Goal: Task Accomplishment & Management: Manage account settings

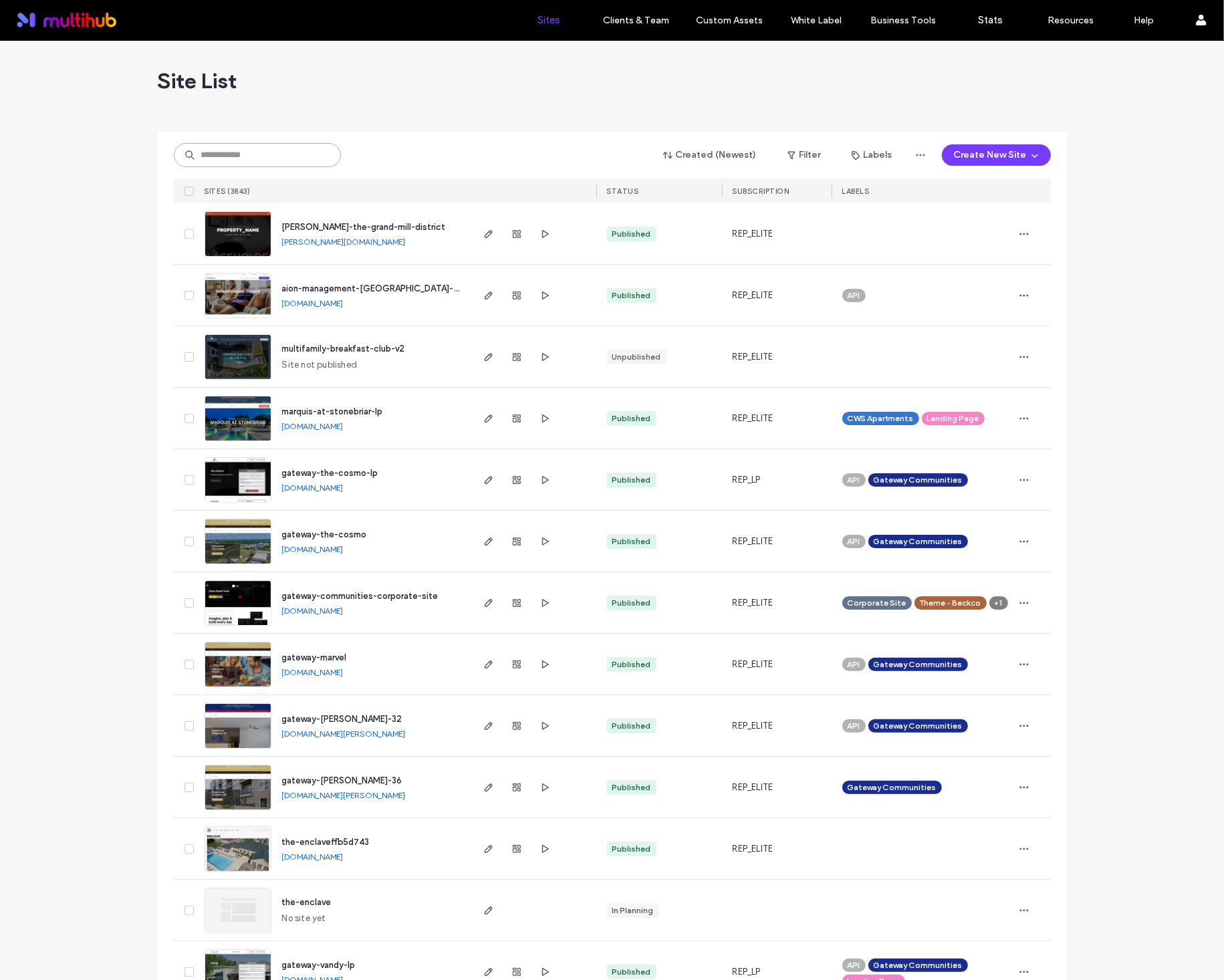
click at [275, 159] on input at bounding box center [257, 154] width 167 height 24
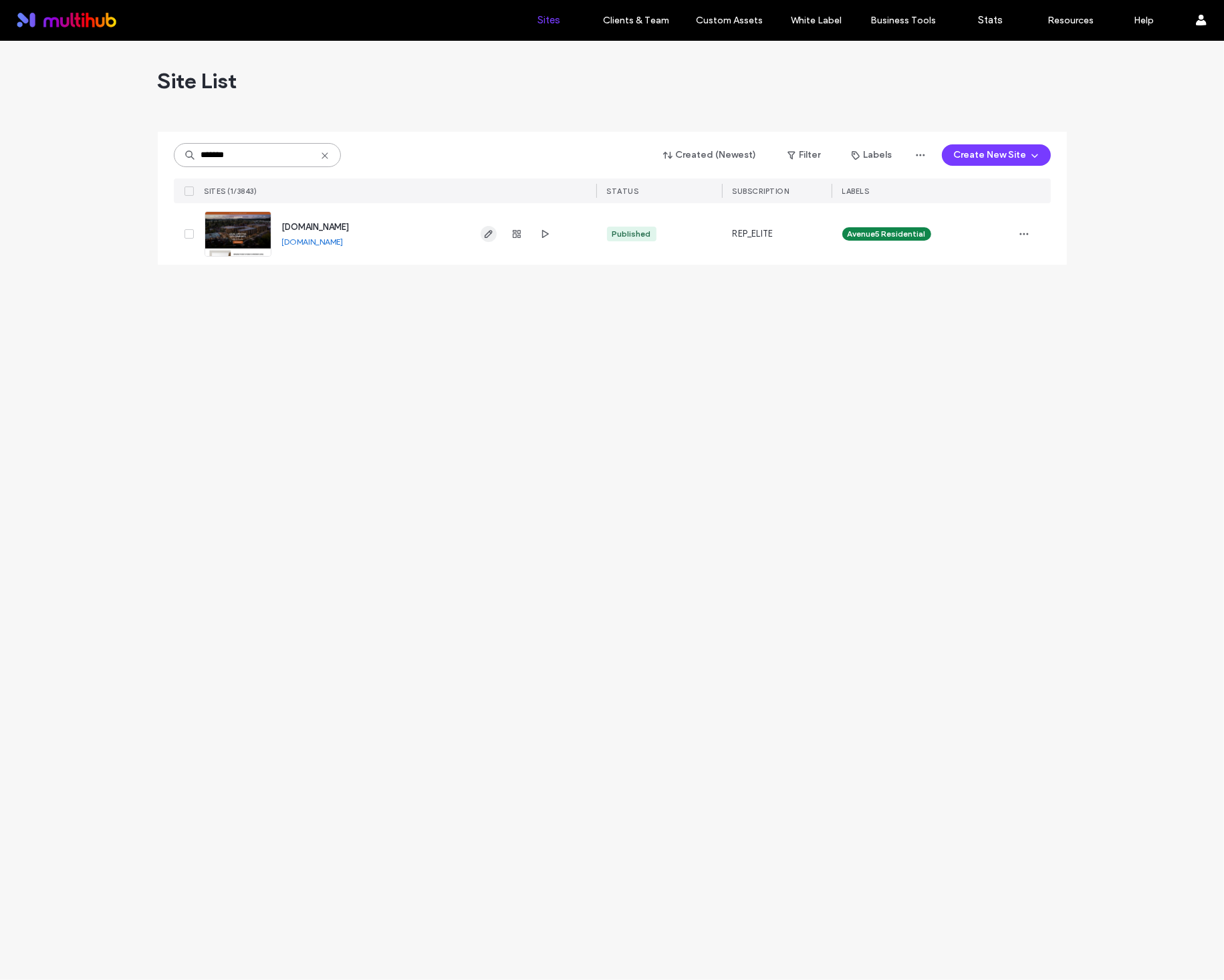
type input "*******"
click at [488, 238] on icon "button" at bounding box center [488, 234] width 11 height 11
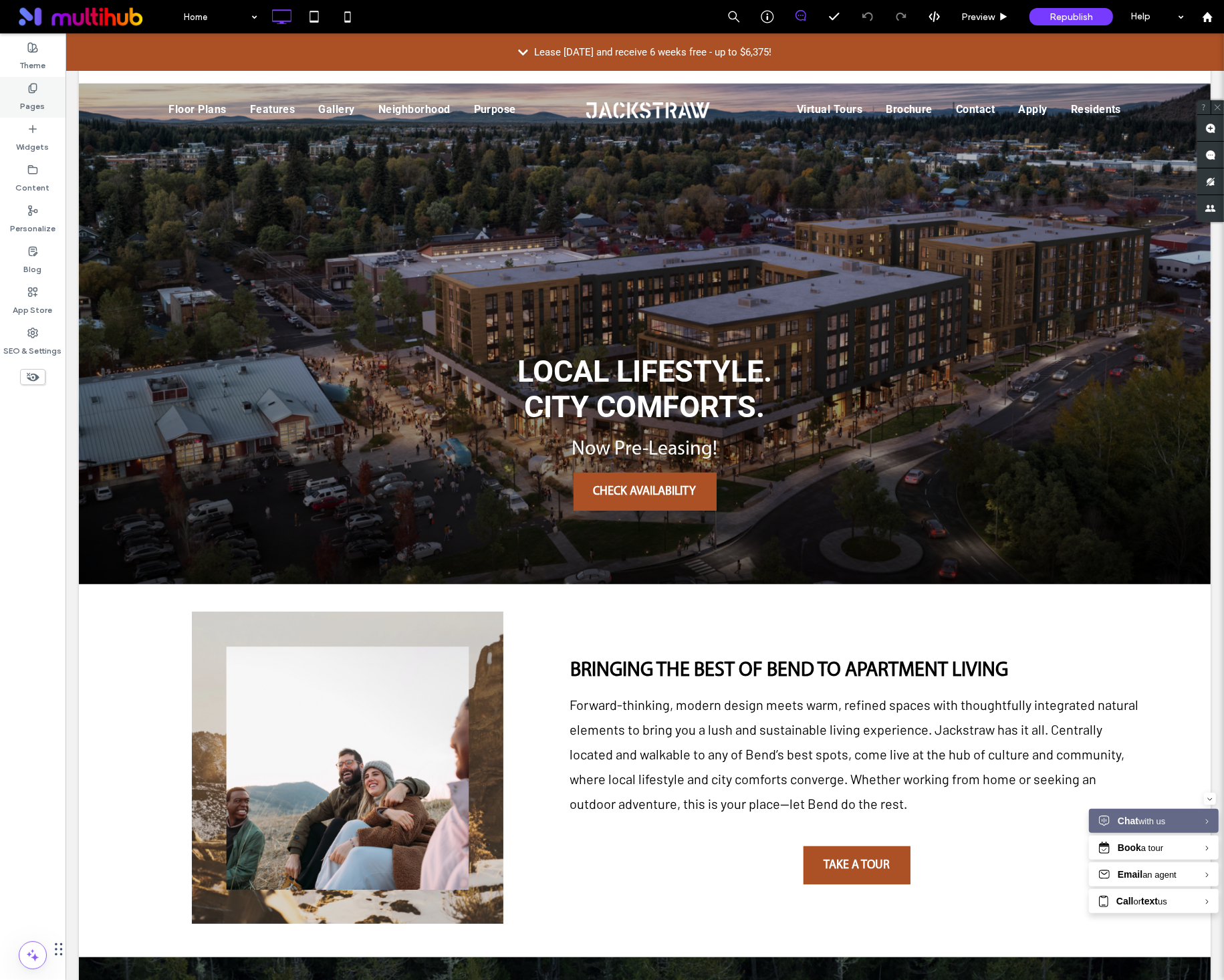
click at [32, 103] on label "Pages" at bounding box center [33, 102] width 25 height 18
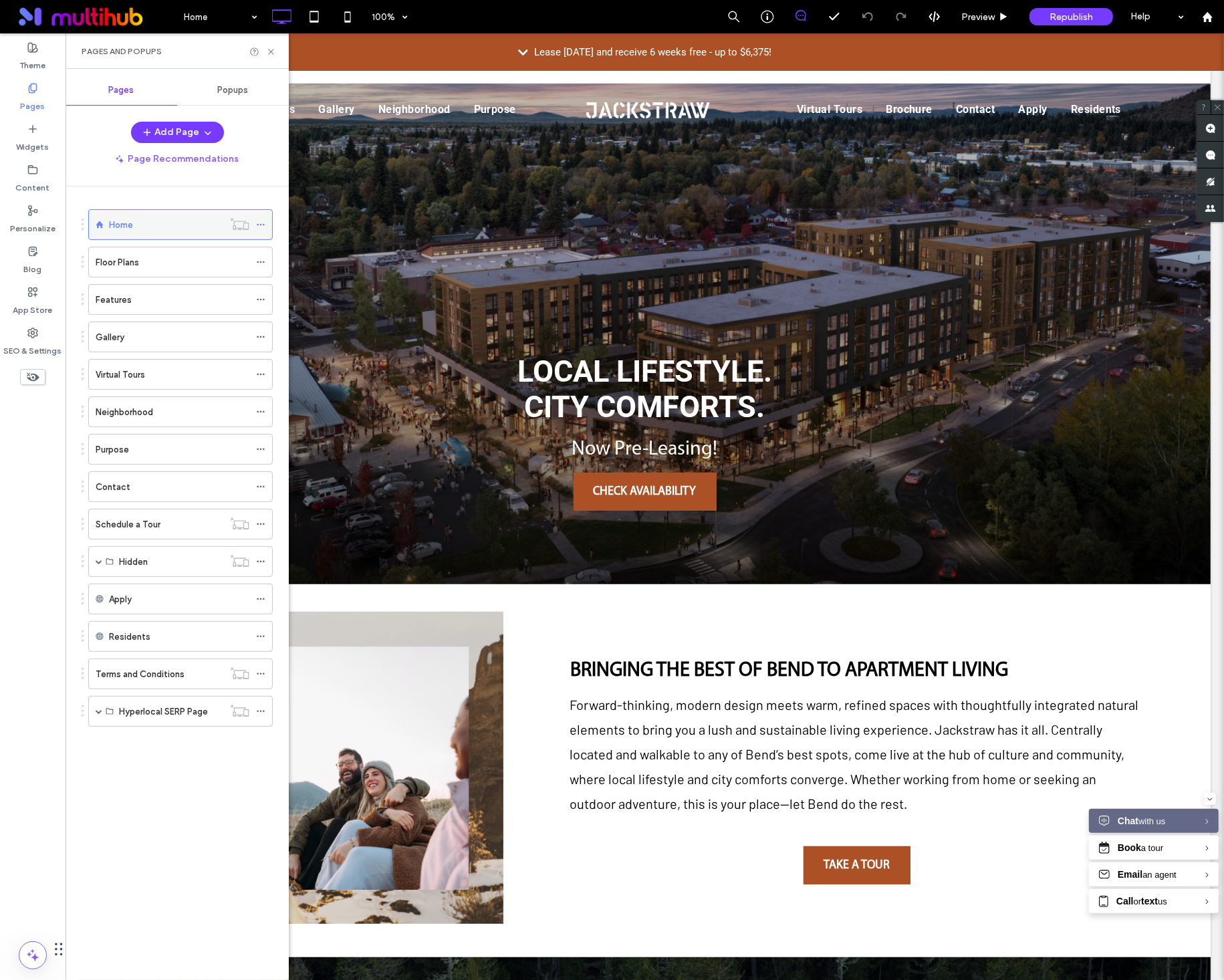
click at [258, 225] on use at bounding box center [261, 225] width 8 height 2
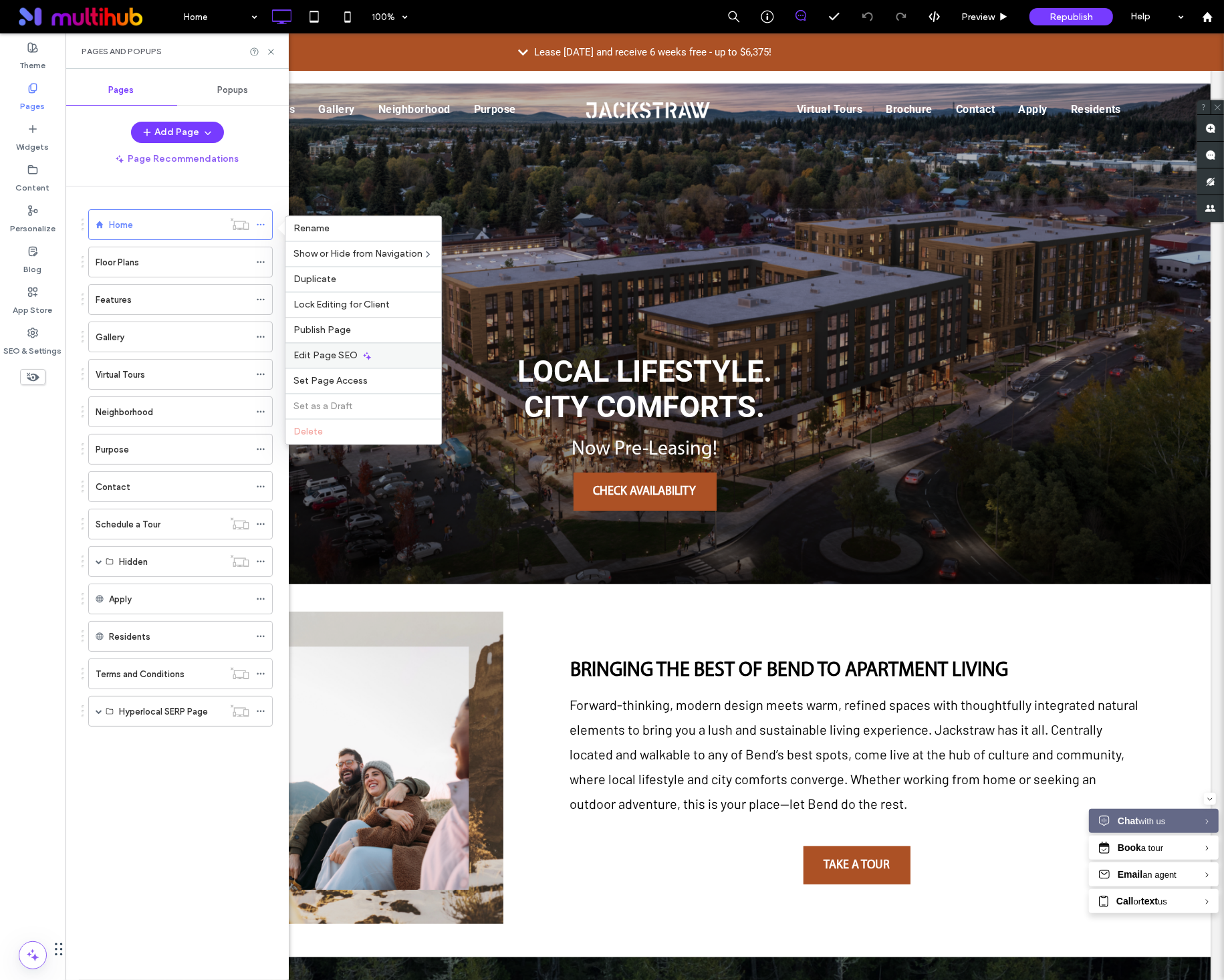
click at [324, 350] on div "Edit Page SEO" at bounding box center [363, 355] width 155 height 25
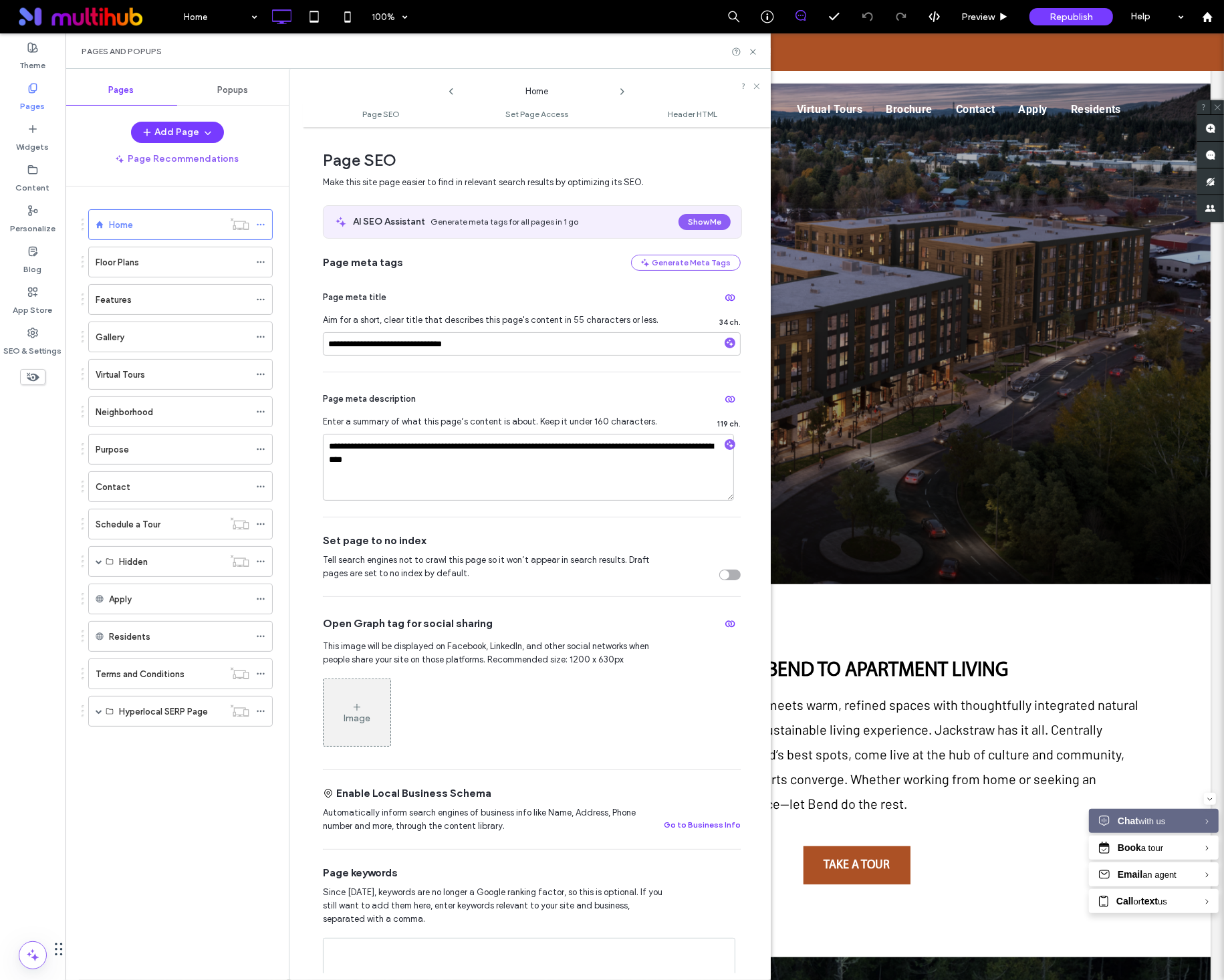
click at [625, 92] on icon at bounding box center [622, 91] width 11 height 11
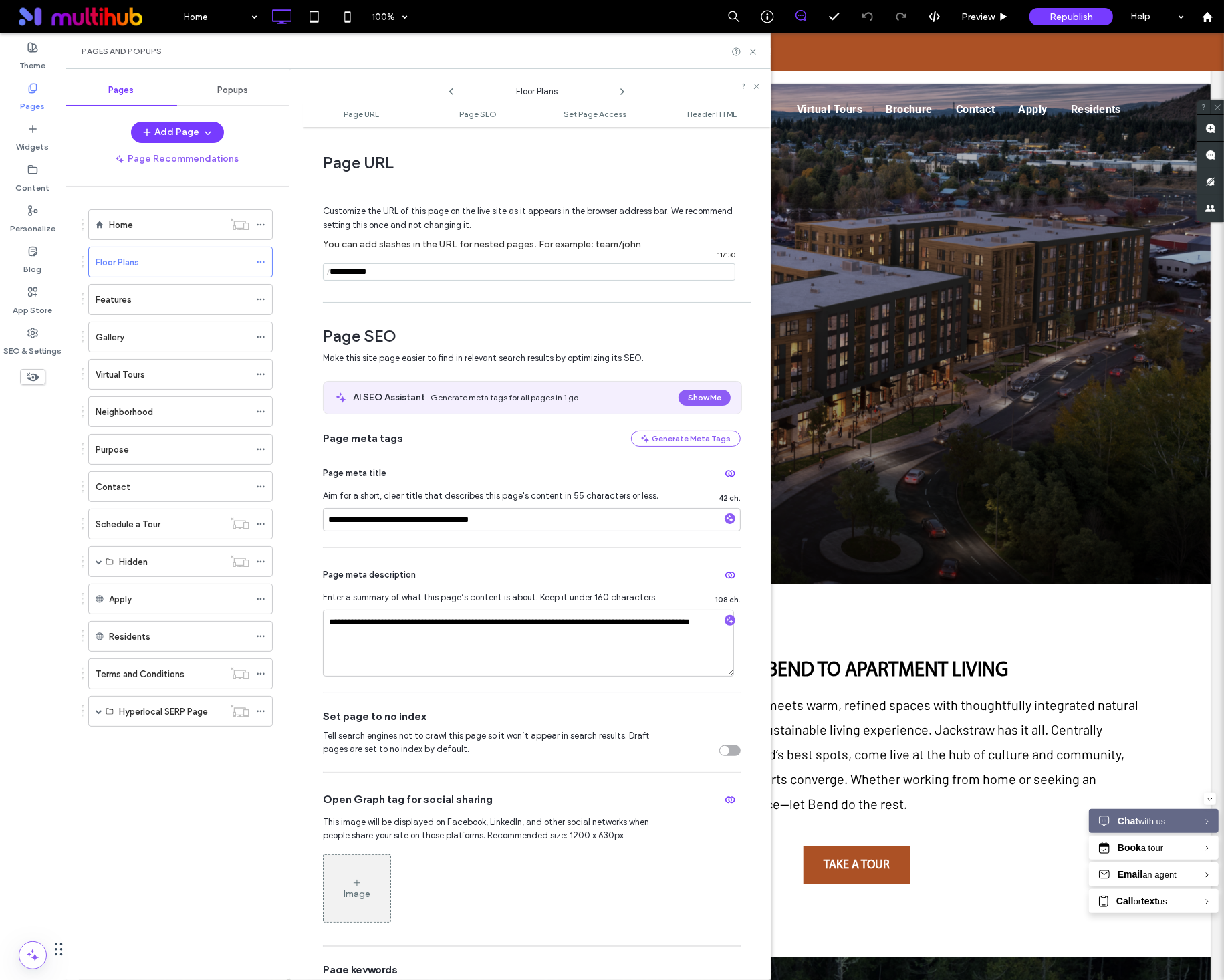
click at [625, 93] on icon at bounding box center [622, 91] width 11 height 11
click at [24, 346] on label "SEO & Settings" at bounding box center [33, 347] width 58 height 18
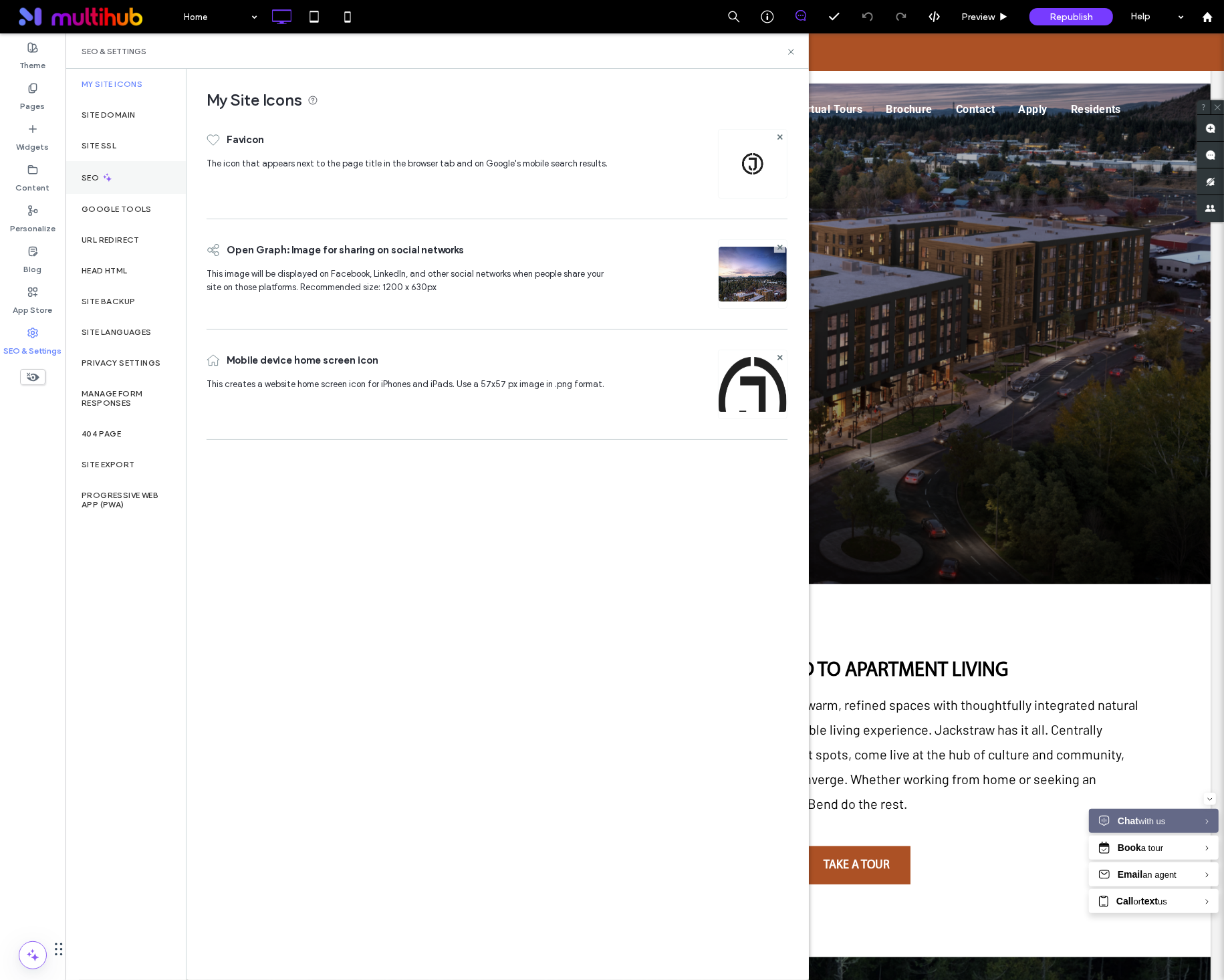
click at [131, 183] on div "SEO" at bounding box center [125, 178] width 121 height 33
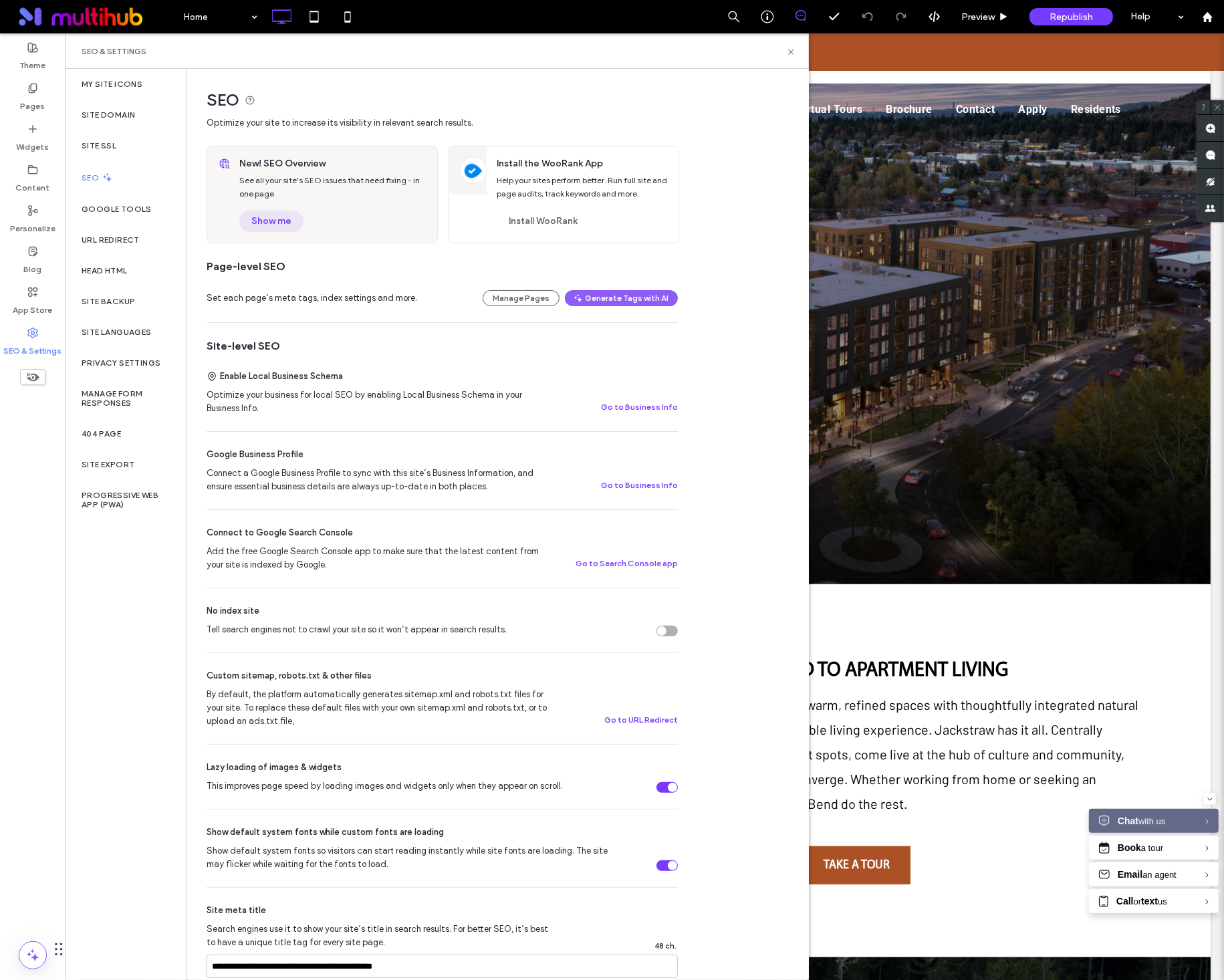
click at [283, 222] on button "Show me" at bounding box center [271, 221] width 64 height 21
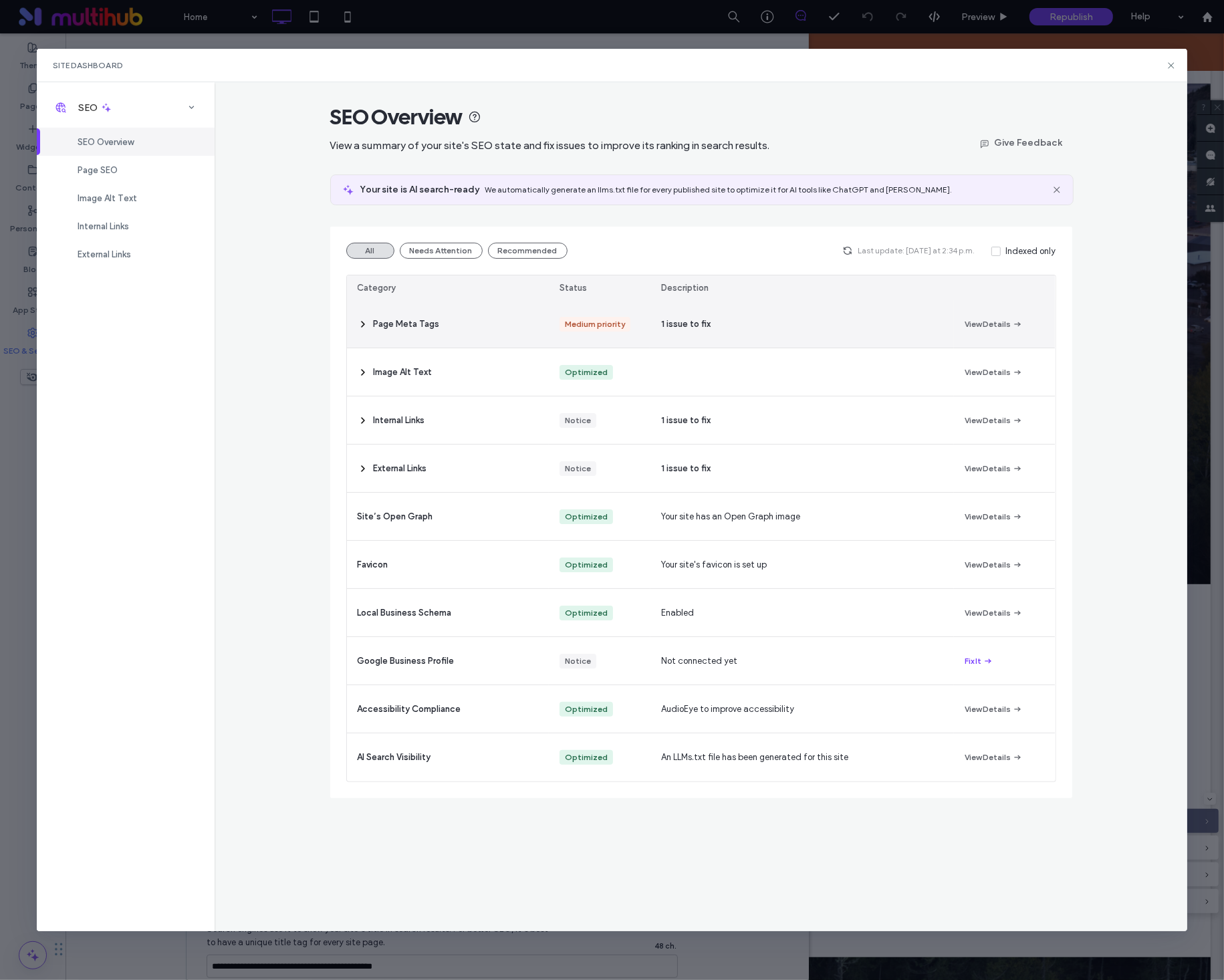
click at [671, 322] on span "1 issue to fix" at bounding box center [685, 324] width 49 height 14
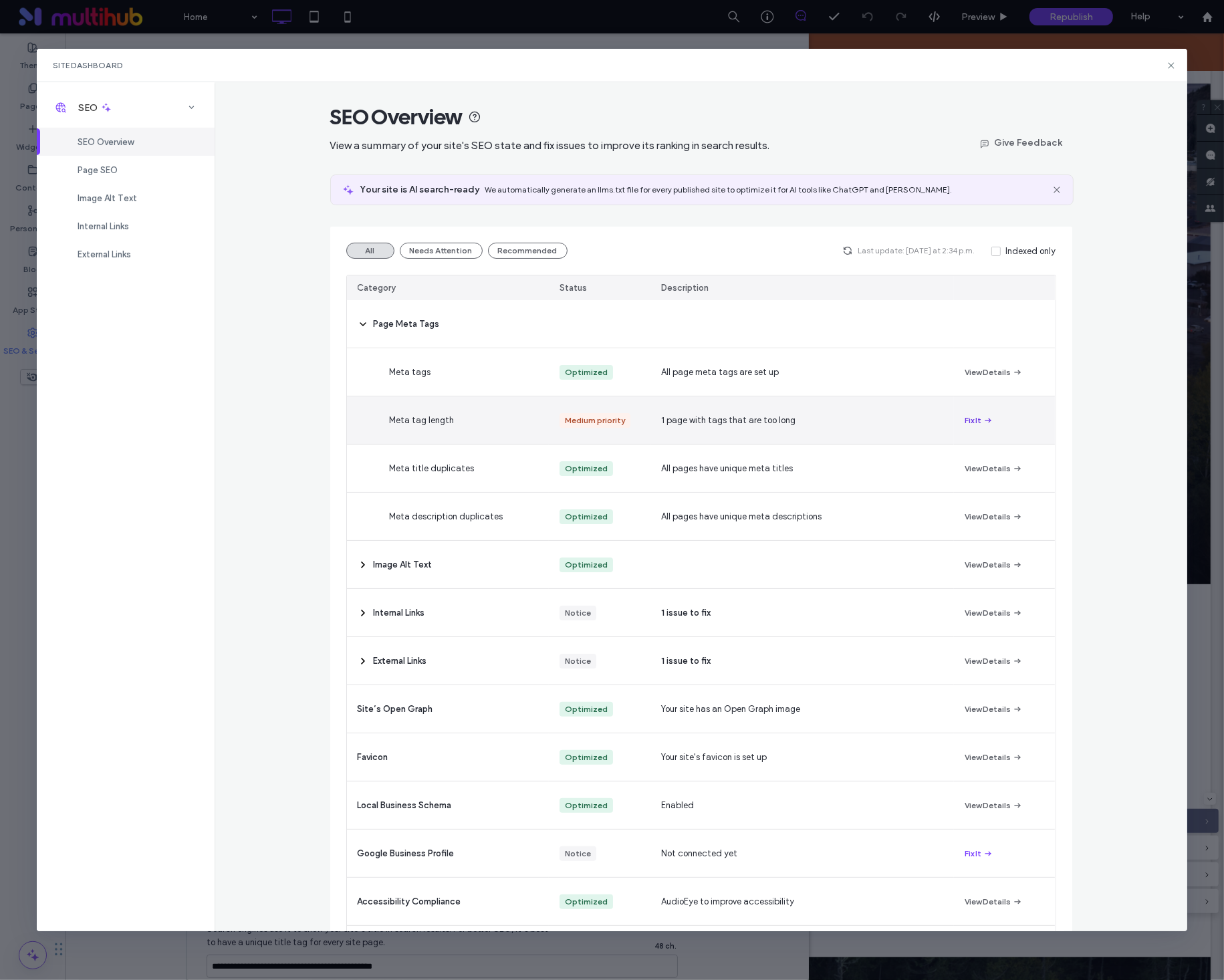
click at [981, 420] on span "button" at bounding box center [987, 420] width 12 height 14
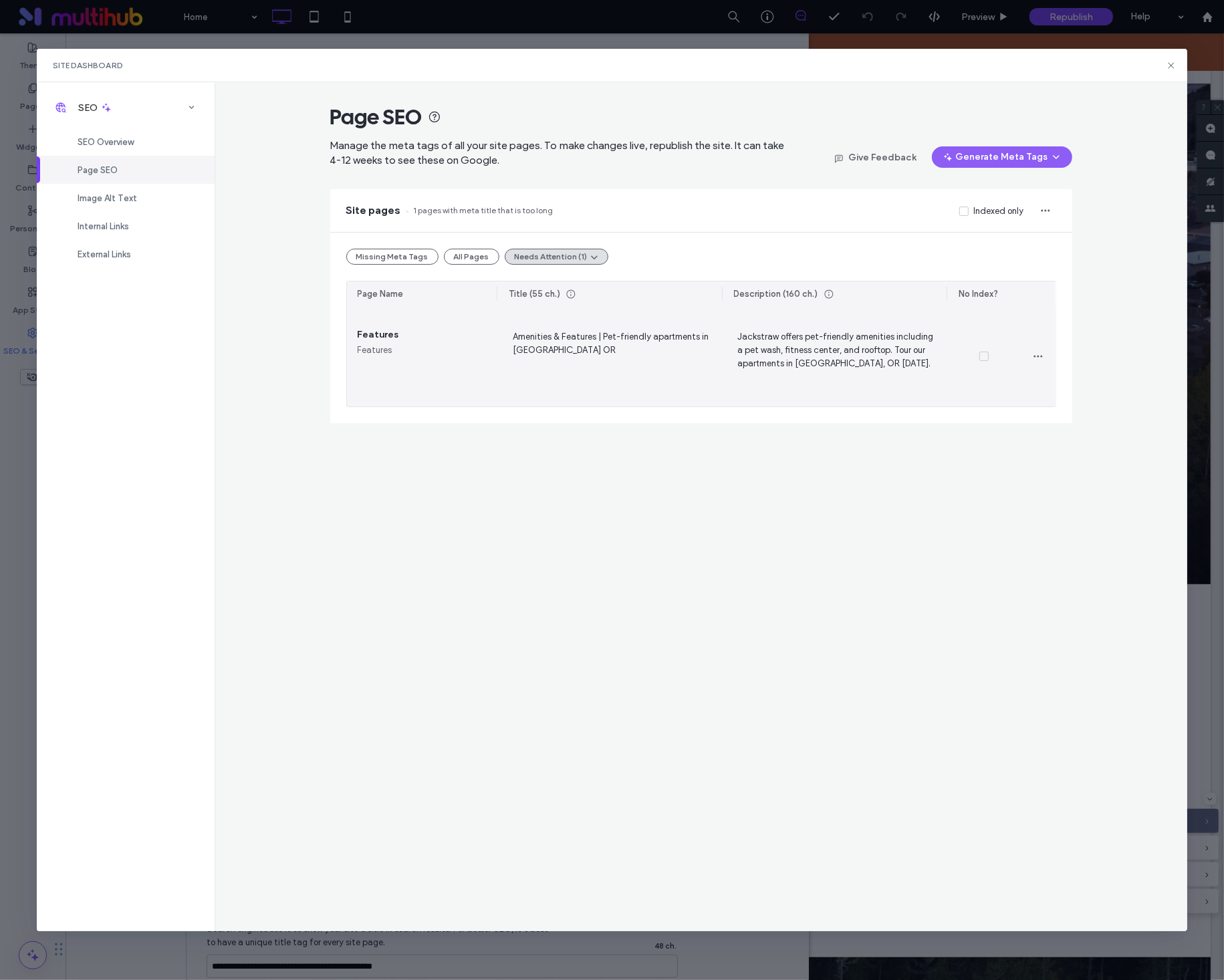
click at [835, 366] on span "Jackstraw offers pet-friendly amenities including a pet wash, fitness center, a…" at bounding box center [834, 356] width 204 height 55
click at [642, 339] on span "Amenities & Features | Pet-friendly apartments in Bend OR" at bounding box center [609, 356] width 204 height 55
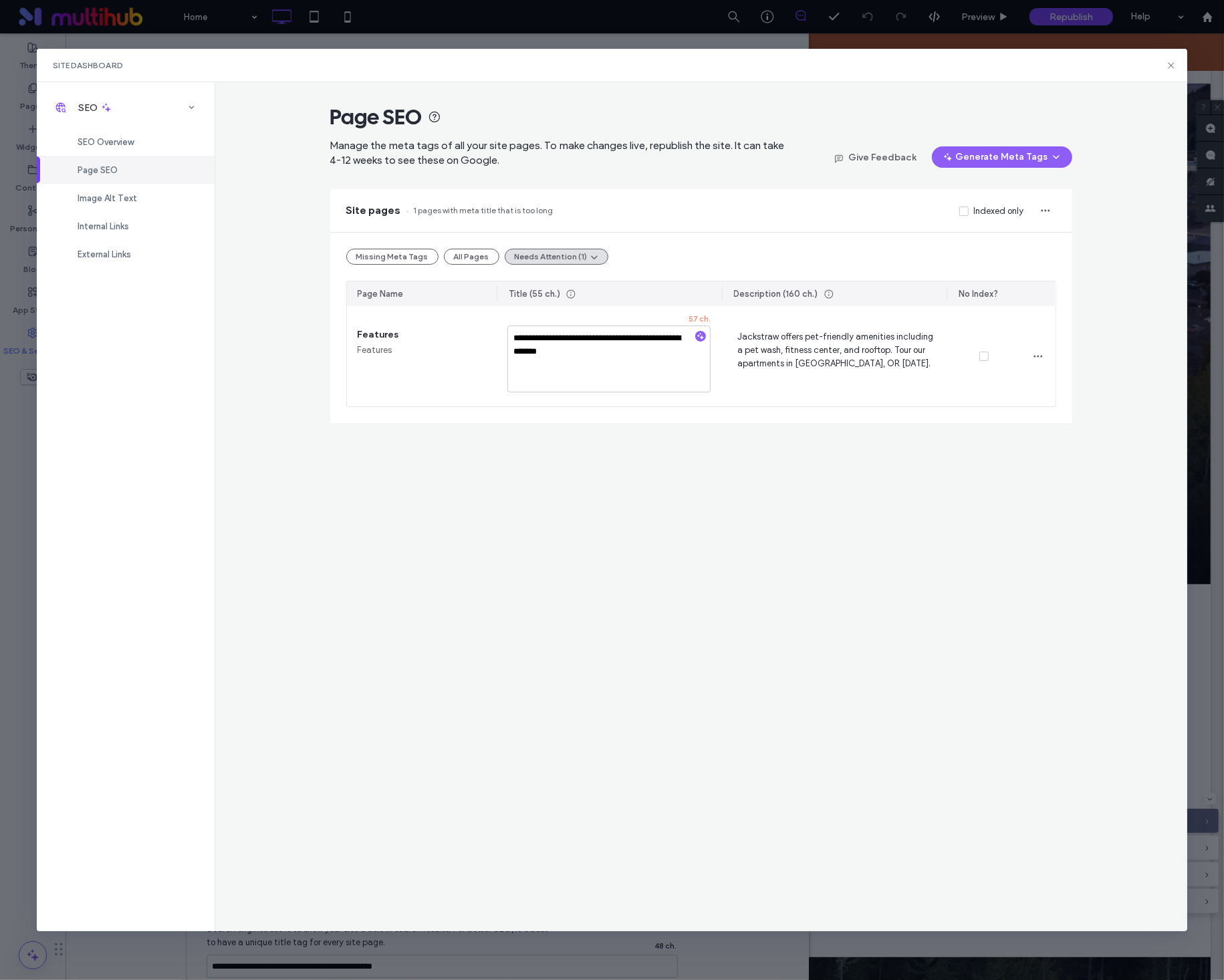
click at [870, 256] on div "Missing Meta Tags All Pages Needs Attention (1)" at bounding box center [701, 257] width 709 height 16
click at [169, 145] on div "SEO Overview" at bounding box center [125, 141] width 178 height 28
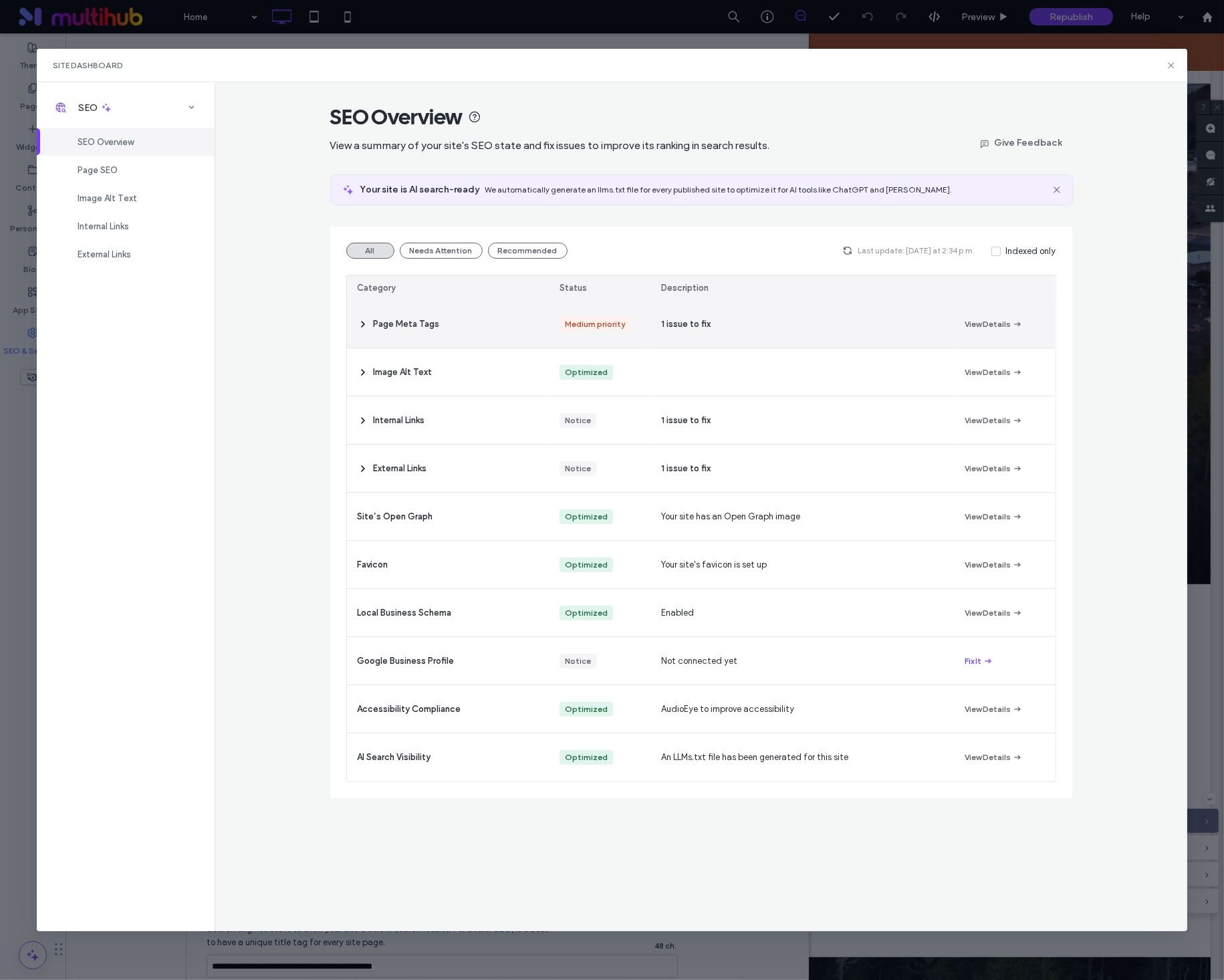
click at [729, 333] on div "1 issue to fix" at bounding box center [802, 323] width 303 height 47
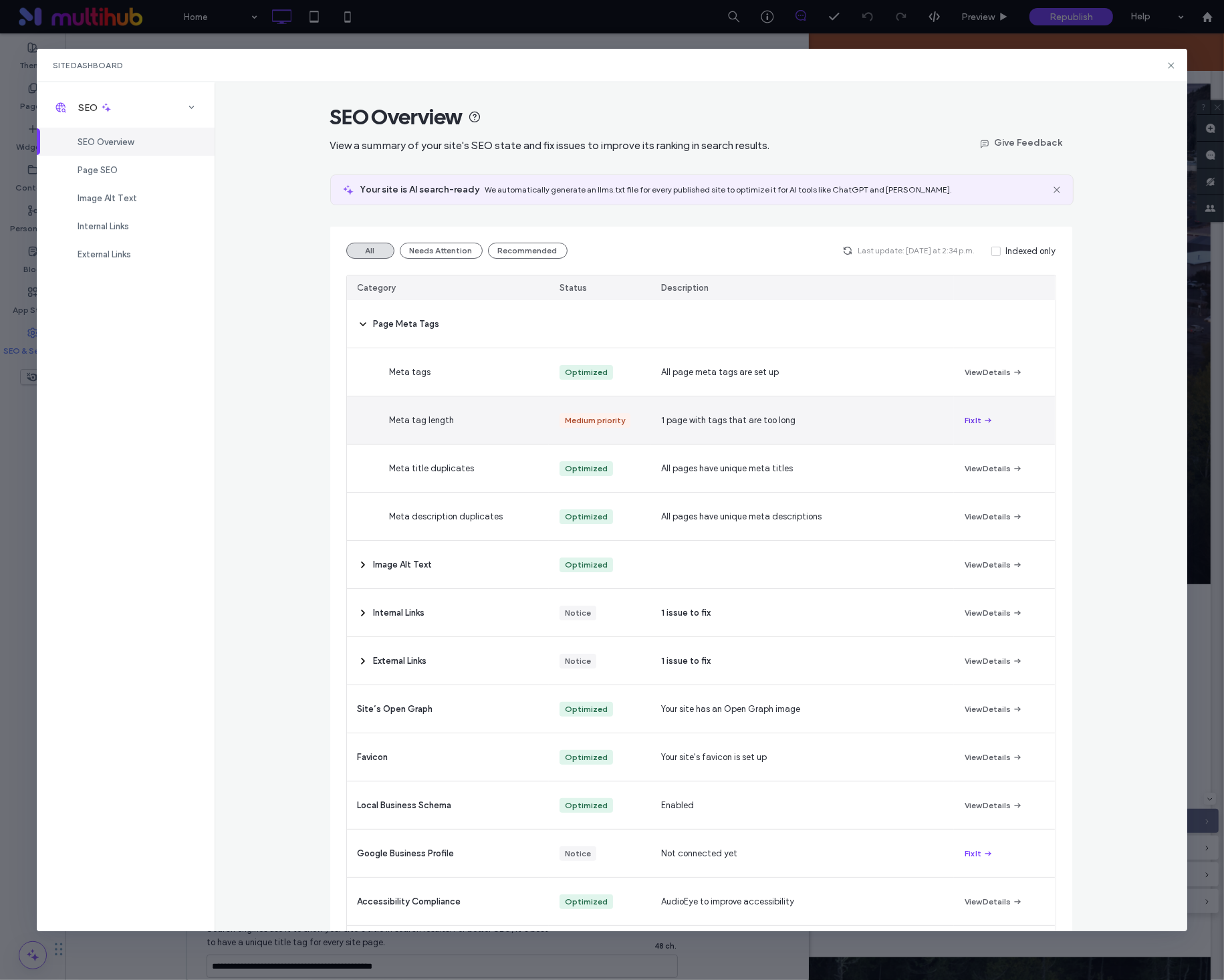
click at [983, 418] on icon "button" at bounding box center [988, 420] width 11 height 11
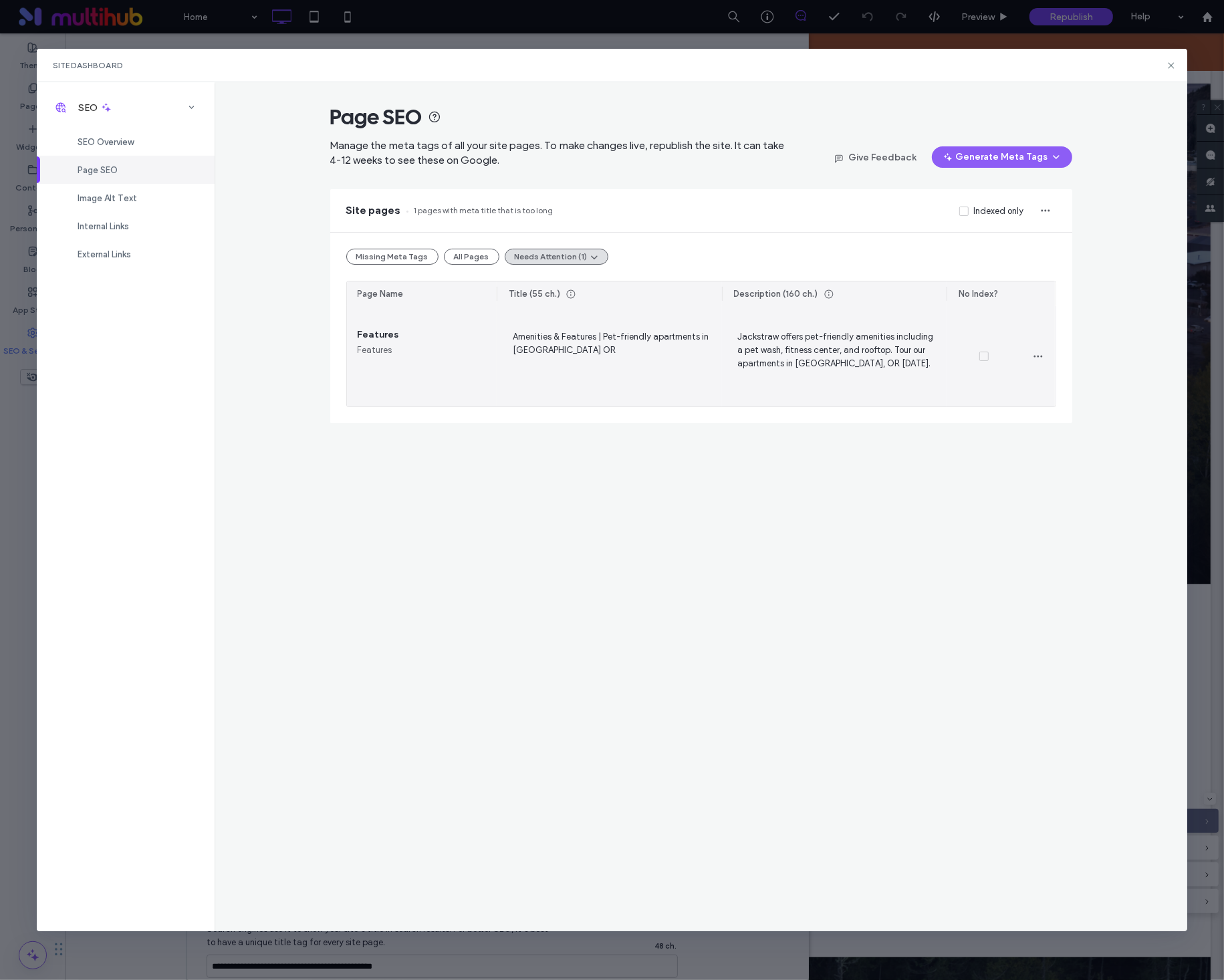
click at [790, 350] on span "Jackstraw offers pet-friendly amenities including a pet wash, fitness center, a…" at bounding box center [834, 356] width 204 height 55
click at [656, 338] on span "Amenities & Features | Pet-friendly apartments in Bend OR" at bounding box center [609, 356] width 204 height 55
click at [630, 342] on textarea "**********" at bounding box center [609, 358] width 204 height 67
type textarea "**********"
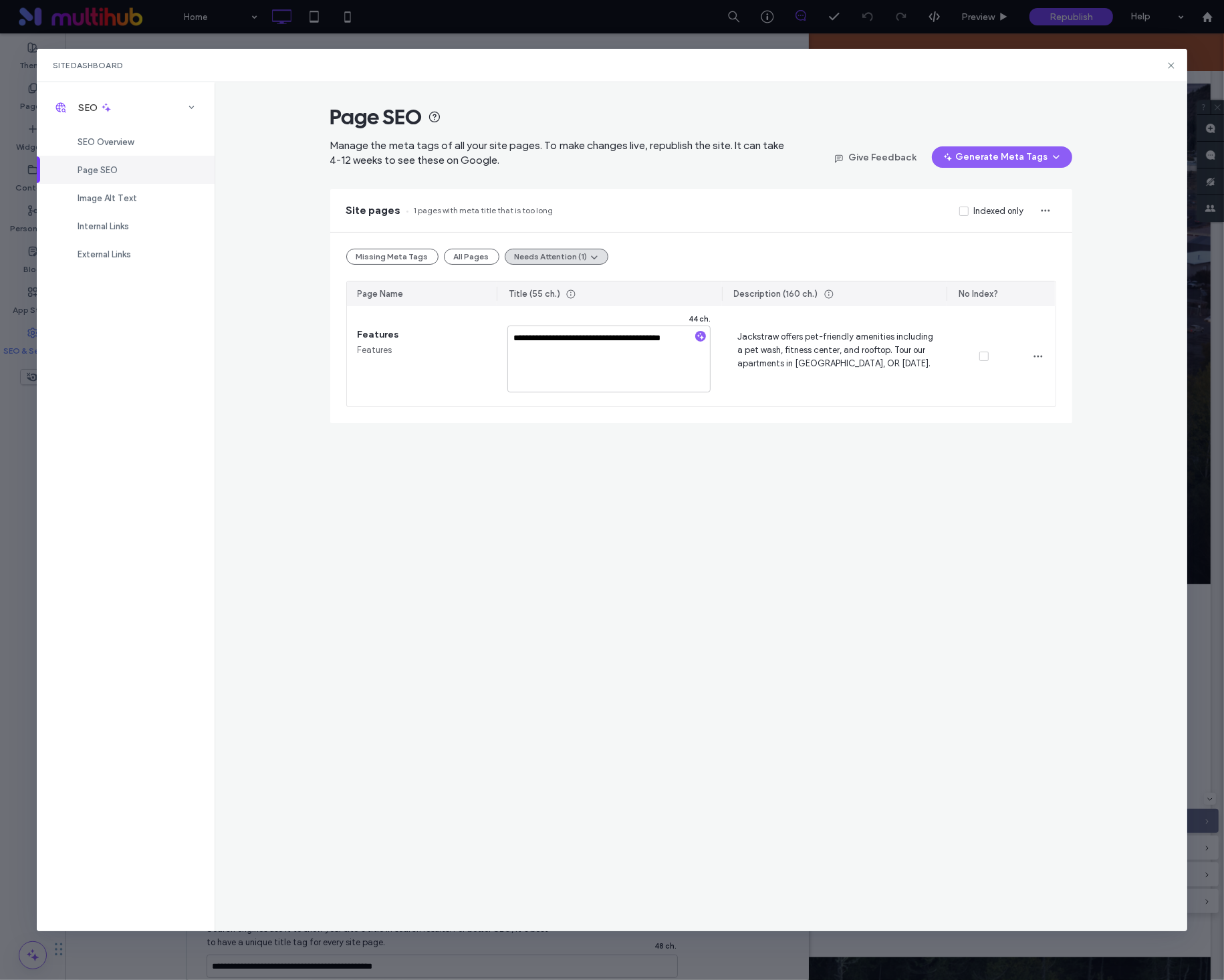
click at [623, 438] on div "**********" at bounding box center [700, 506] width 972 height 849
click at [123, 146] on span "SEO Overview" at bounding box center [105, 142] width 56 height 10
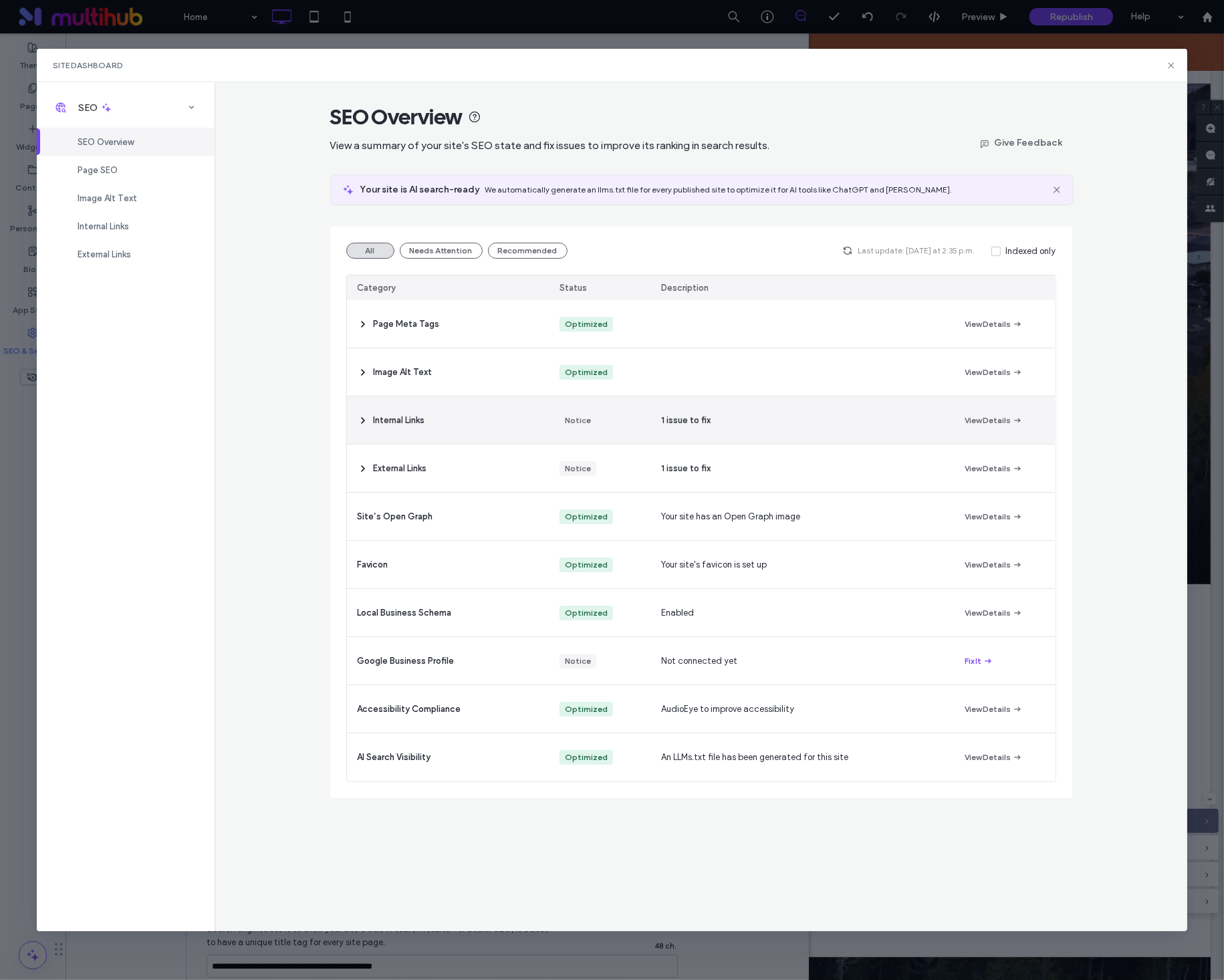
click at [714, 434] on div "1 issue to fix" at bounding box center [802, 420] width 303 height 47
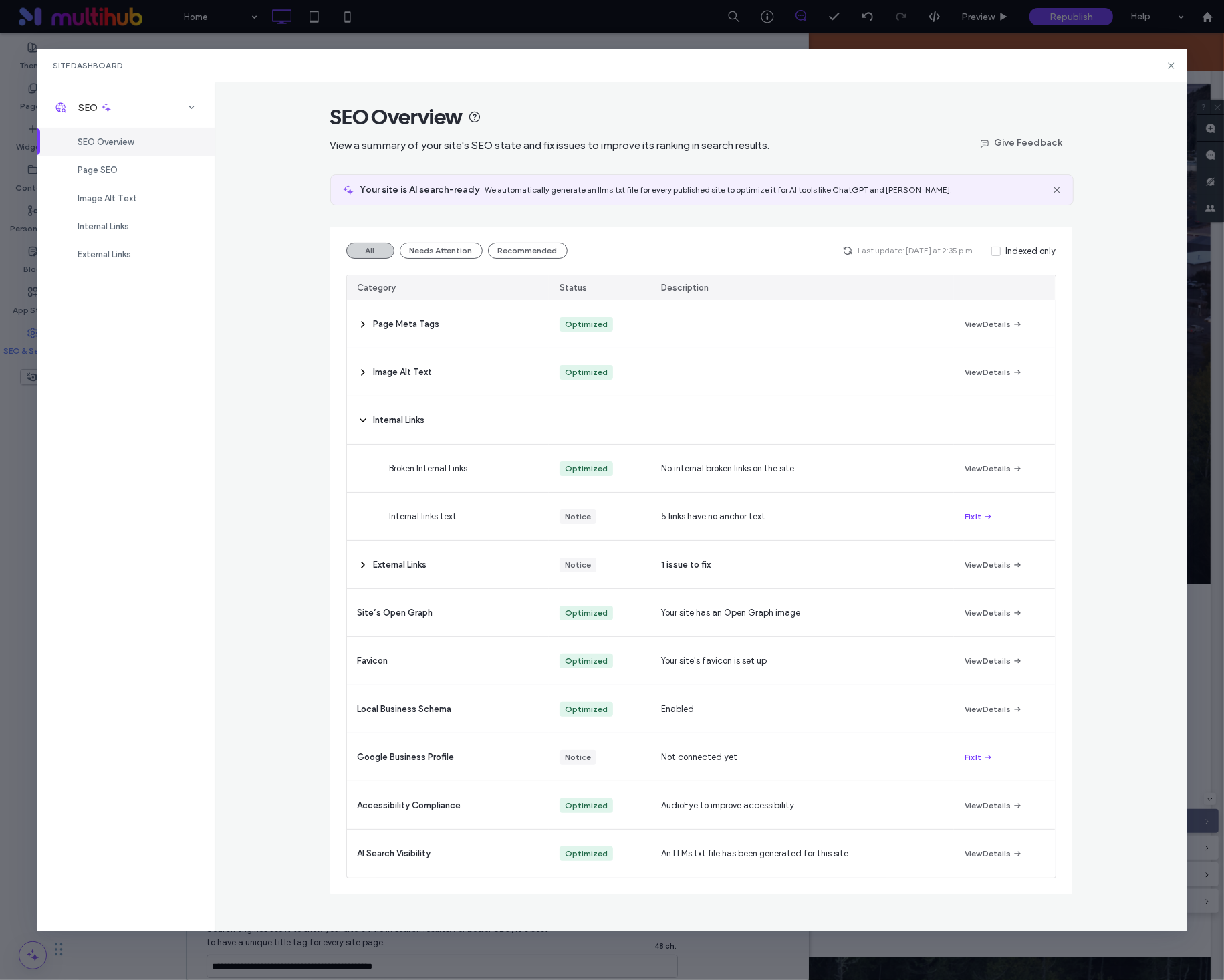
click at [354, 255] on button "All" at bounding box center [371, 250] width 48 height 16
click at [119, 176] on div "Page SEO" at bounding box center [125, 169] width 178 height 28
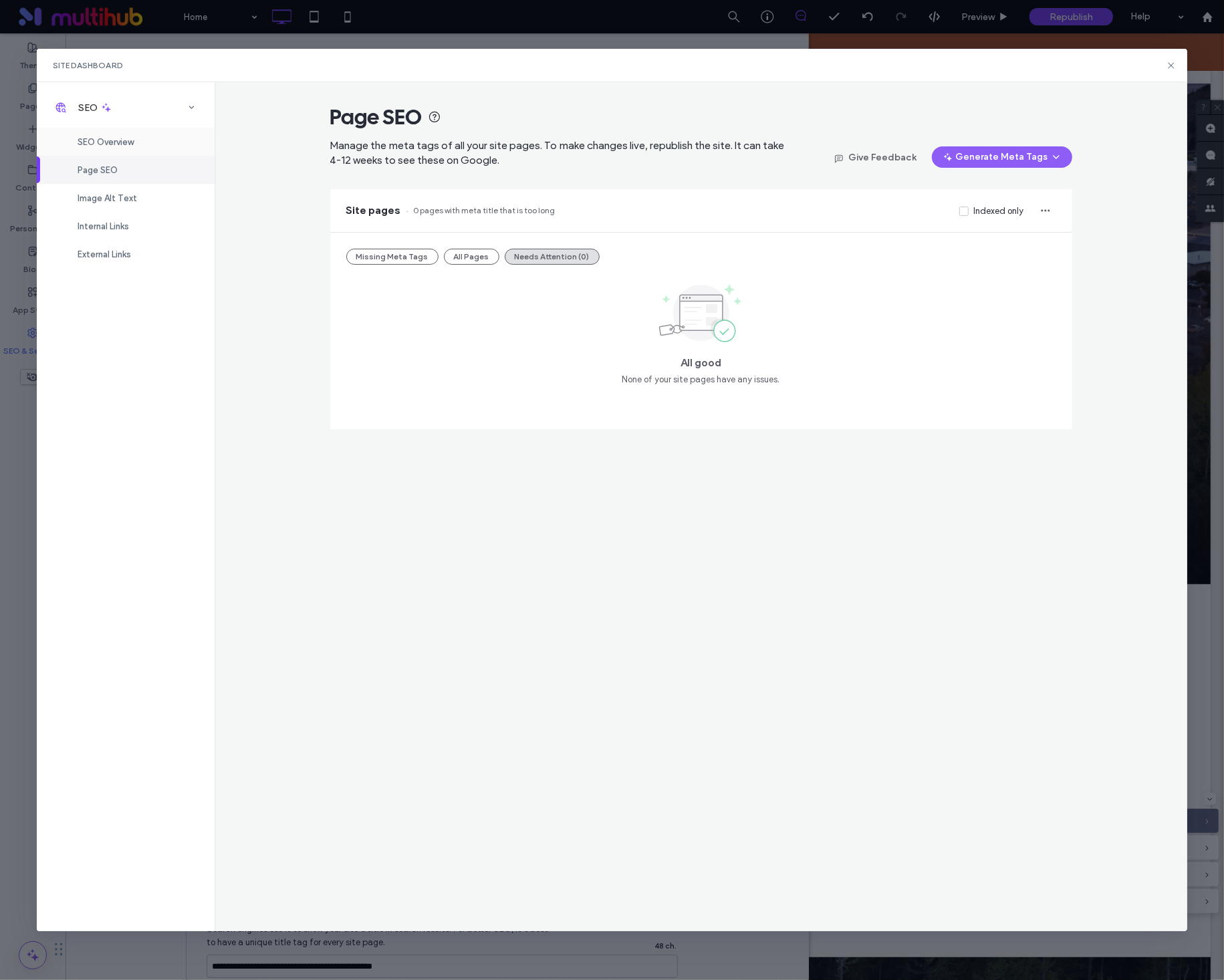
click at [122, 149] on div "SEO Overview" at bounding box center [125, 141] width 178 height 28
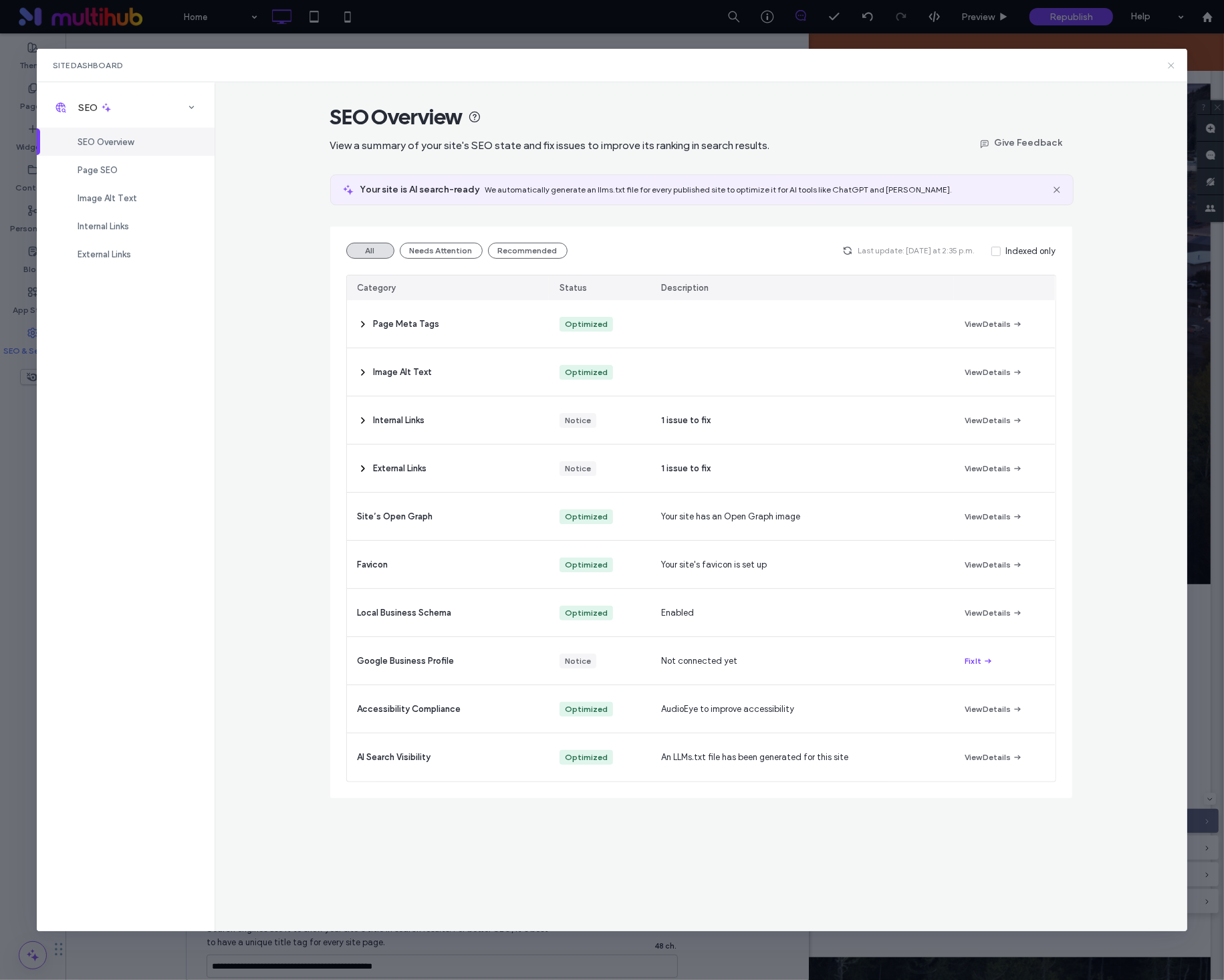
click at [1166, 68] on icon at bounding box center [1171, 65] width 11 height 11
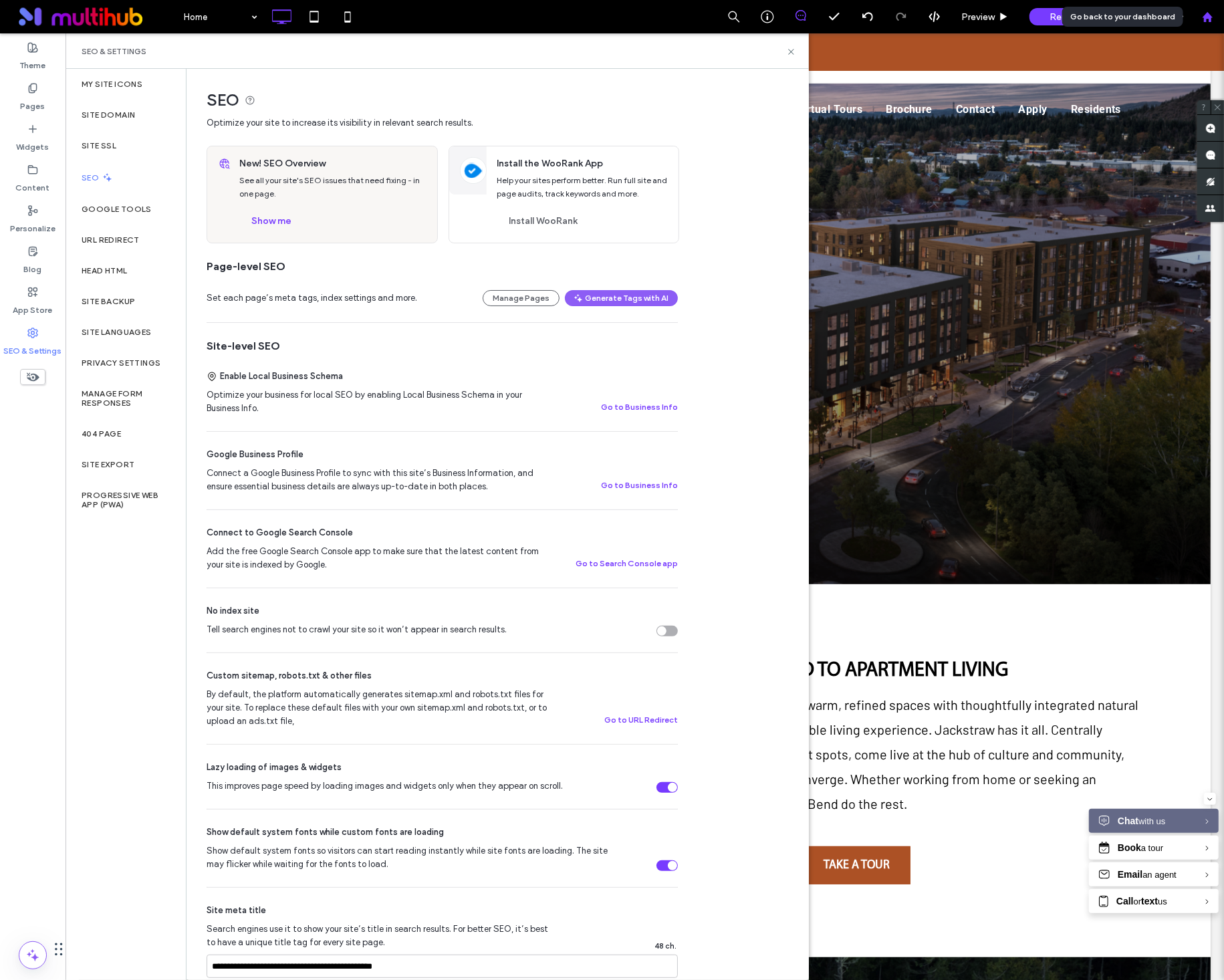
click at [1211, 19] on icon at bounding box center [1208, 17] width 12 height 12
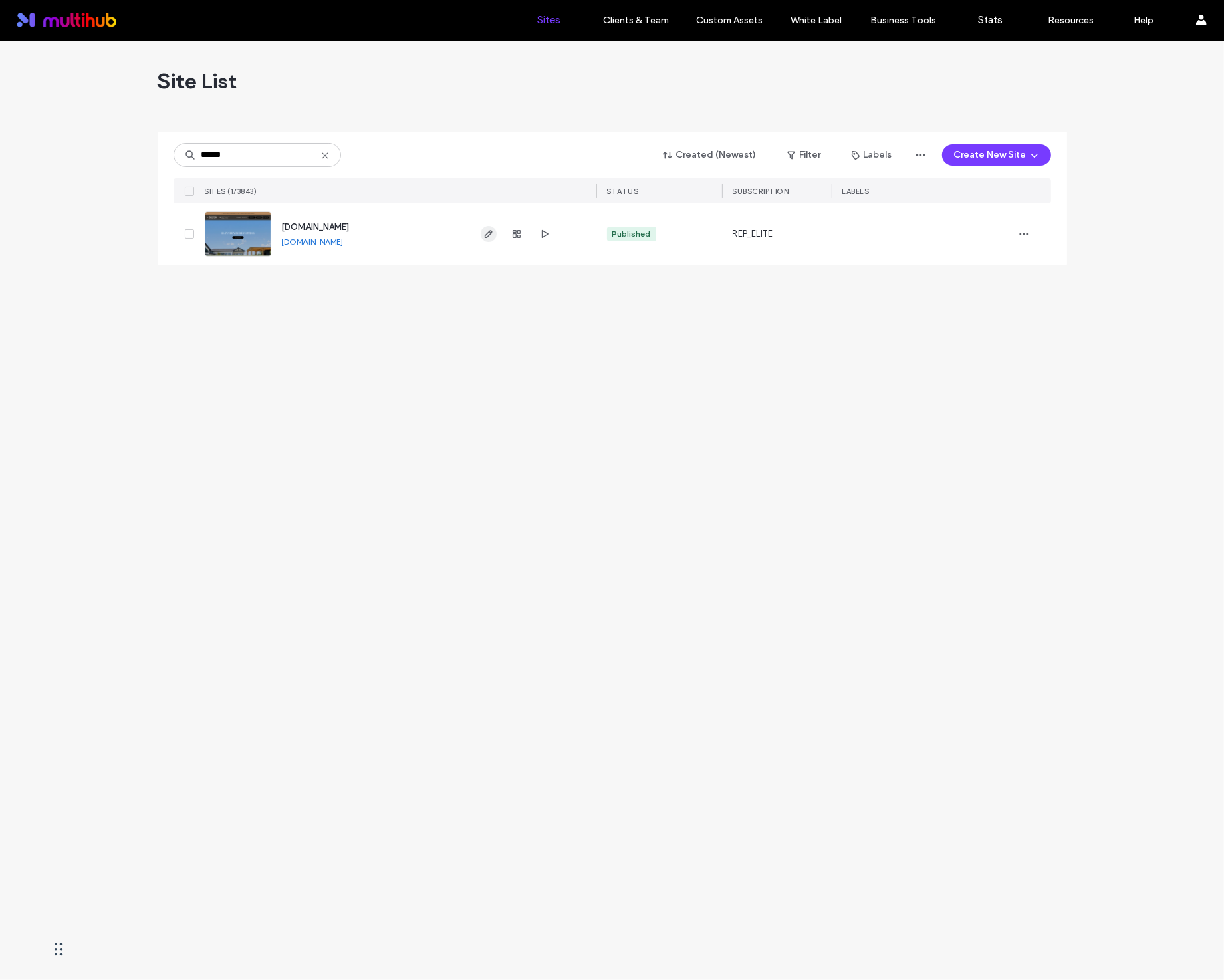
type input "******"
click at [486, 229] on icon "button" at bounding box center [488, 234] width 11 height 11
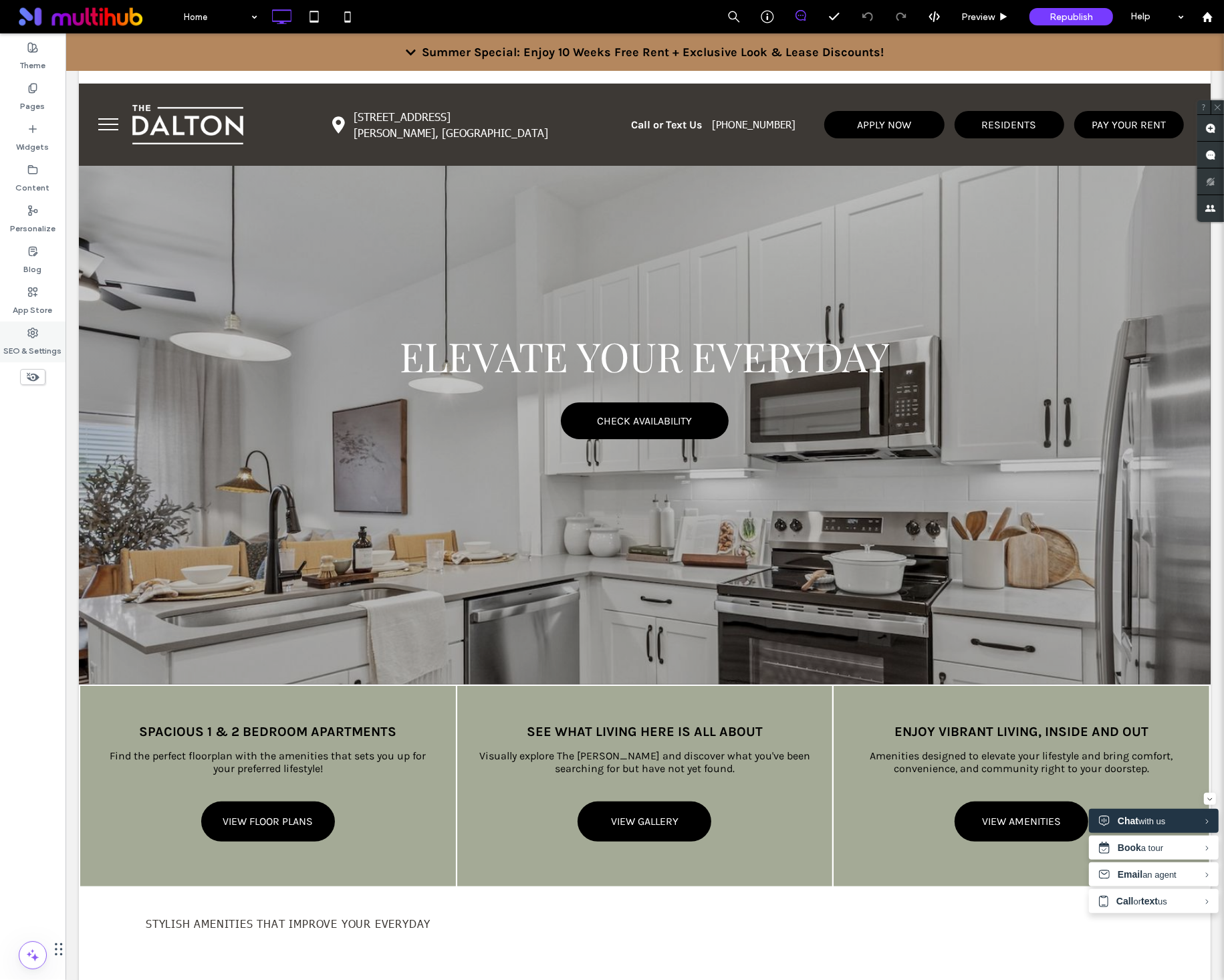
click at [42, 333] on div "SEO & Settings" at bounding box center [33, 342] width 66 height 41
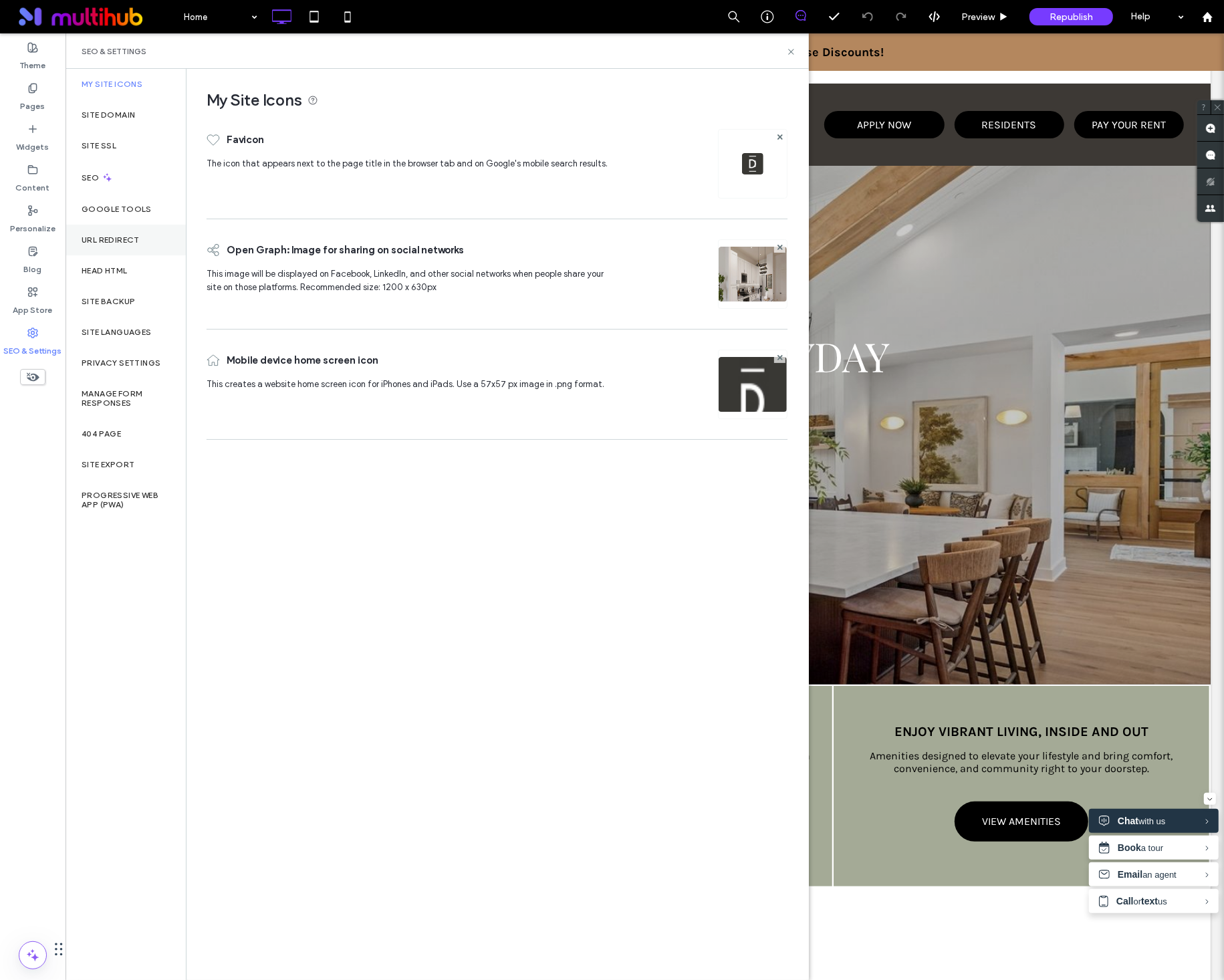
click at [106, 244] on label "URL Redirect" at bounding box center [110, 240] width 58 height 10
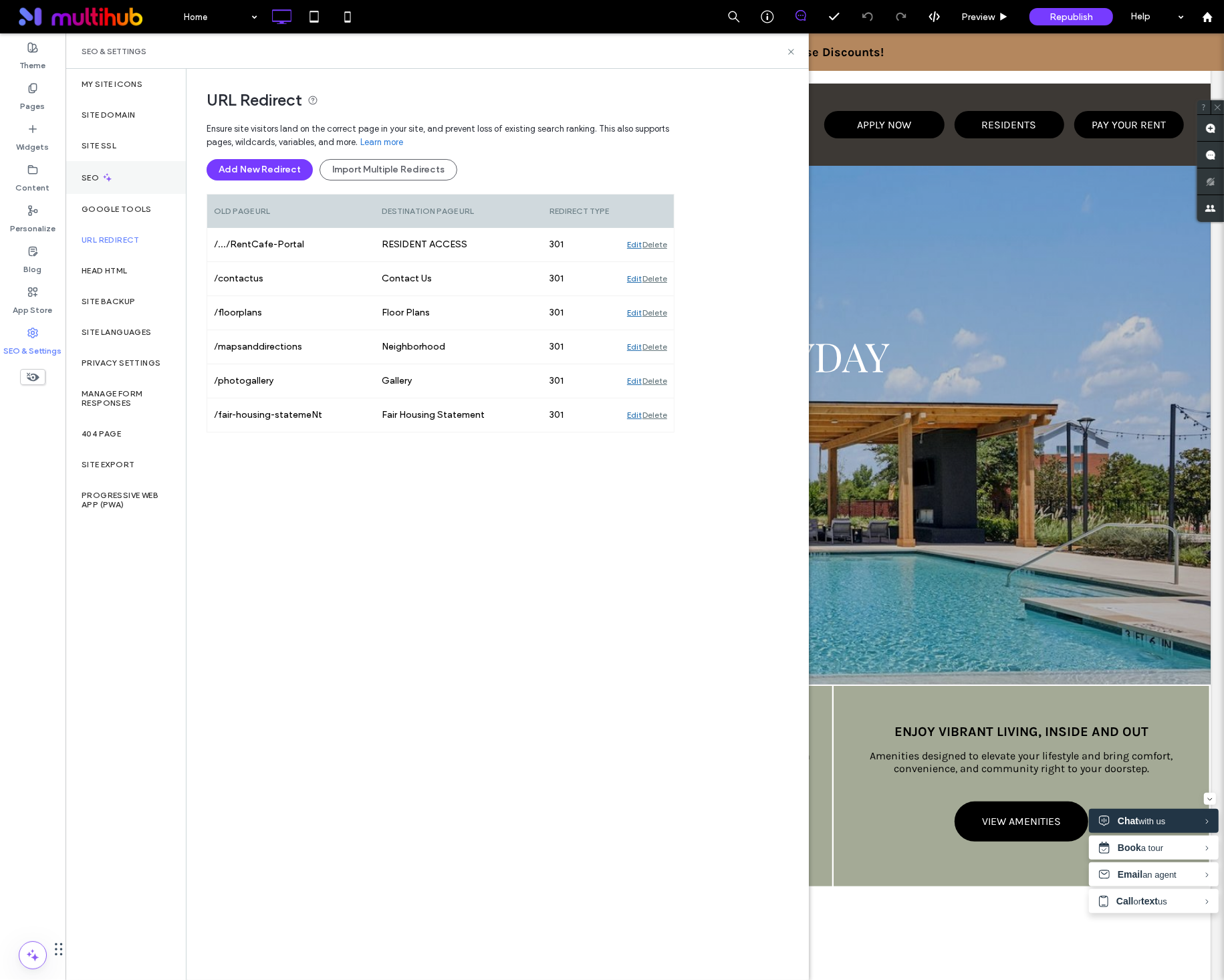
click at [132, 172] on div "SEO" at bounding box center [125, 178] width 121 height 33
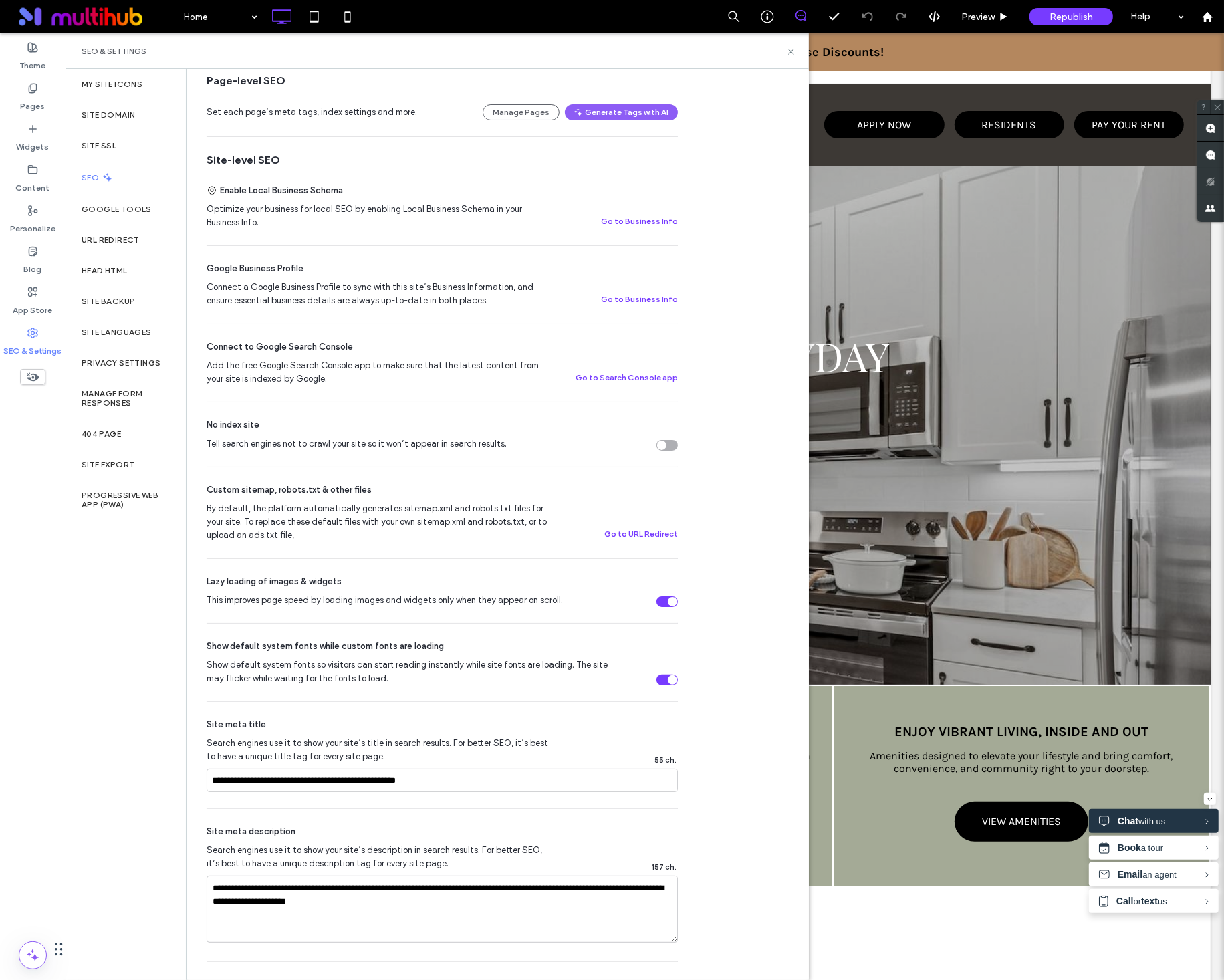
scroll to position [182, 0]
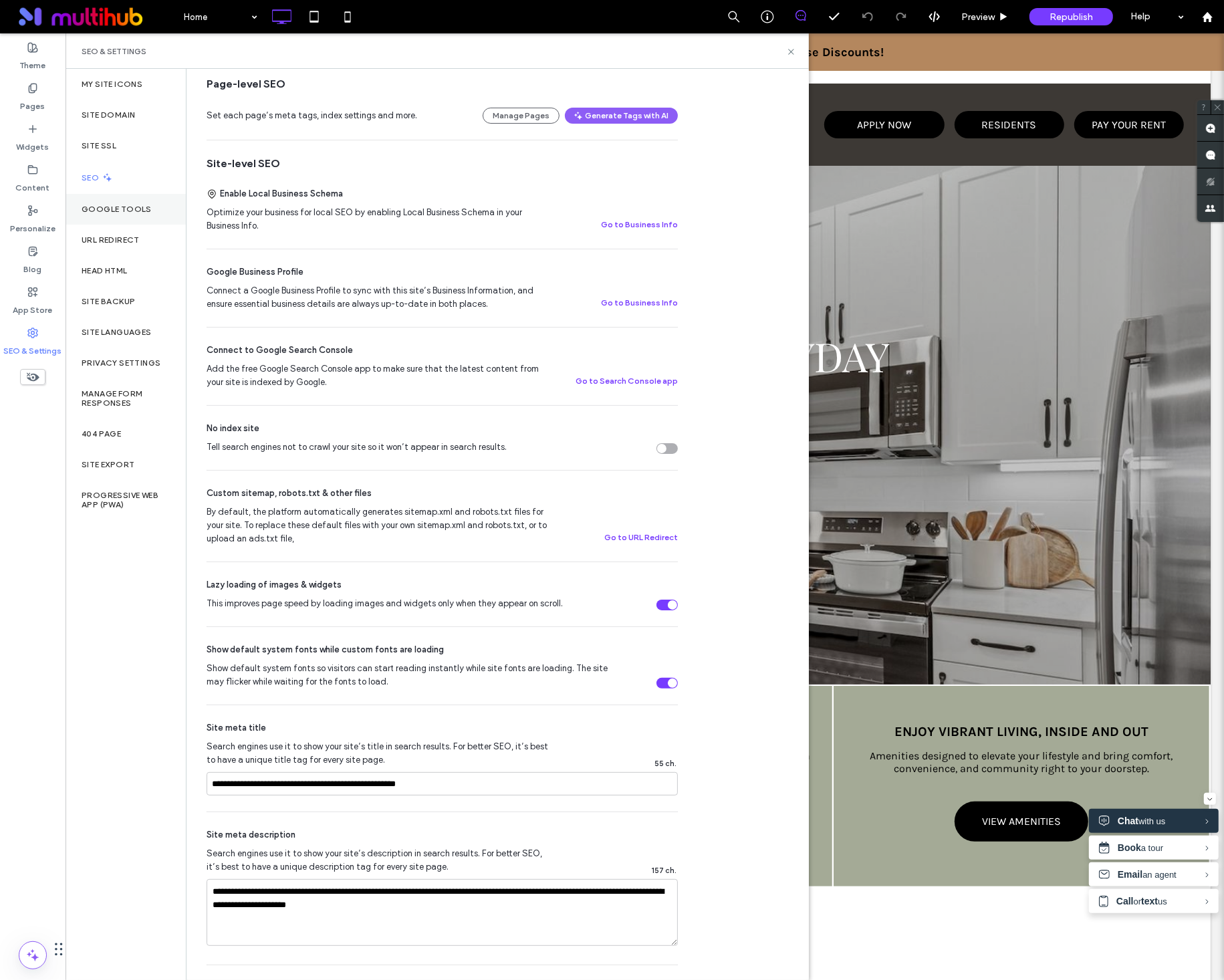
click at [131, 216] on div "Google Tools" at bounding box center [125, 210] width 121 height 31
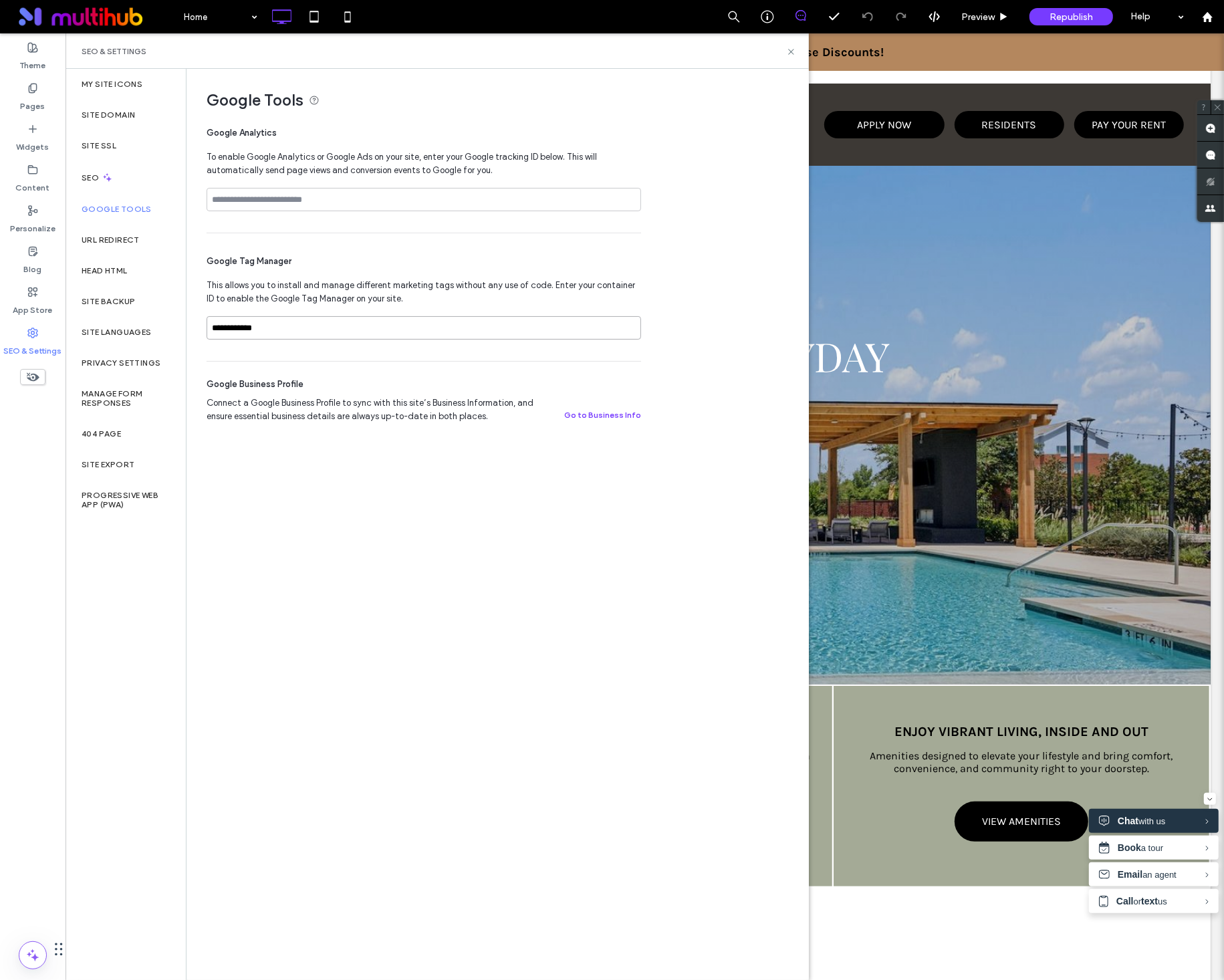
click at [277, 327] on input "**********" at bounding box center [424, 327] width 434 height 23
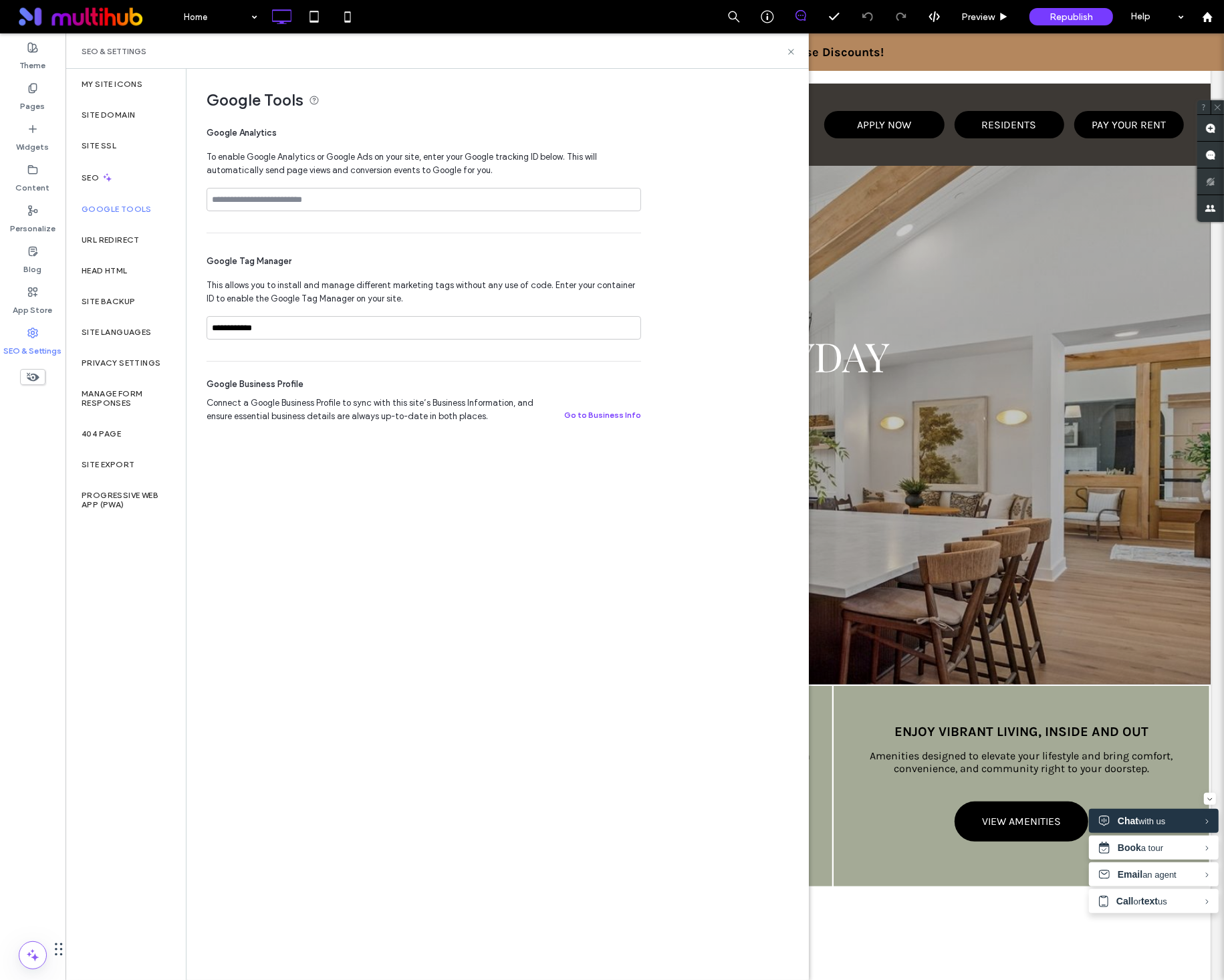
click at [330, 679] on div "**********" at bounding box center [496, 523] width 621 height 910
click at [245, 329] on input "**********" at bounding box center [424, 327] width 434 height 23
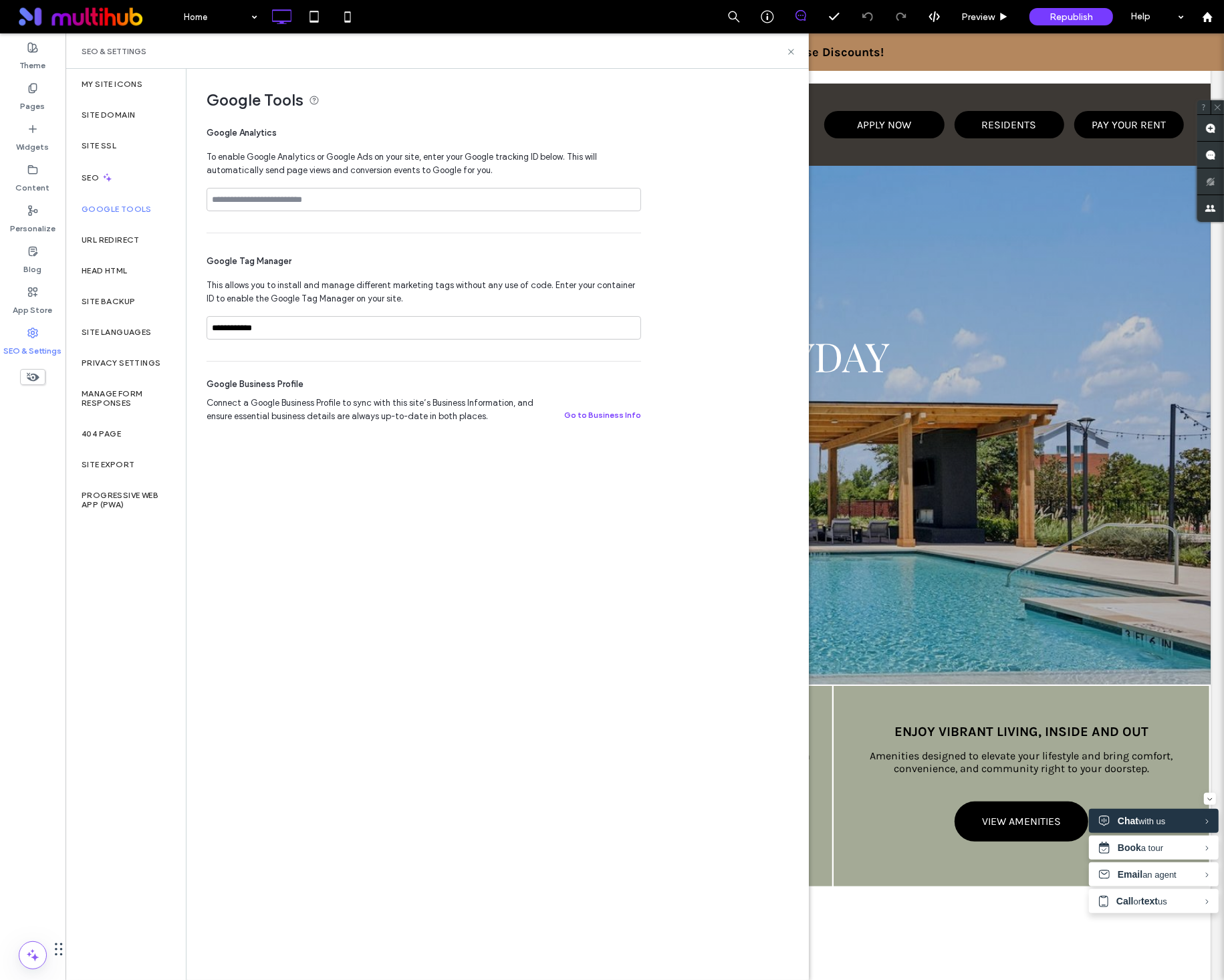
click at [395, 564] on div "**********" at bounding box center [496, 523] width 621 height 910
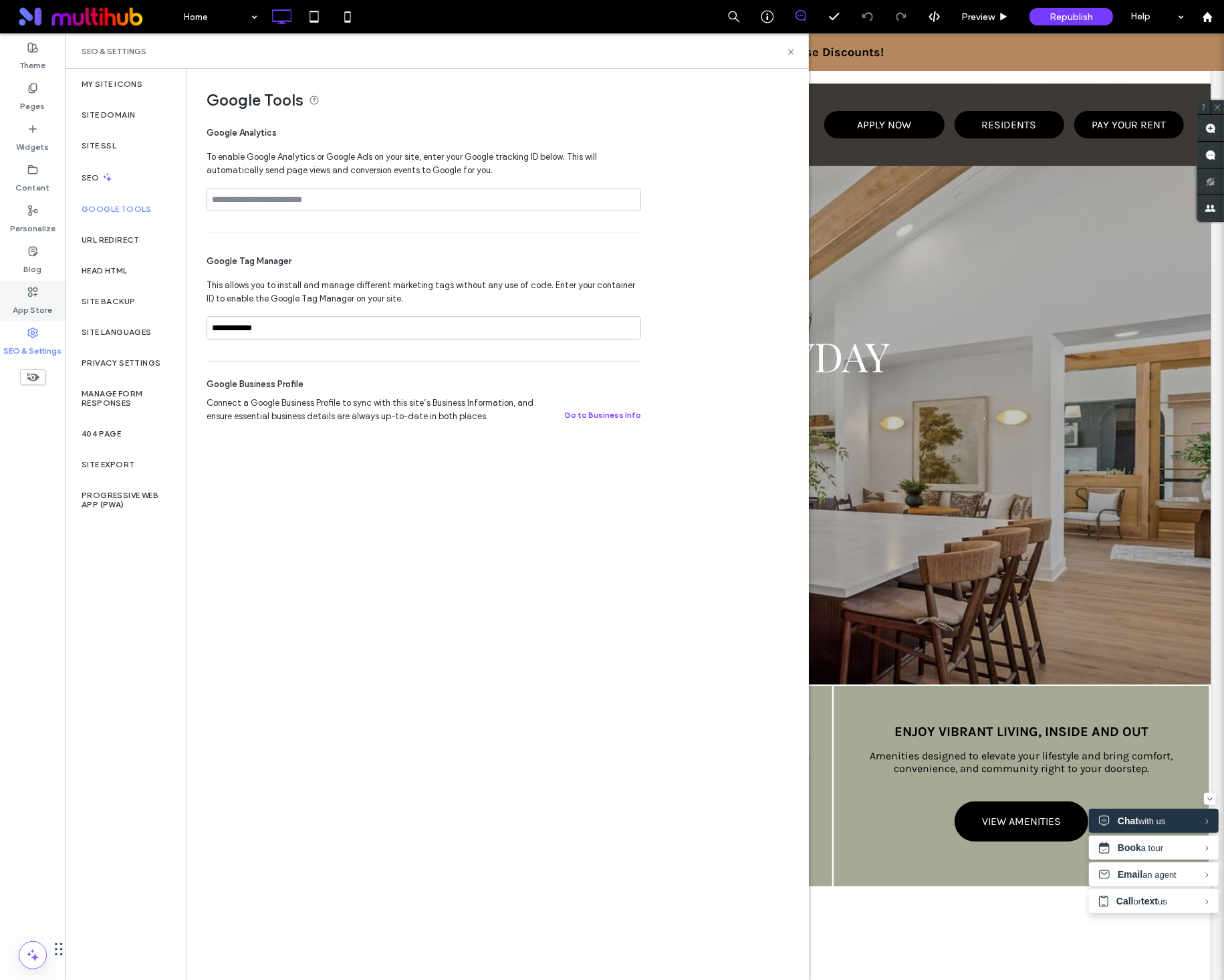
click at [36, 310] on label "App Store" at bounding box center [33, 306] width 40 height 18
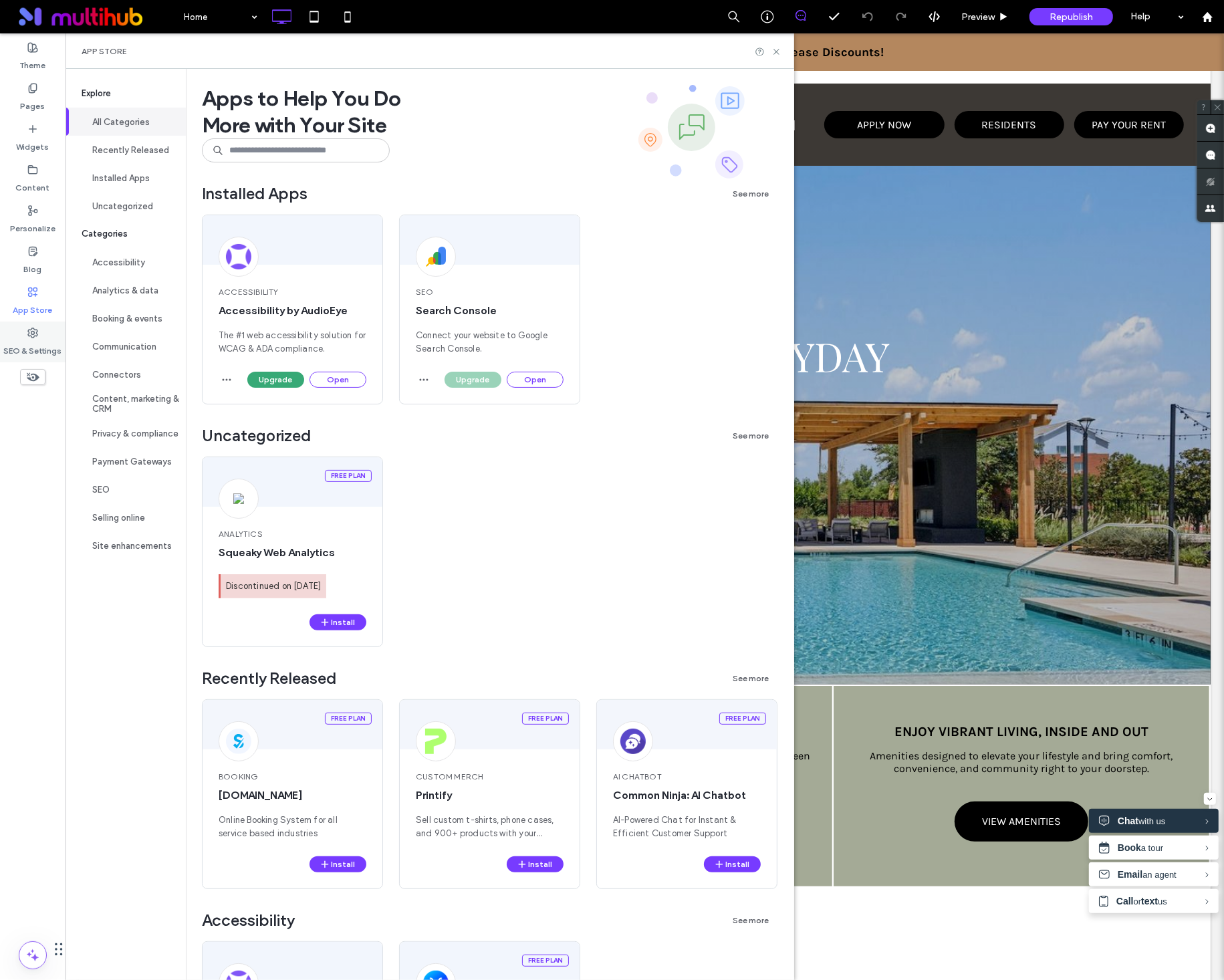
click at [41, 342] on label "SEO & Settings" at bounding box center [33, 347] width 58 height 18
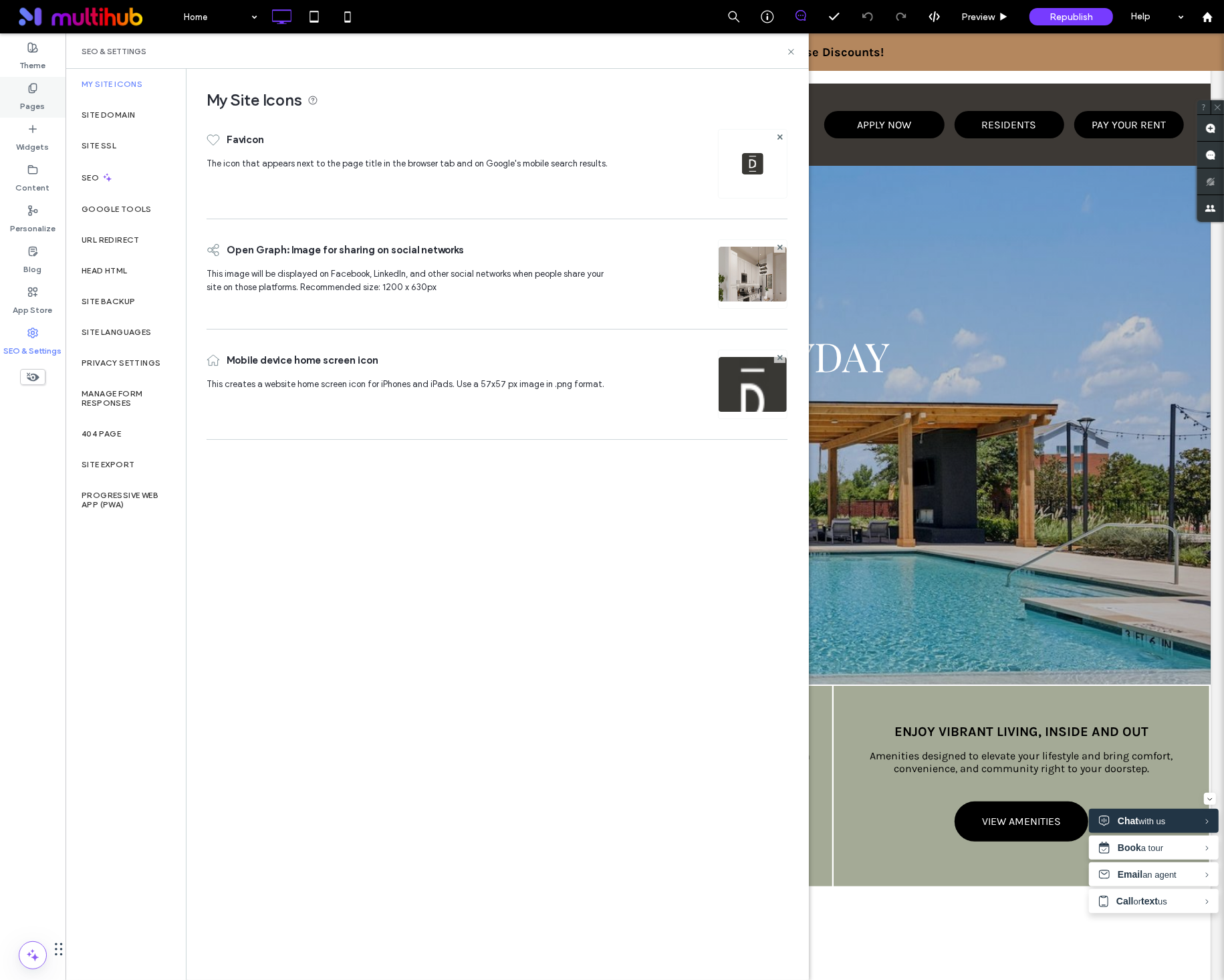
click at [31, 100] on label "Pages" at bounding box center [33, 102] width 25 height 18
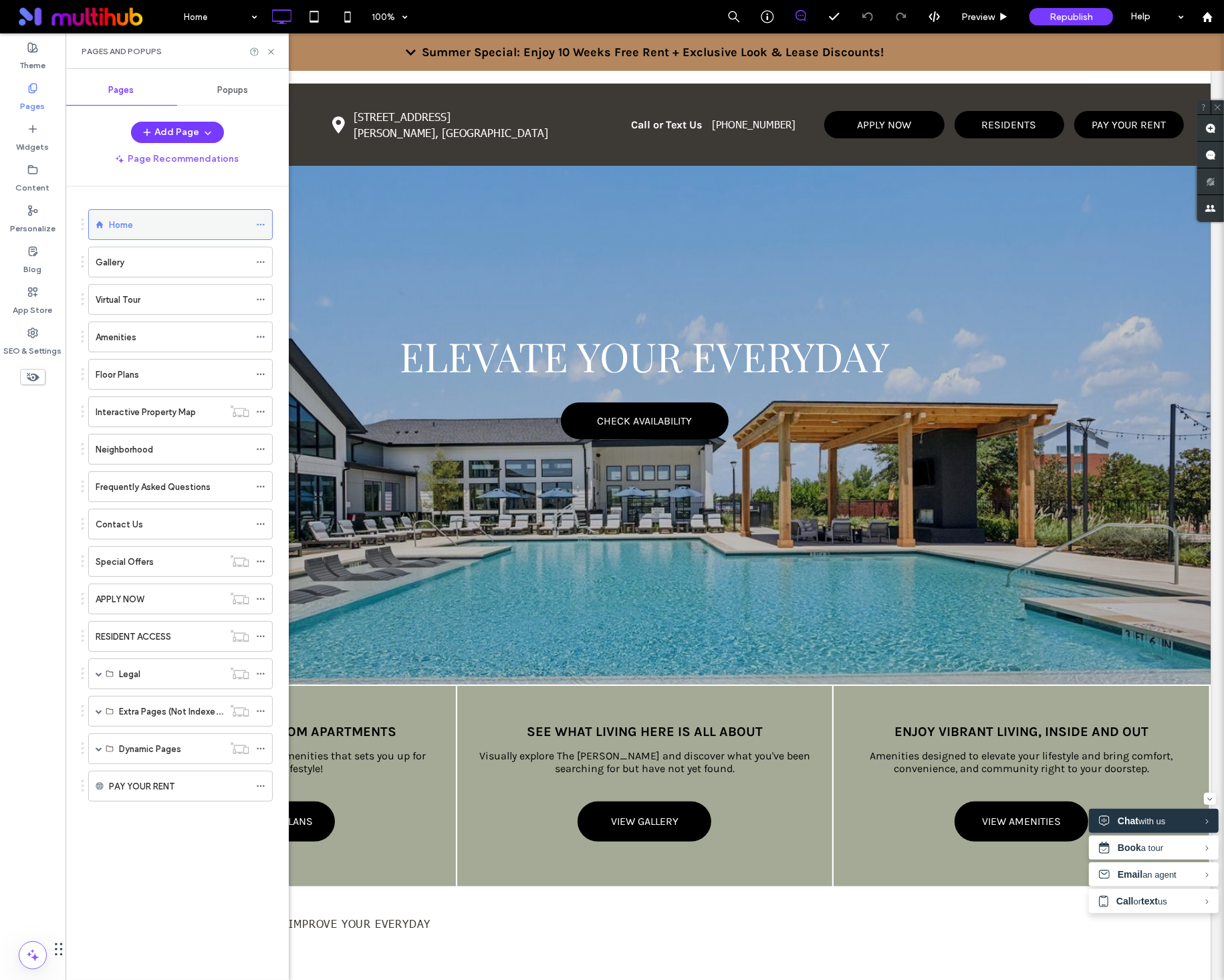
click at [257, 227] on icon at bounding box center [261, 225] width 10 height 10
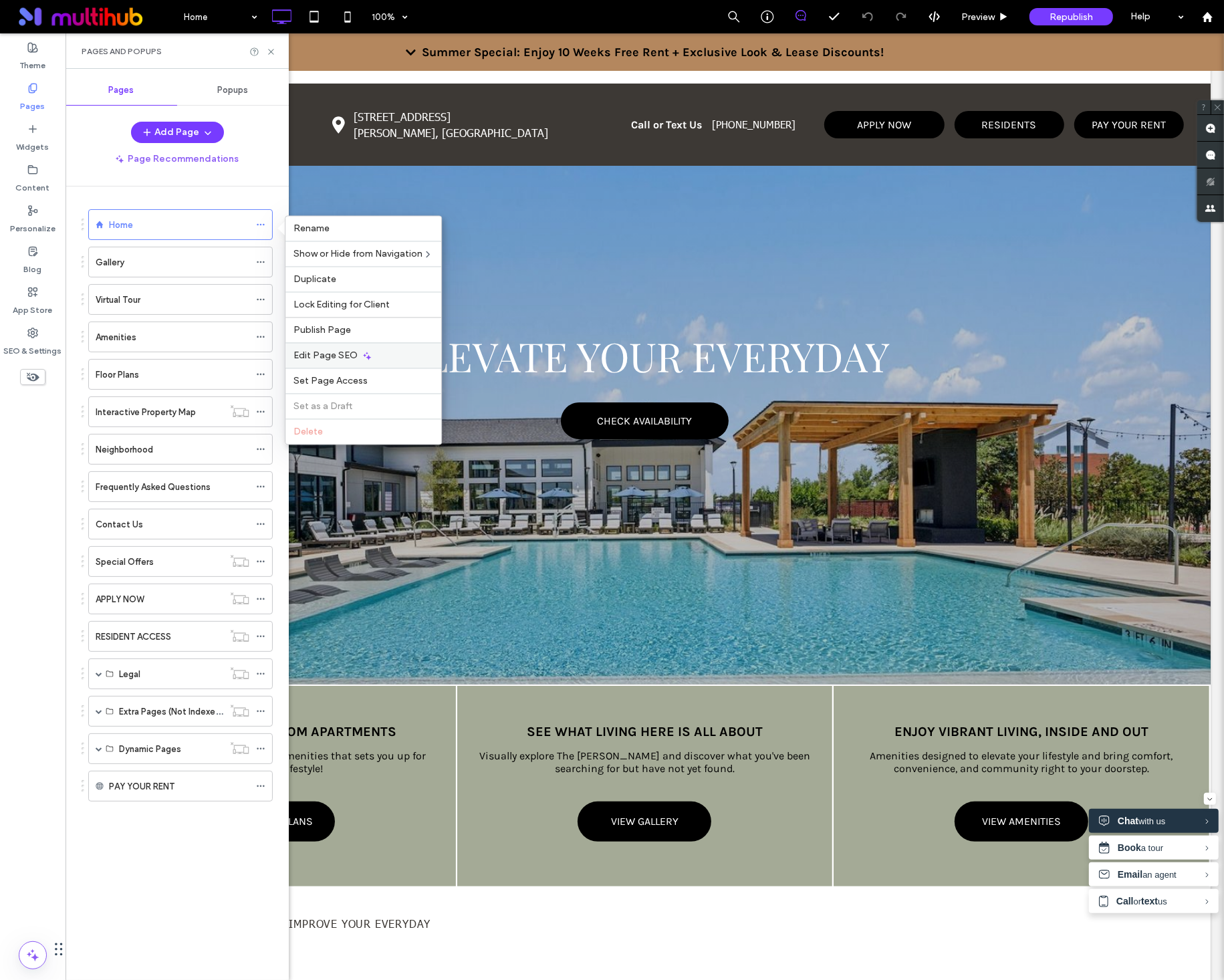
click at [320, 355] on span "Edit Page SEO" at bounding box center [325, 356] width 64 height 12
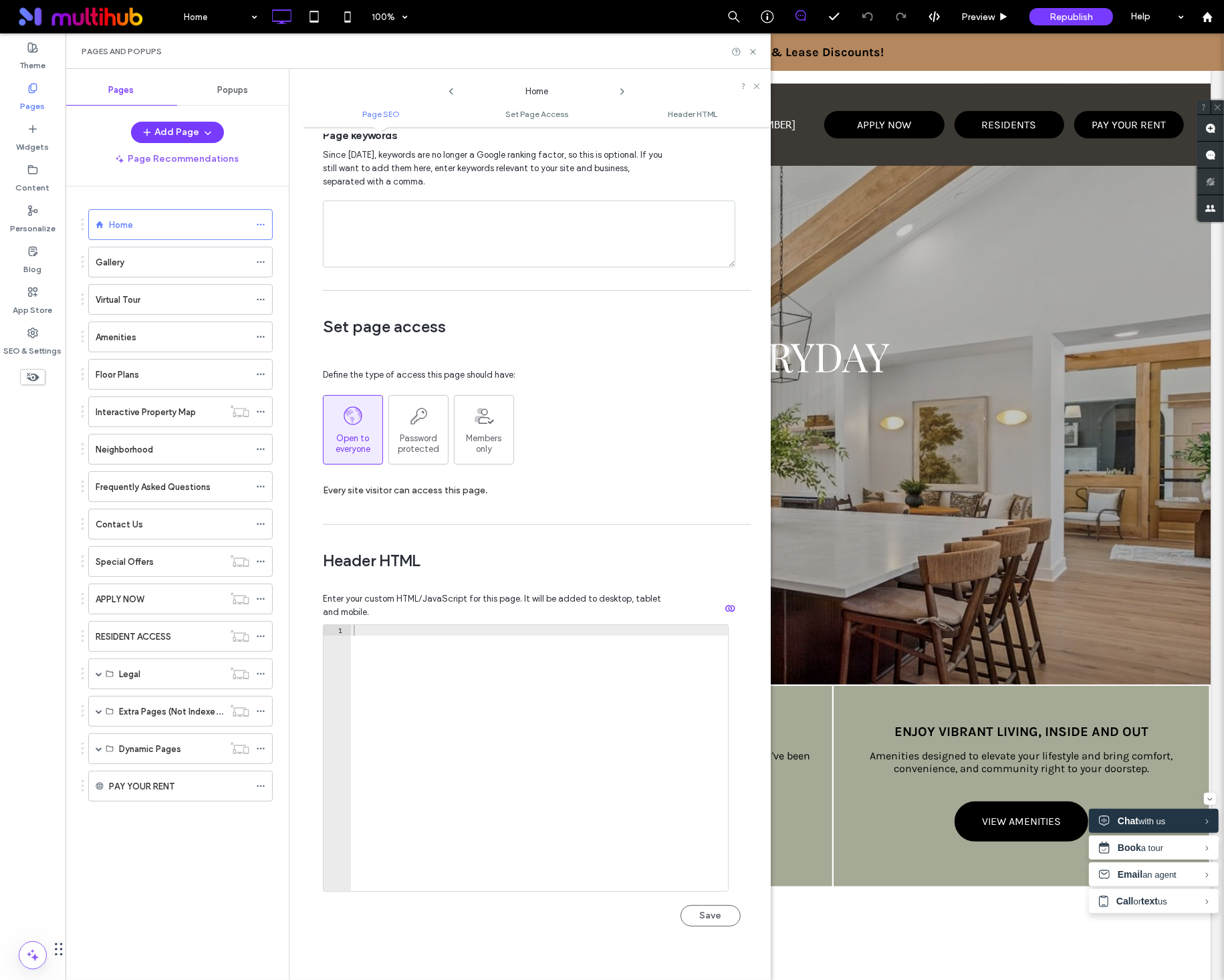
scroll to position [741, 0]
click at [34, 341] on label "SEO & Settings" at bounding box center [33, 347] width 58 height 18
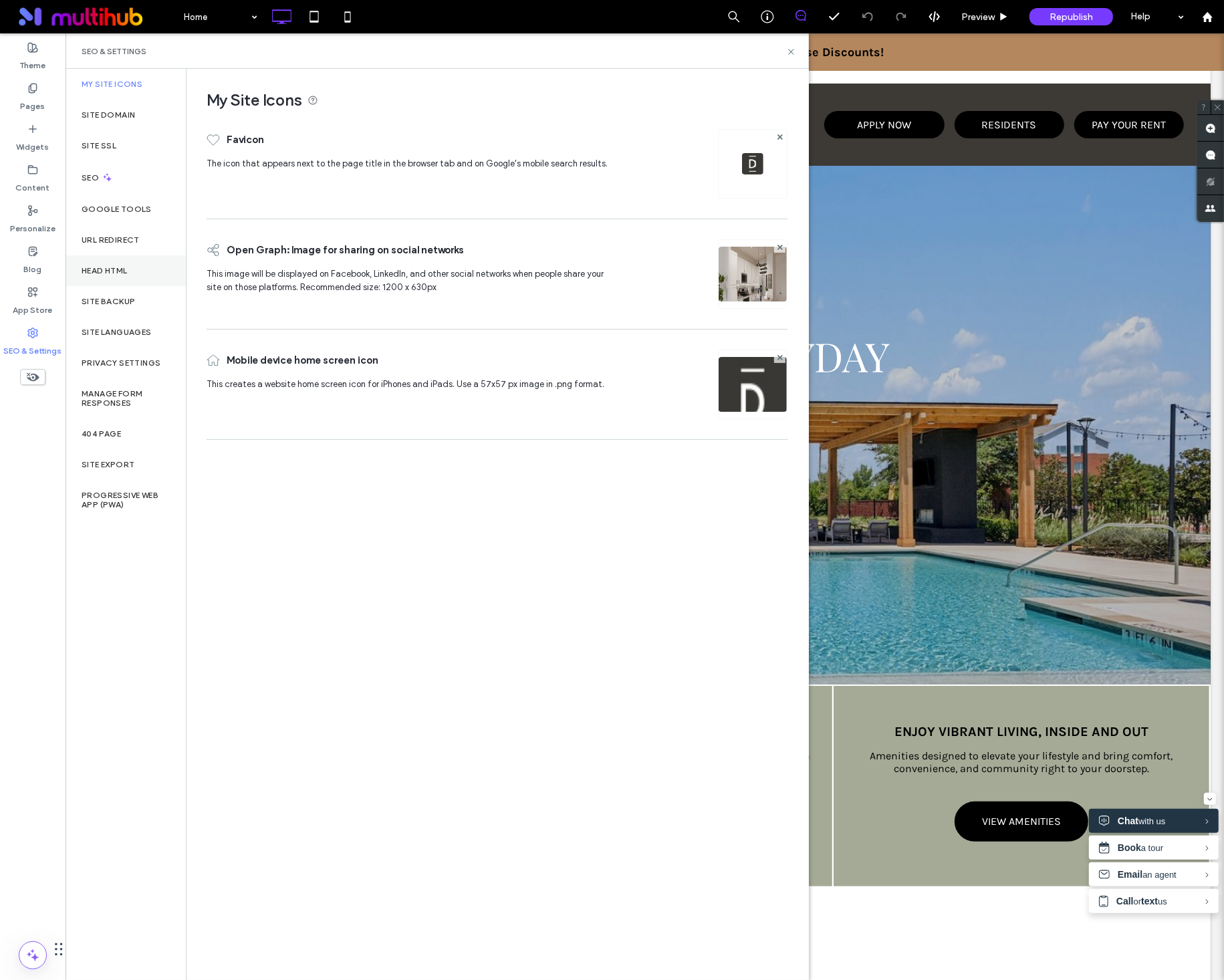
click at [133, 277] on div "Head HTML" at bounding box center [125, 270] width 121 height 31
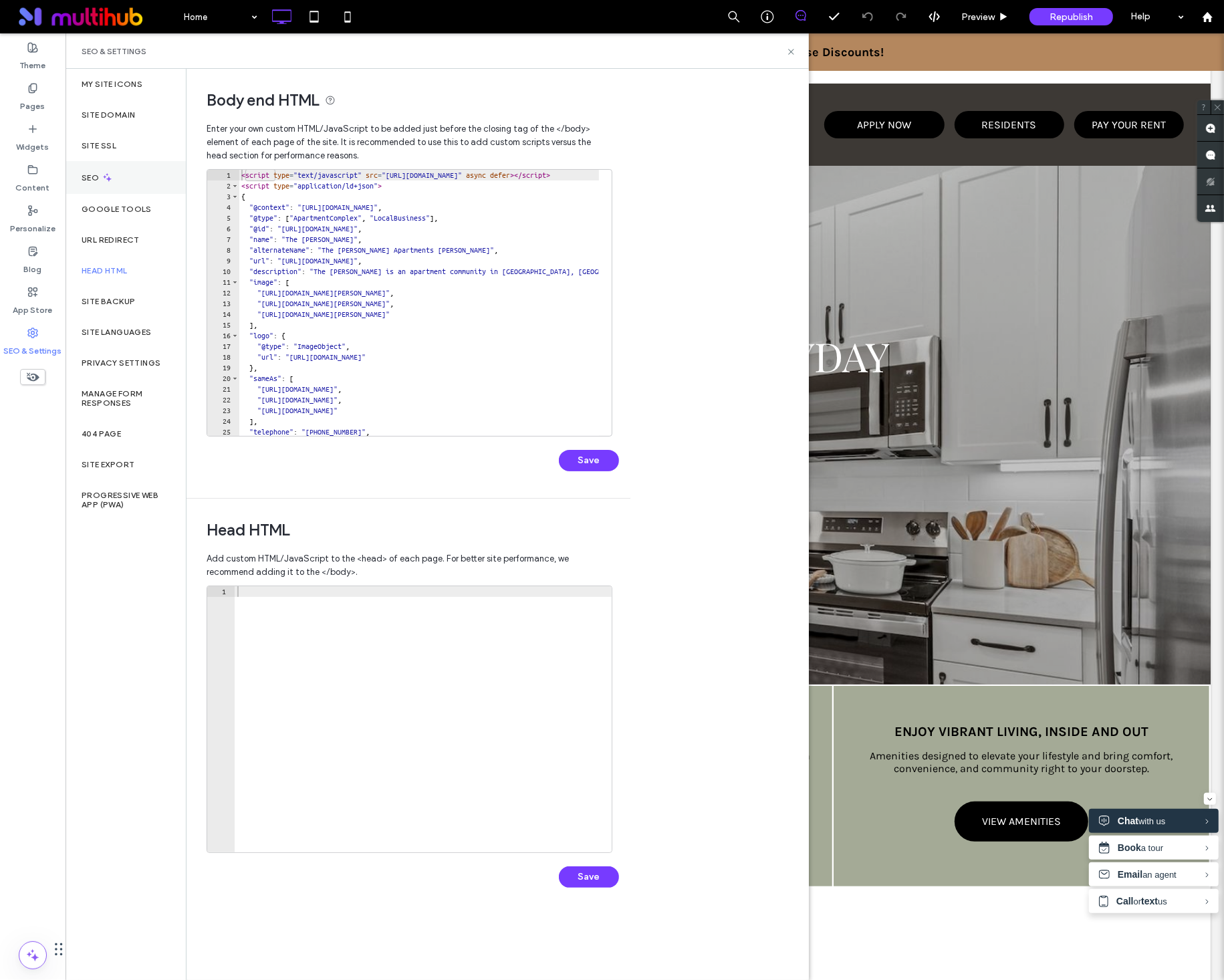
click at [121, 167] on div "SEO" at bounding box center [125, 178] width 121 height 33
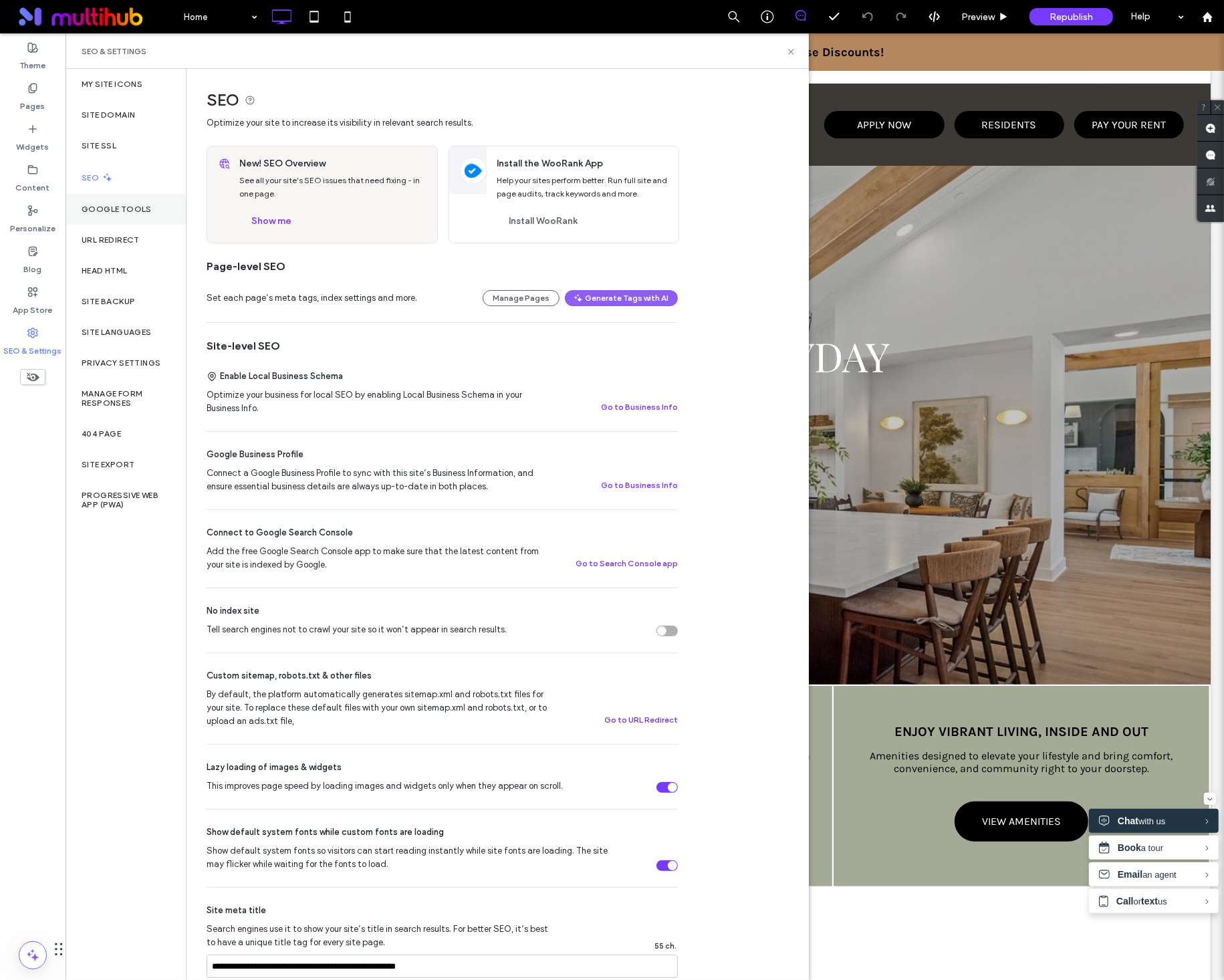
click at [121, 216] on div "Google Tools" at bounding box center [125, 210] width 121 height 31
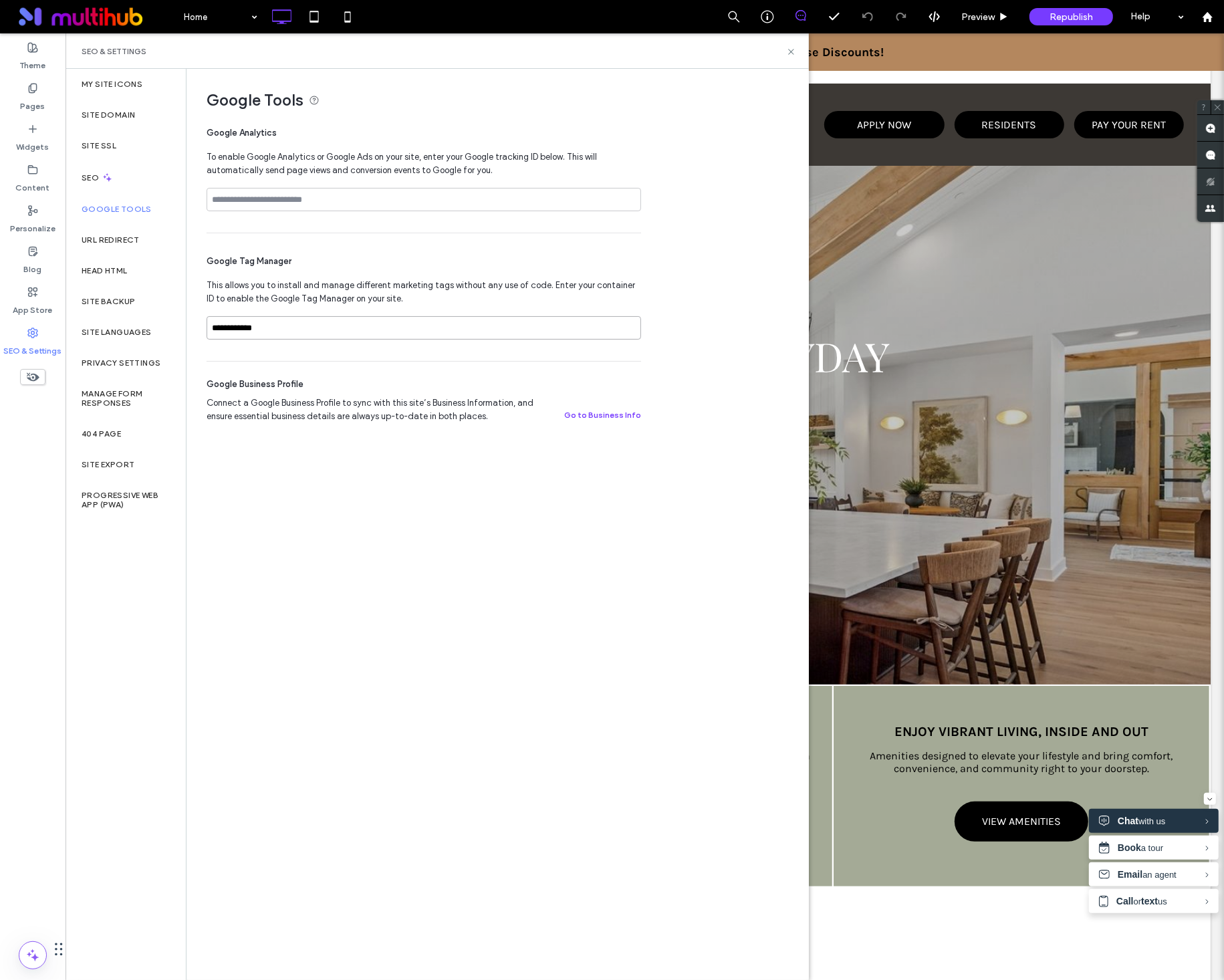
click at [264, 330] on input "**********" at bounding box center [424, 327] width 434 height 23
click at [45, 175] on label "Content" at bounding box center [33, 183] width 34 height 18
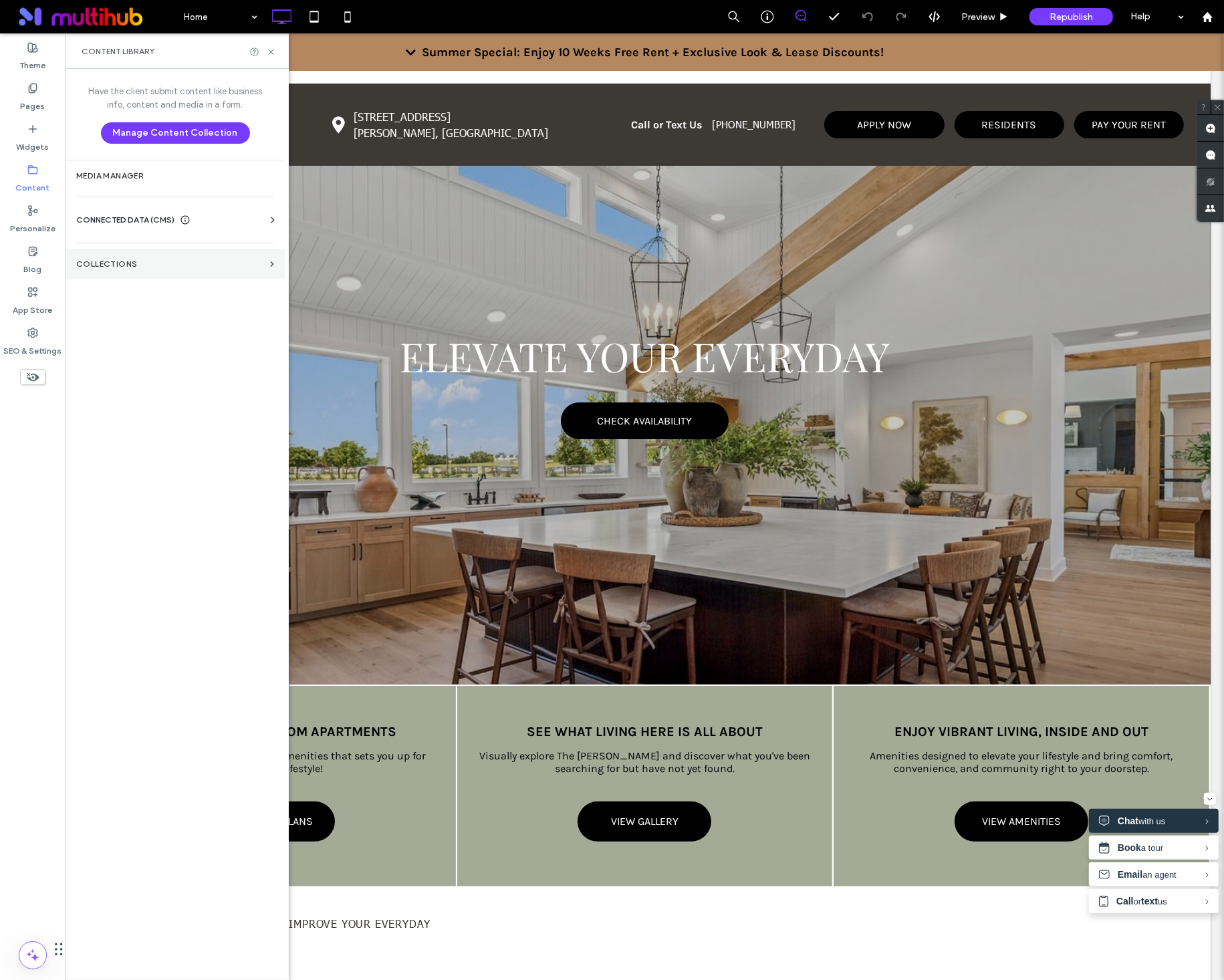
click at [145, 266] on label "Collections" at bounding box center [170, 265] width 188 height 10
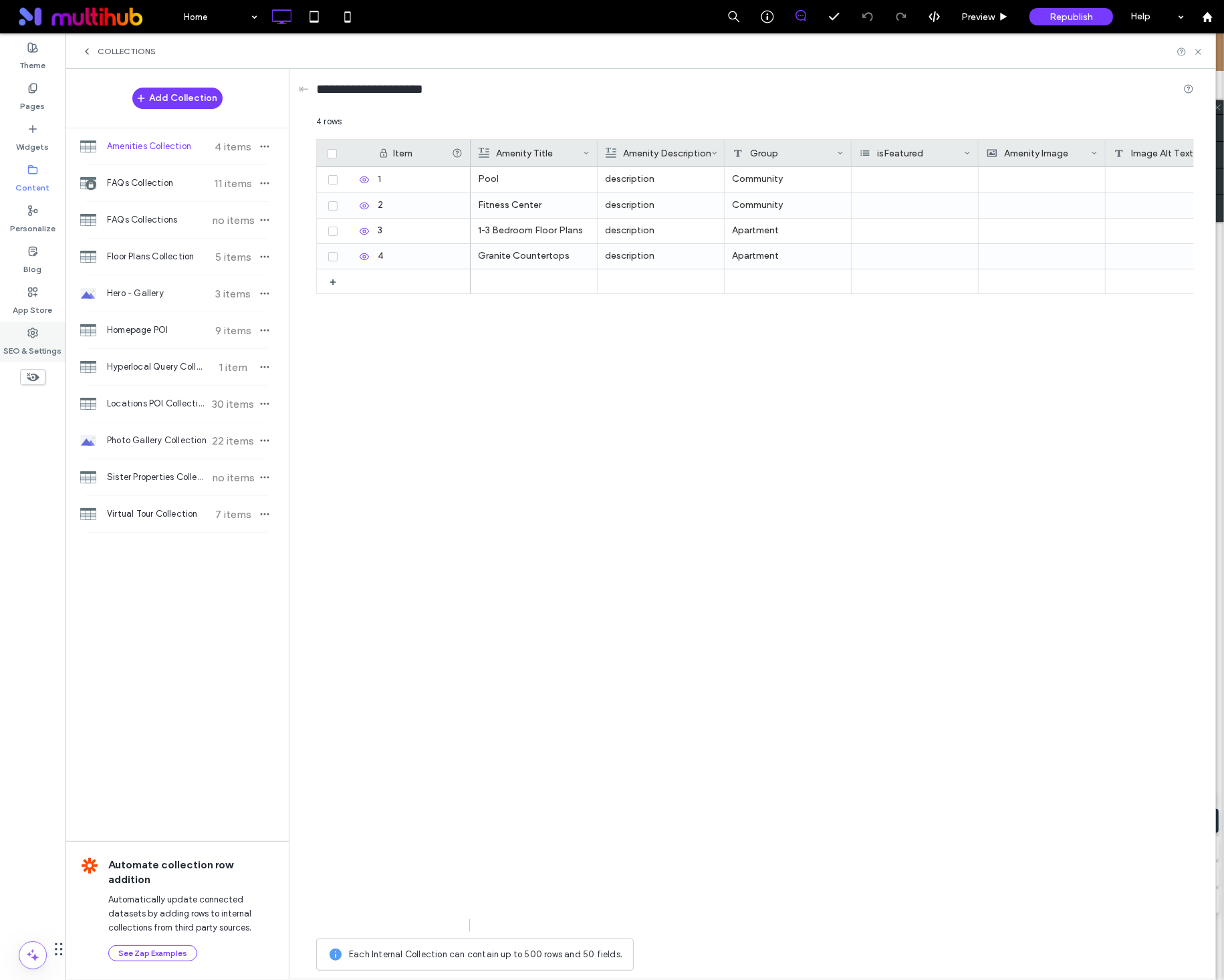
click at [42, 333] on div "SEO & Settings" at bounding box center [33, 342] width 66 height 41
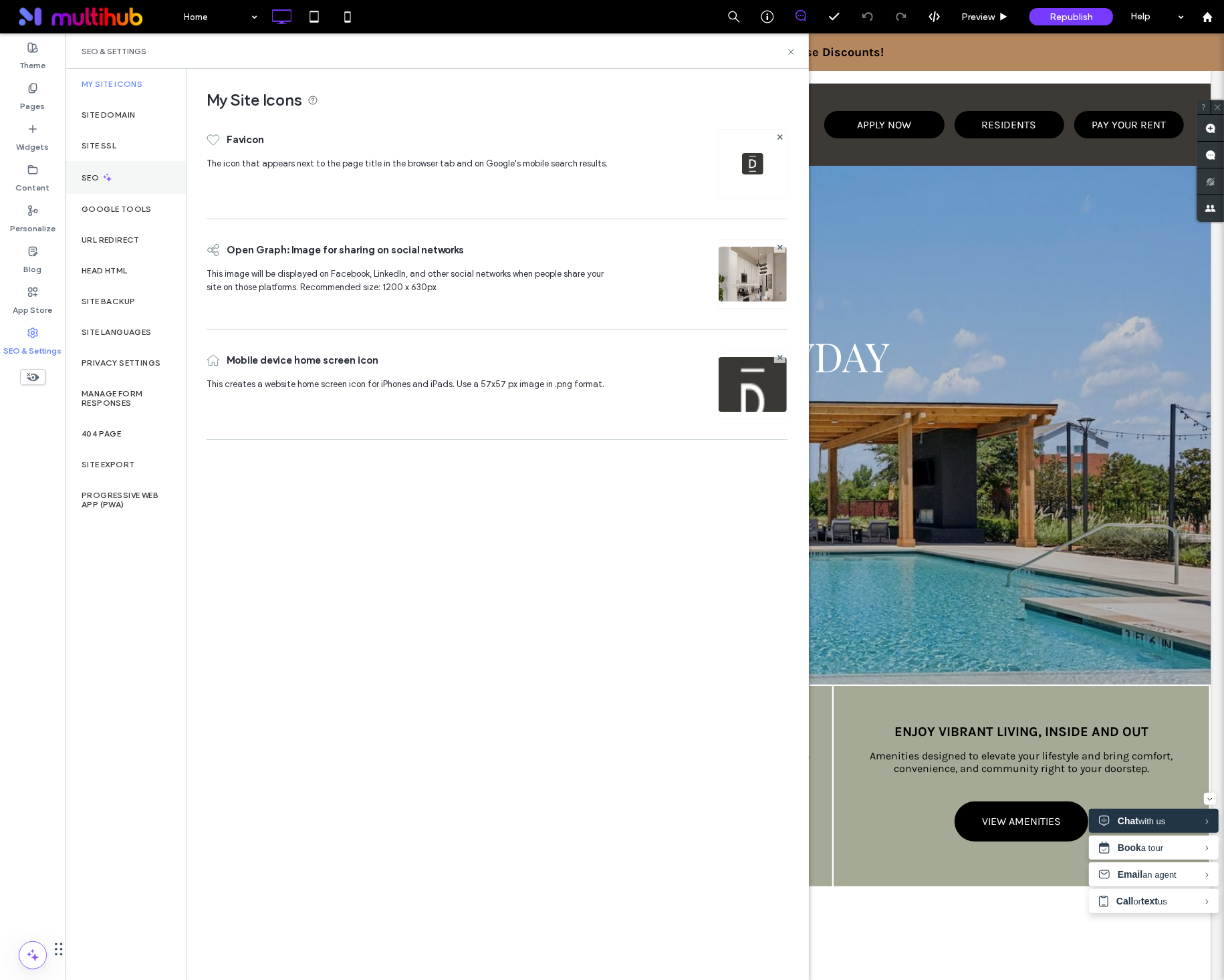
click at [114, 179] on div "SEO" at bounding box center [125, 178] width 121 height 33
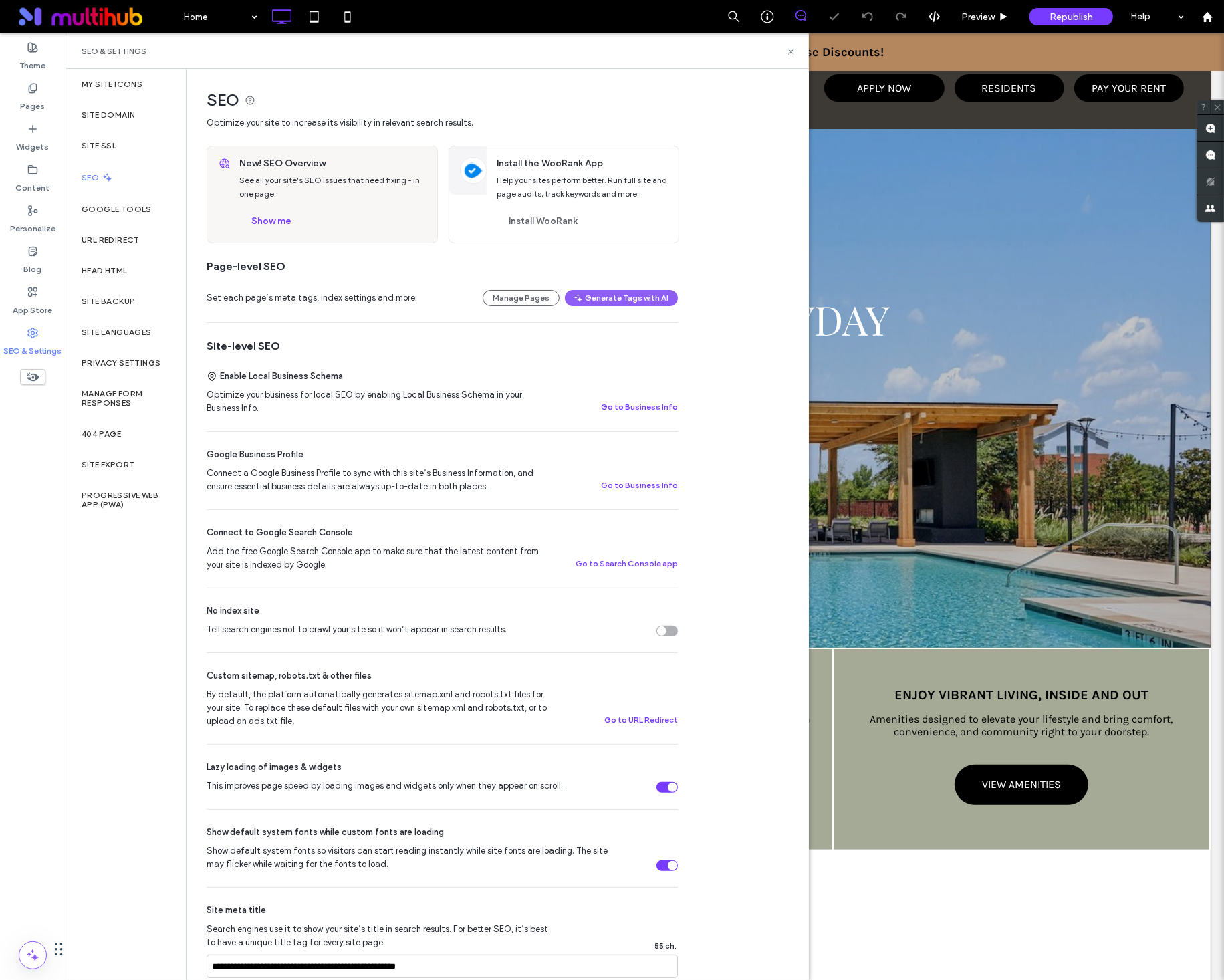
scroll to position [0, 0]
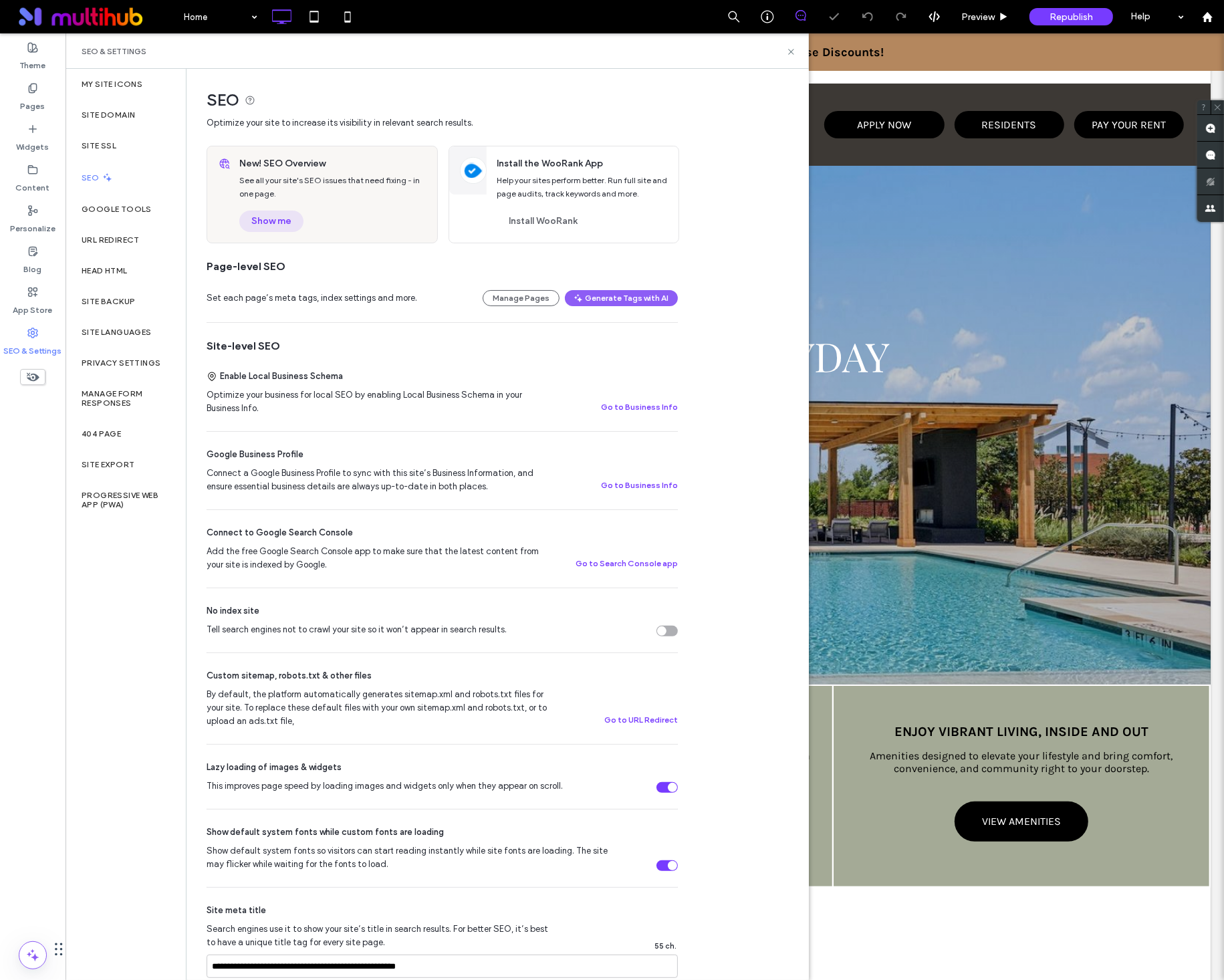
click at [266, 225] on button "Show me" at bounding box center [271, 221] width 64 height 21
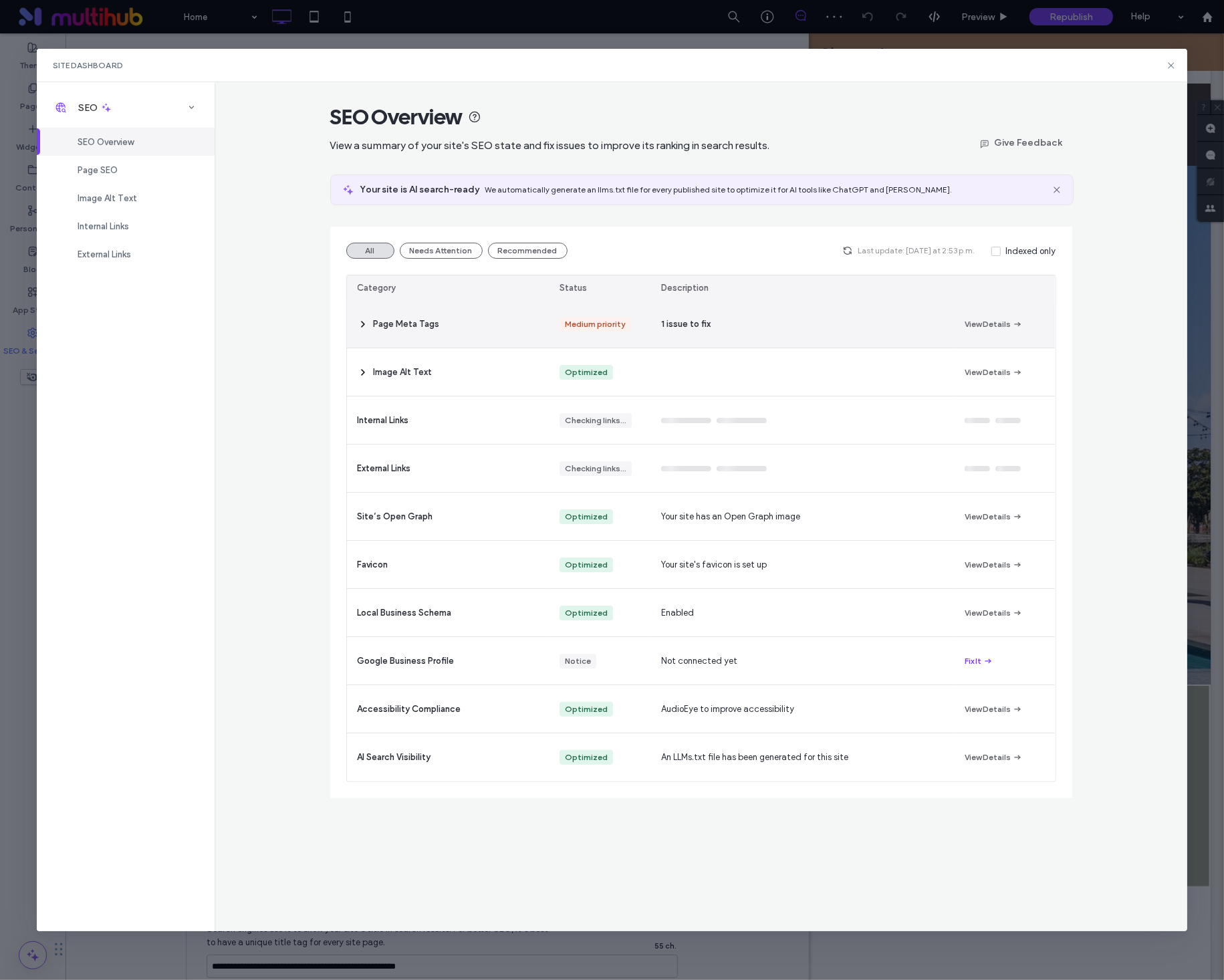
click at [621, 331] on div "Medium priority" at bounding box center [595, 323] width 60 height 14
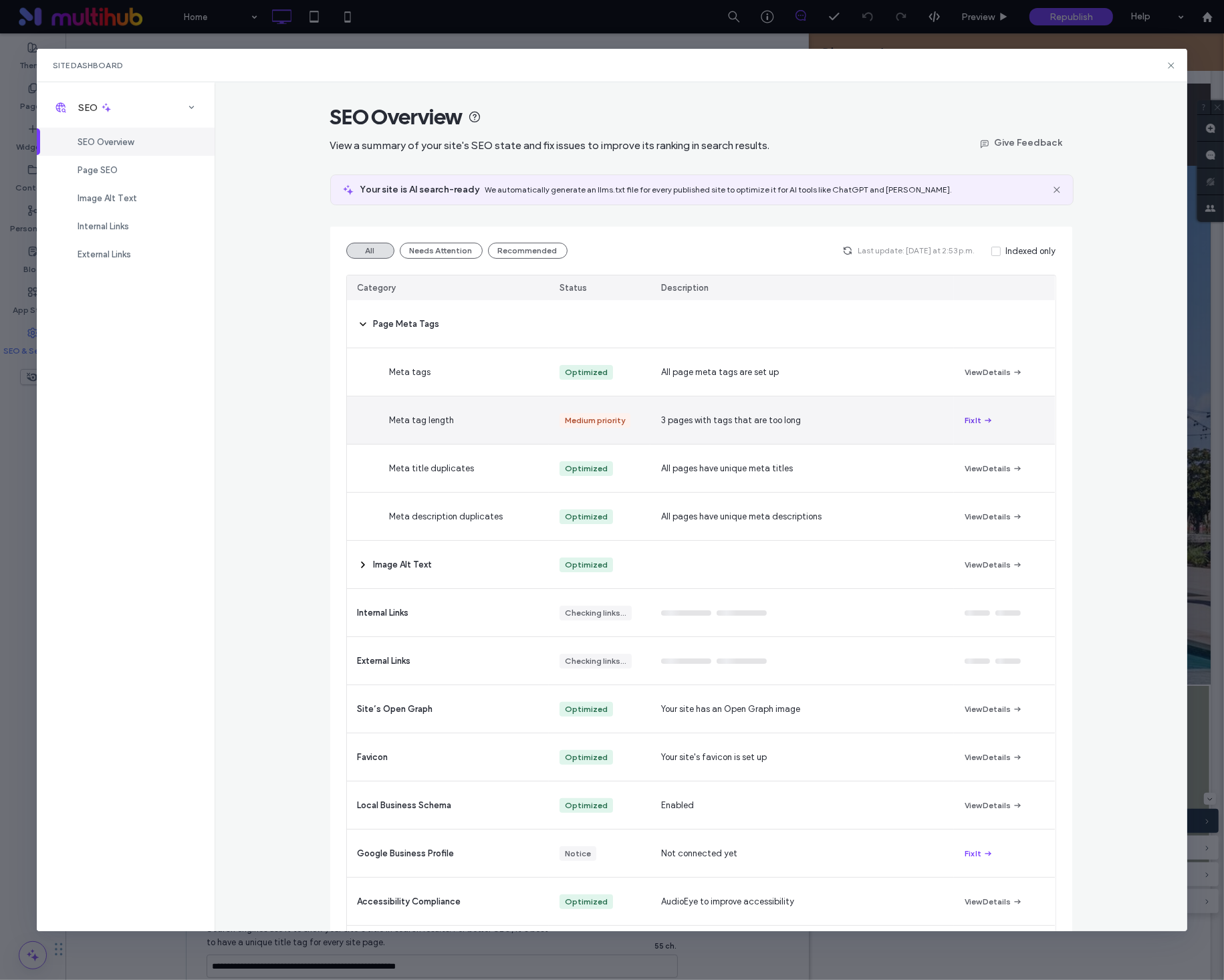
click at [983, 421] on icon "button" at bounding box center [988, 420] width 11 height 11
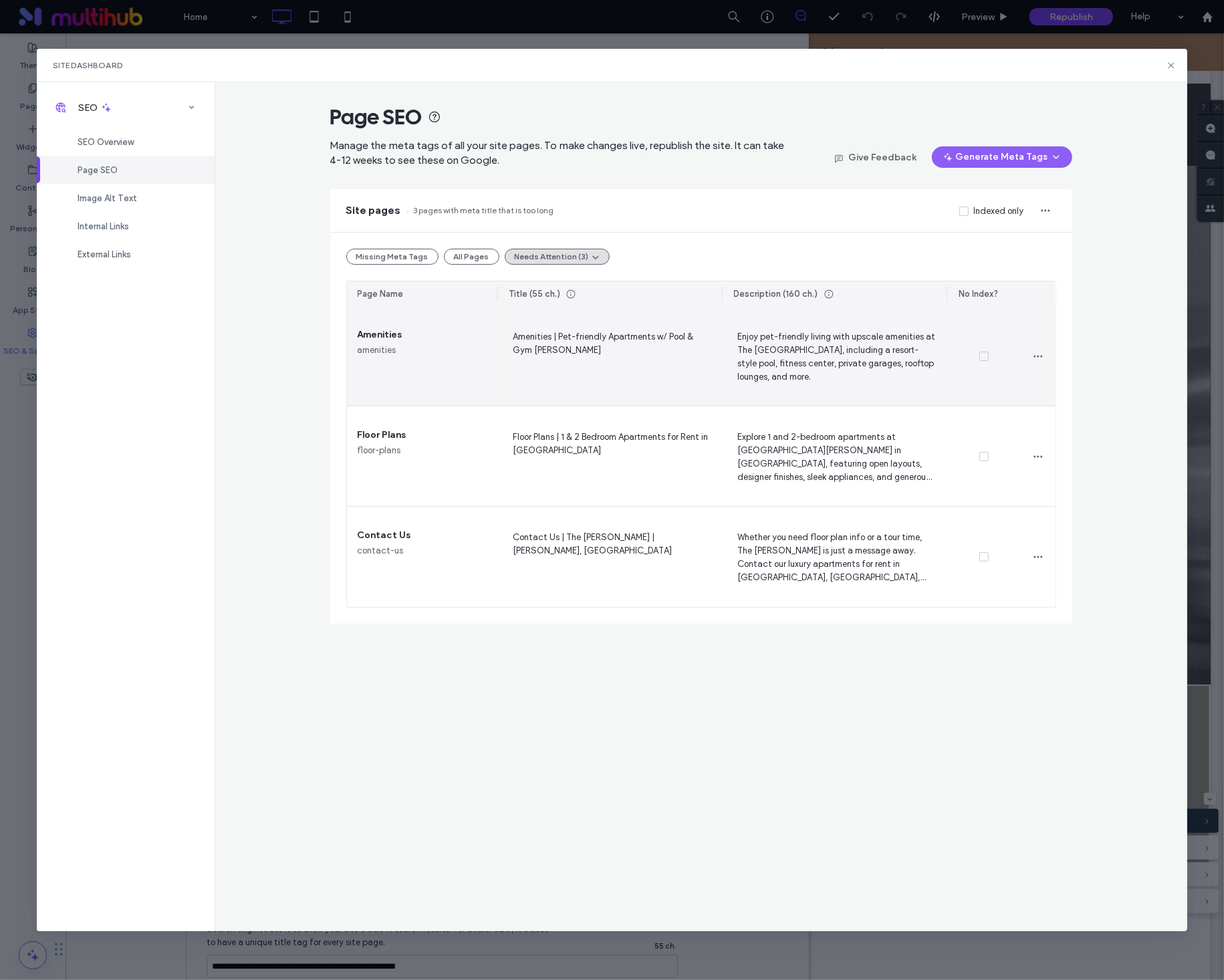
click at [883, 368] on span "Enjoy pet-friendly living with upscale amenities at The Dalton, including a res…" at bounding box center [834, 356] width 204 height 55
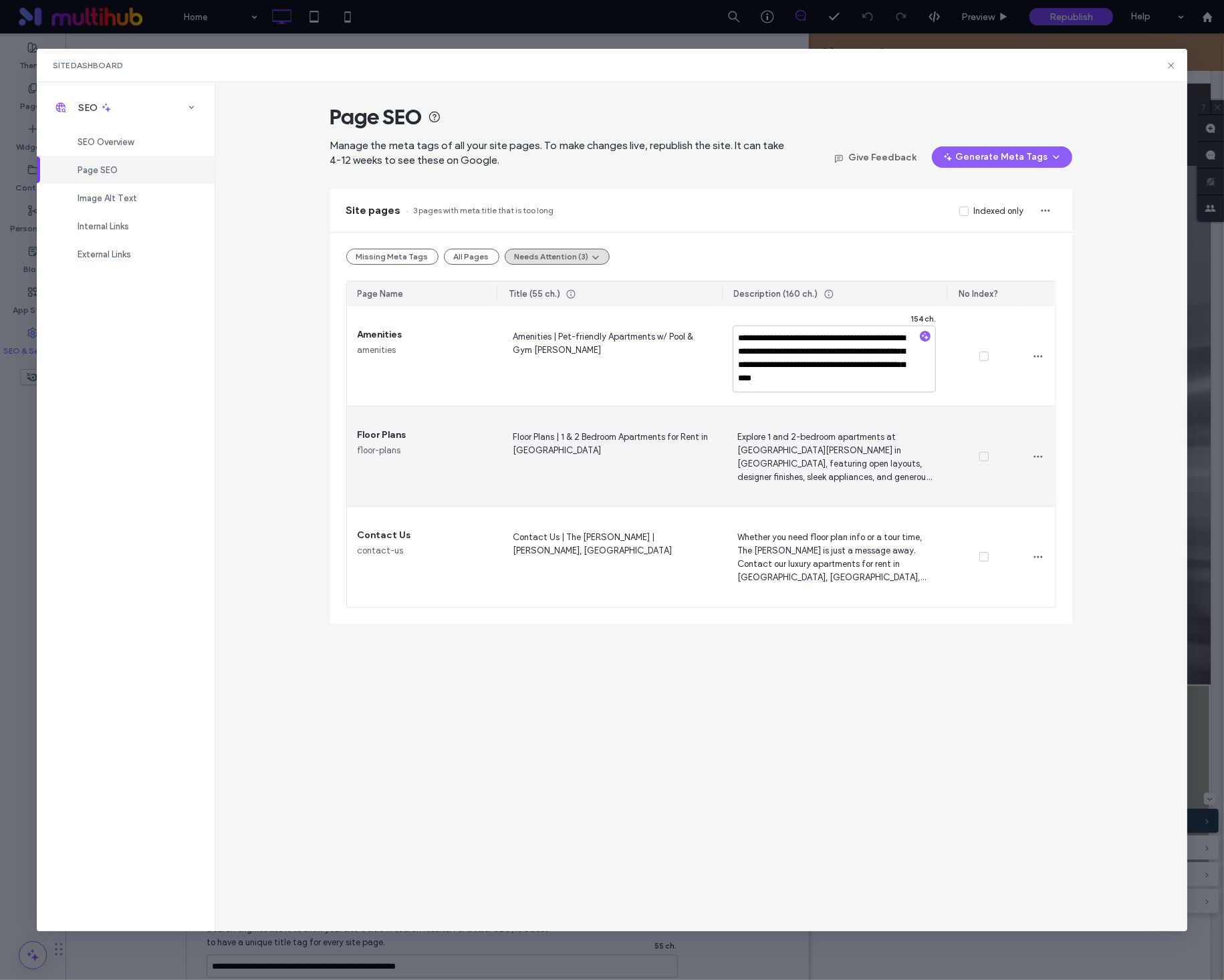
click at [837, 462] on span "Explore 1 and 2-bedroom apartments at The Dalton in McKinney, featuring open la…" at bounding box center [834, 457] width 204 height 55
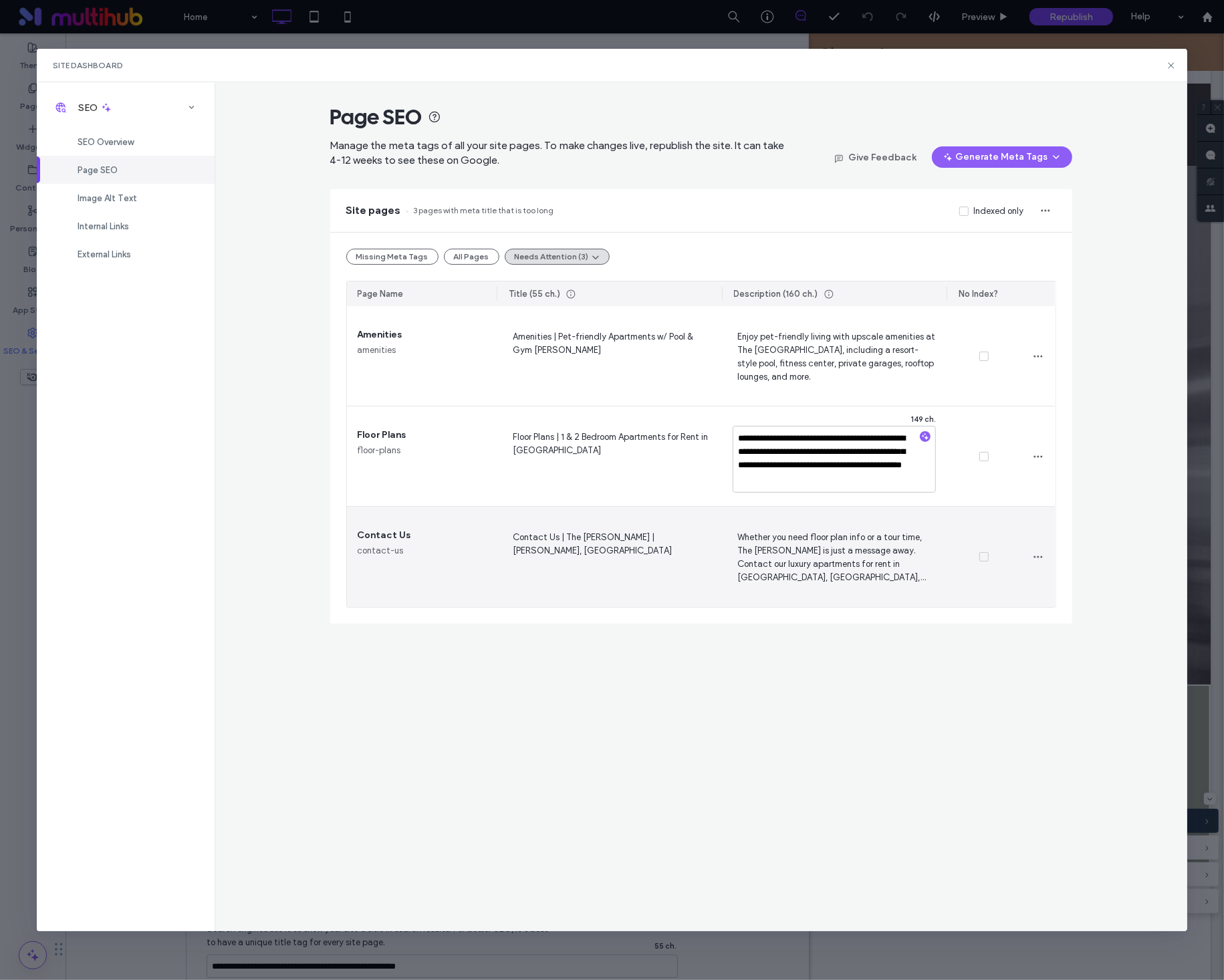
click at [837, 559] on span "Whether you need floor plan info or a tour time, The Dalton is just a message a…" at bounding box center [834, 556] width 204 height 55
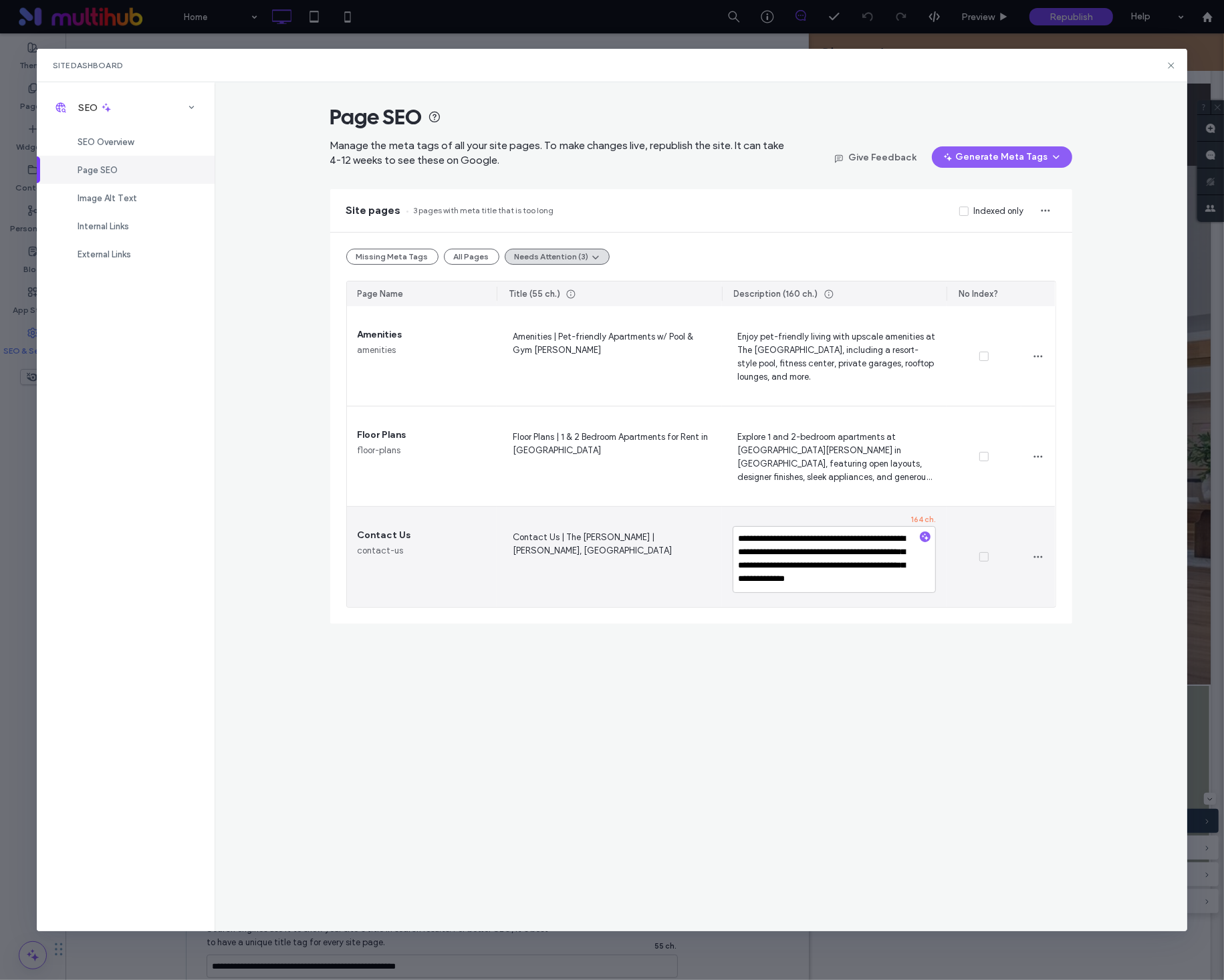
click at [834, 581] on textarea "**********" at bounding box center [834, 559] width 204 height 67
drag, startPoint x: 897, startPoint y: 581, endPoint x: 870, endPoint y: 582, distance: 27.0
click at [870, 582] on textarea "**********" at bounding box center [834, 559] width 204 height 67
click at [883, 581] on textarea "**********" at bounding box center [834, 559] width 204 height 67
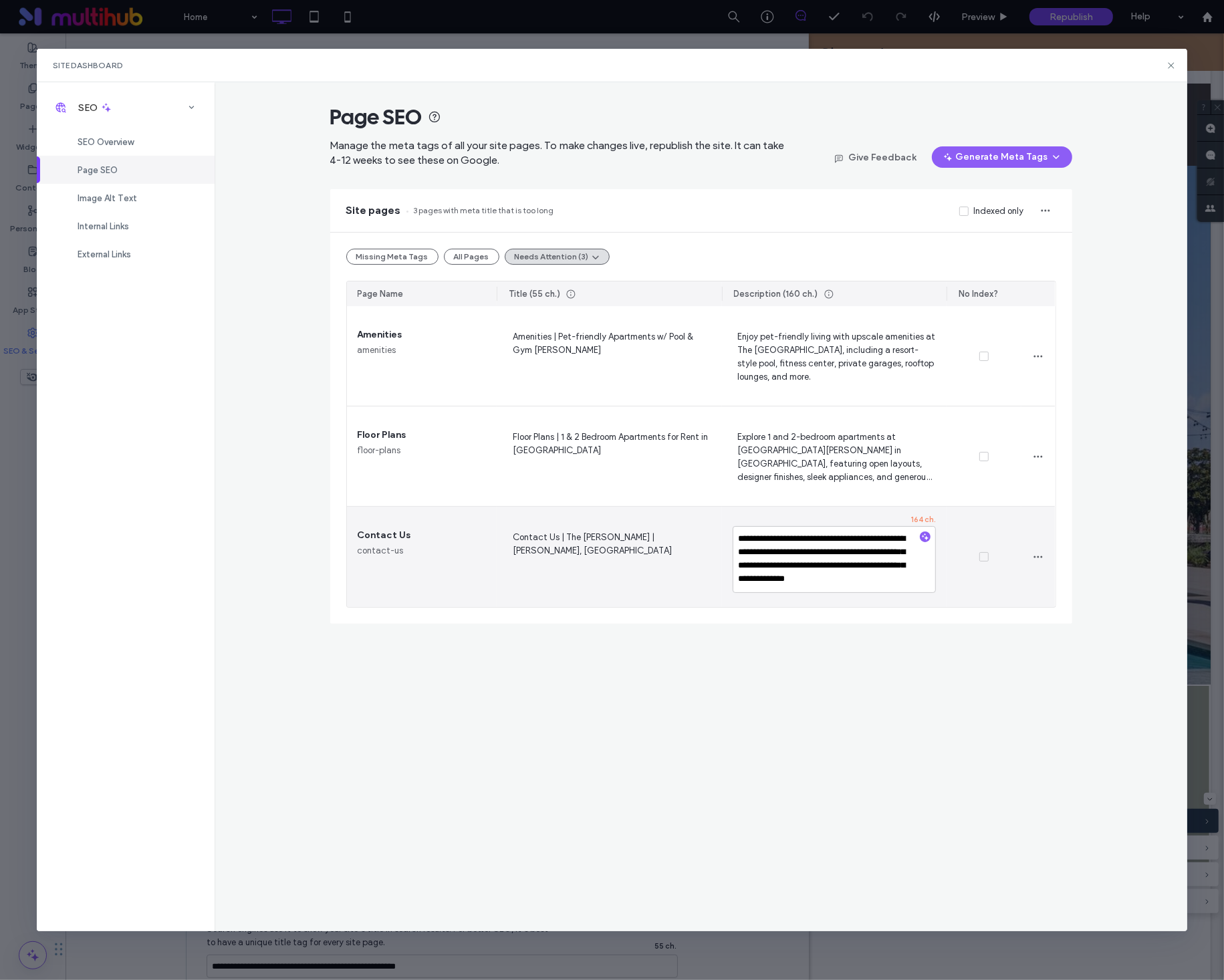
click at [885, 581] on textarea "**********" at bounding box center [834, 559] width 204 height 67
type textarea "**********"
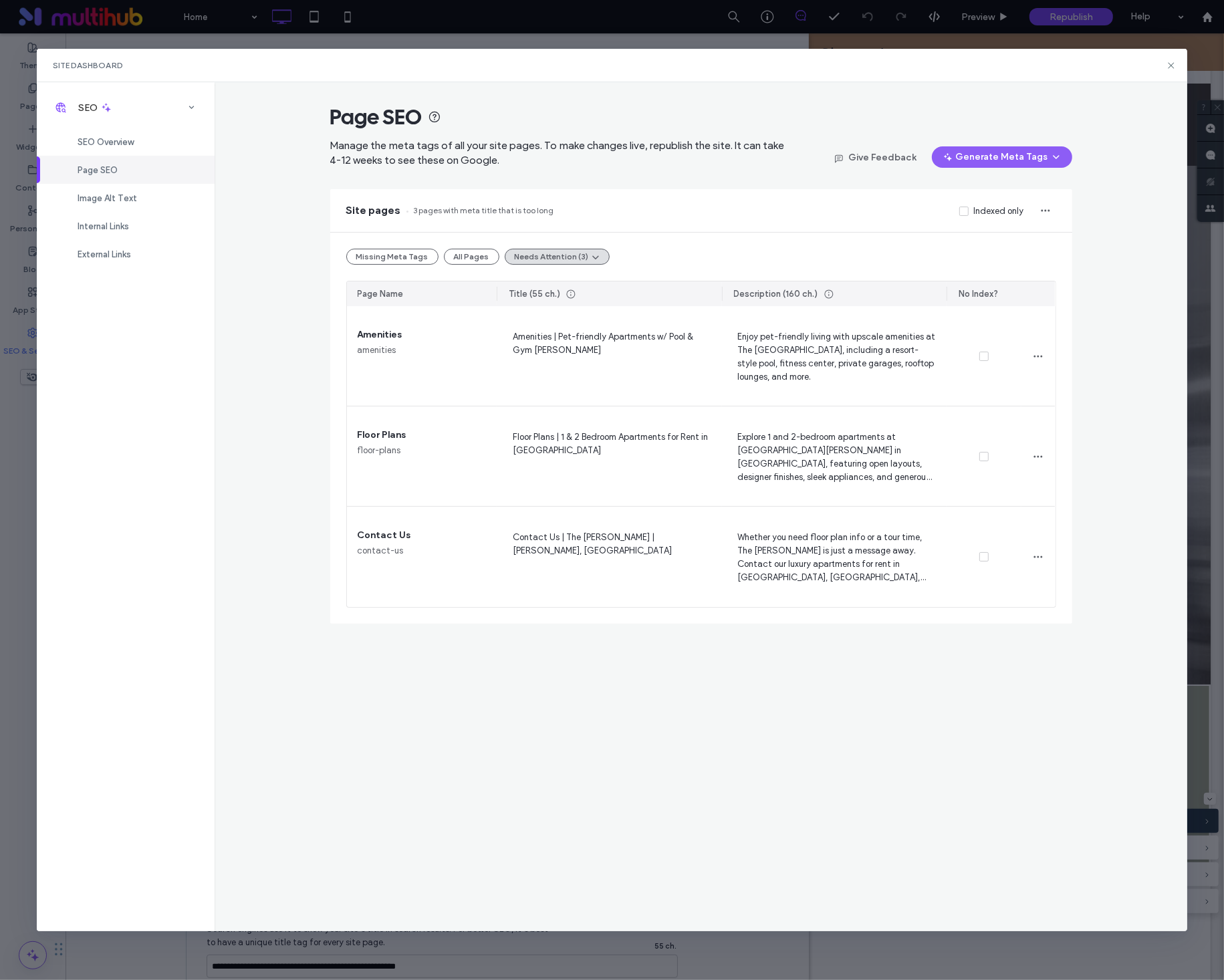
click at [586, 668] on div "Page SEO Manage the meta tags of all your site pages. To make changes live, rep…" at bounding box center [700, 506] width 972 height 849
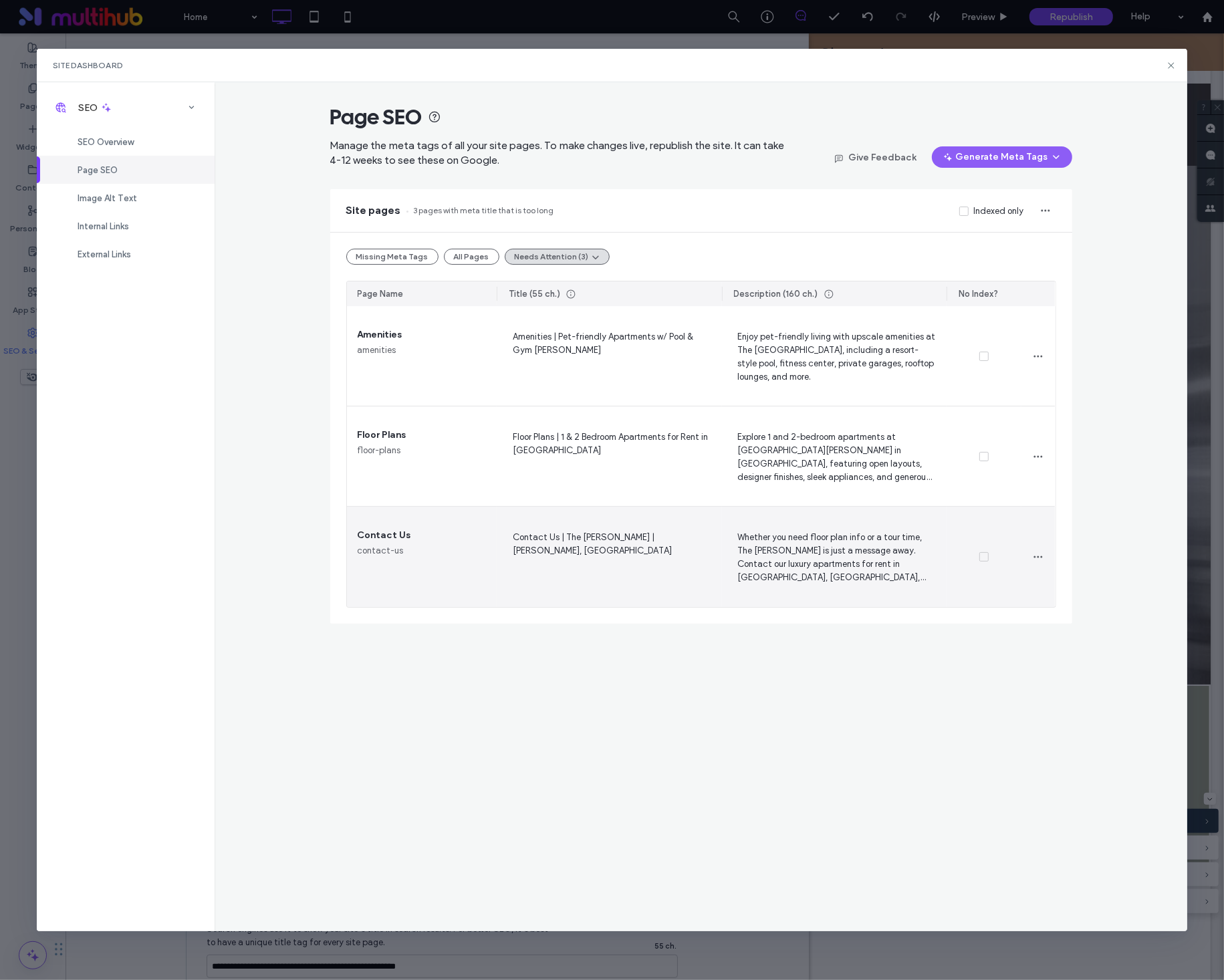
click at [624, 539] on span "Contact Us | The [PERSON_NAME] | [PERSON_NAME], [GEOGRAPHIC_DATA]" at bounding box center [609, 556] width 204 height 55
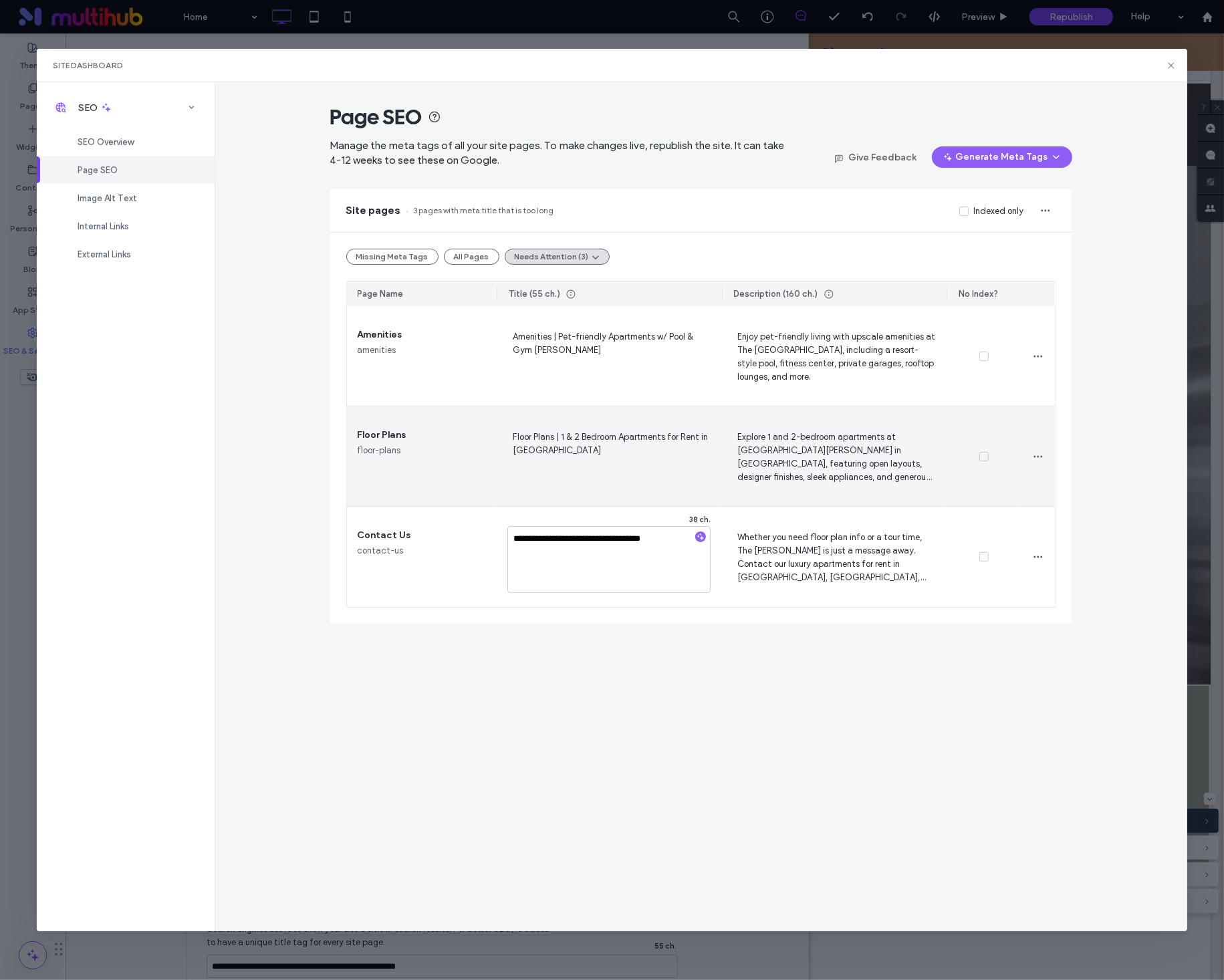
click at [668, 432] on span "Floor Plans | 1 & 2 Bedroom Apartments for Rent in McKinney" at bounding box center [609, 457] width 204 height 55
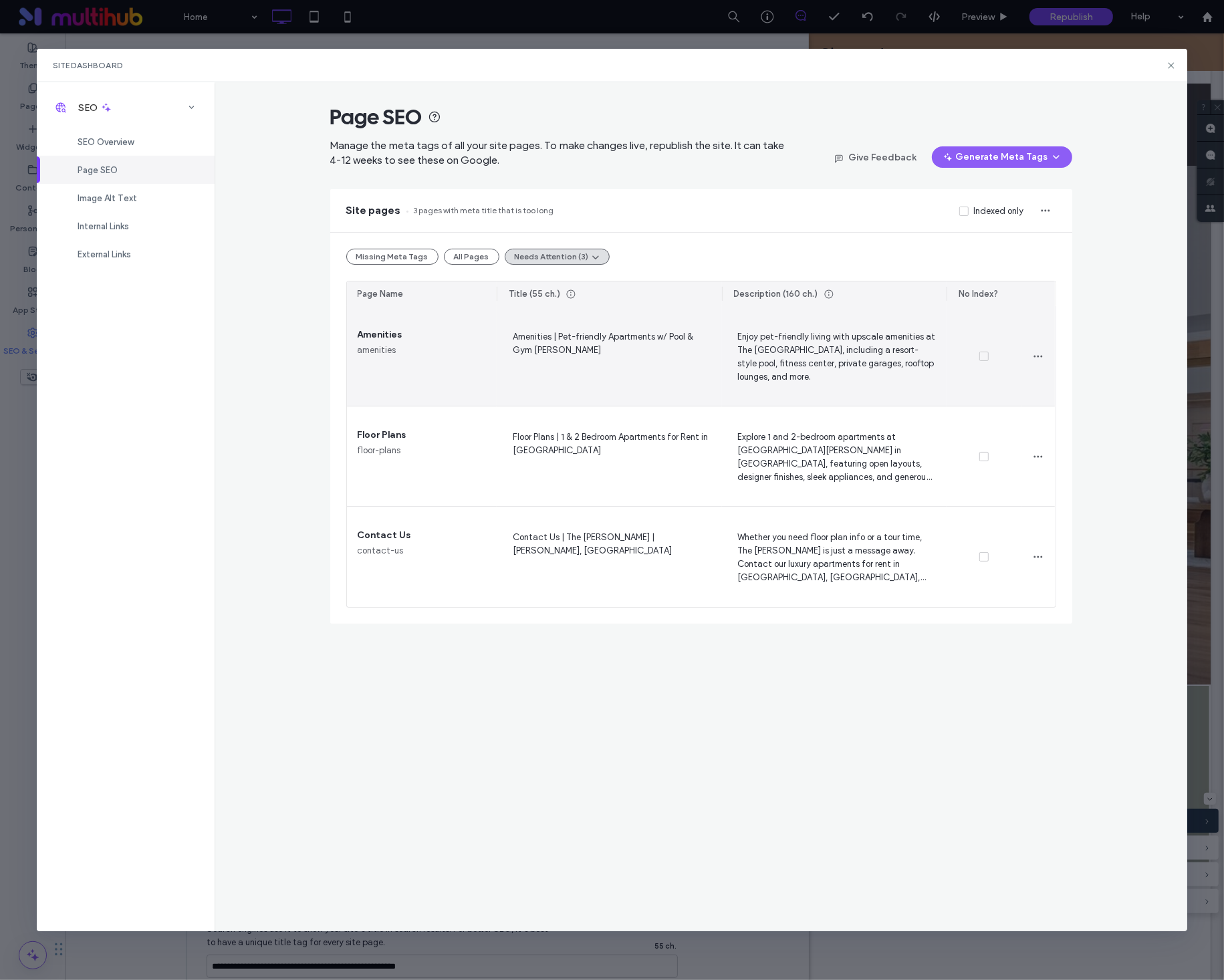
click at [646, 337] on span "Amenities | Pet-friendly Apartments w/ Pool & Gym McKinney" at bounding box center [609, 356] width 204 height 55
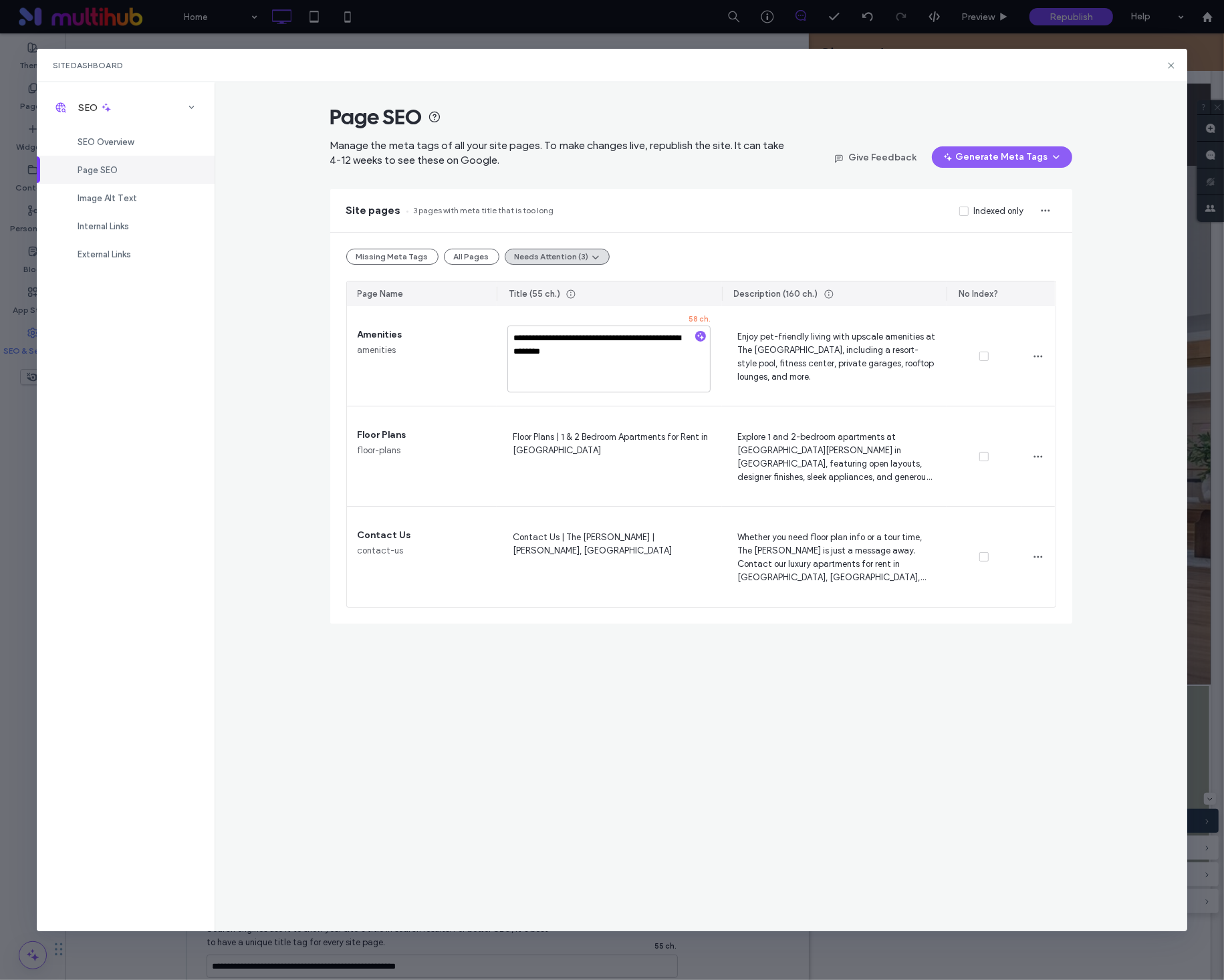
click at [276, 497] on div "**********" at bounding box center [700, 506] width 972 height 849
click at [117, 138] on span "SEO Overview" at bounding box center [105, 142] width 56 height 10
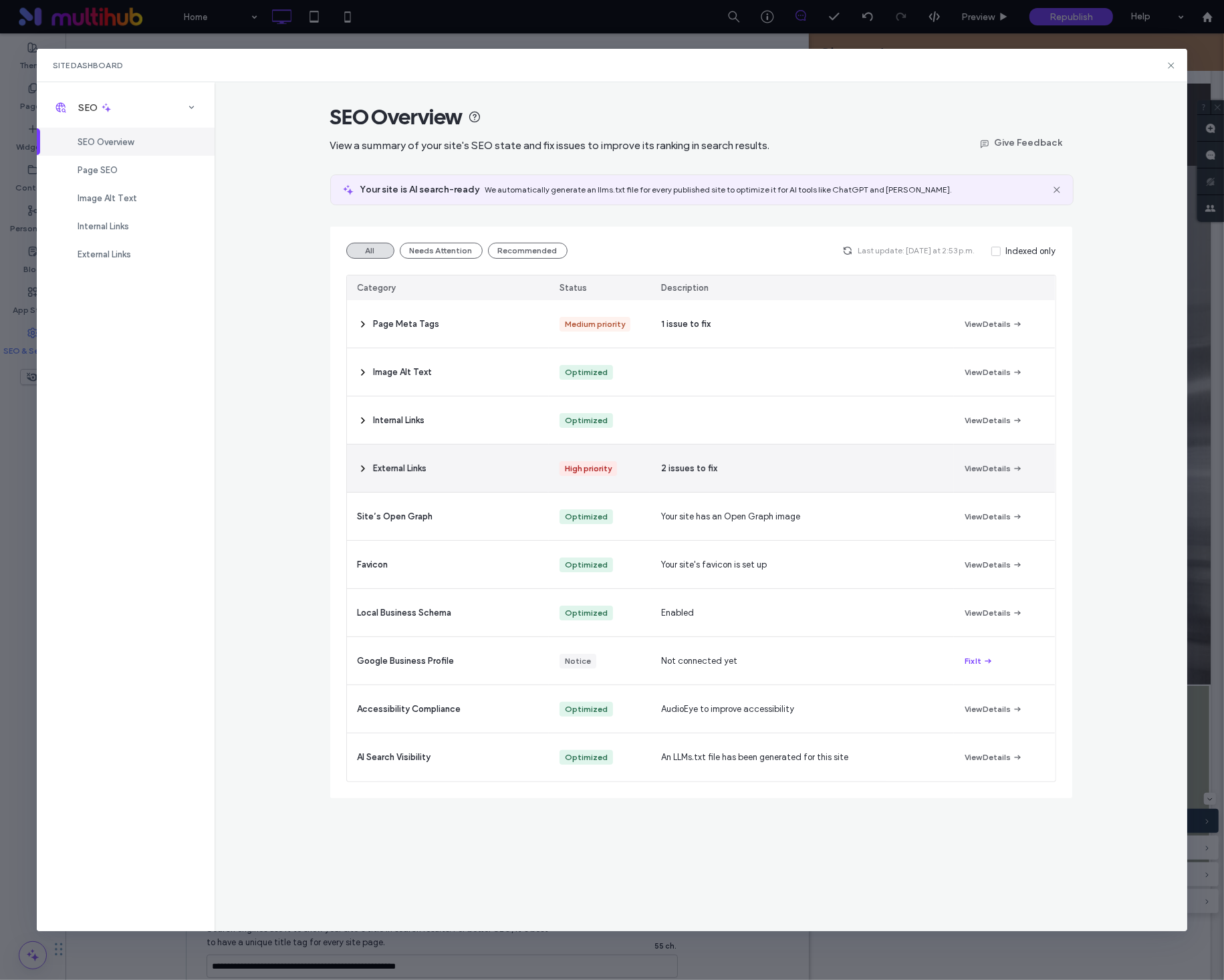
click at [867, 475] on div "2 issues to fix" at bounding box center [802, 467] width 303 height 47
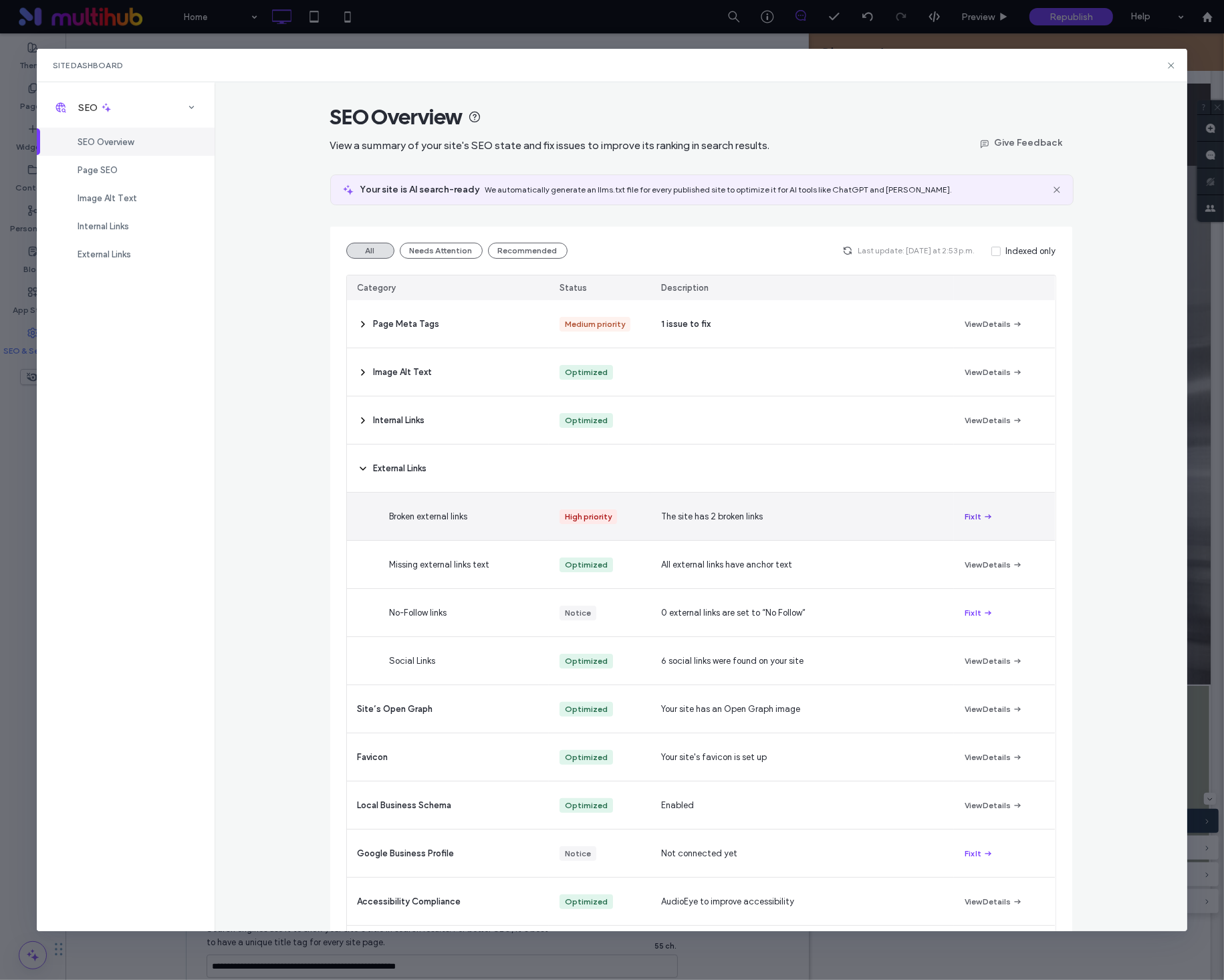
click at [983, 518] on icon "button" at bounding box center [988, 517] width 11 height 11
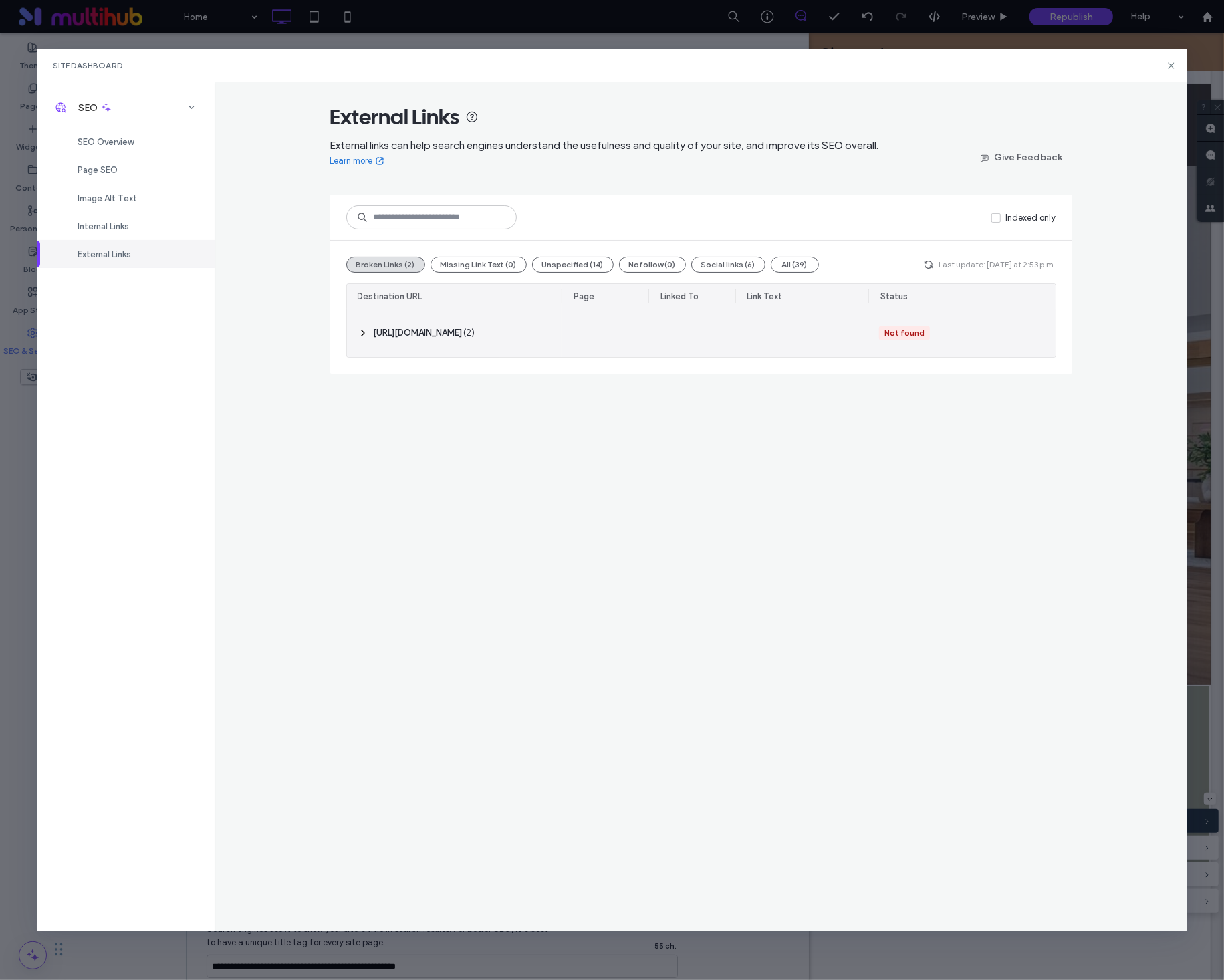
click at [490, 325] on div "‎ http://livethedaltontx.com/neighborhood ‎ ( 2 )" at bounding box center [454, 333] width 215 height 48
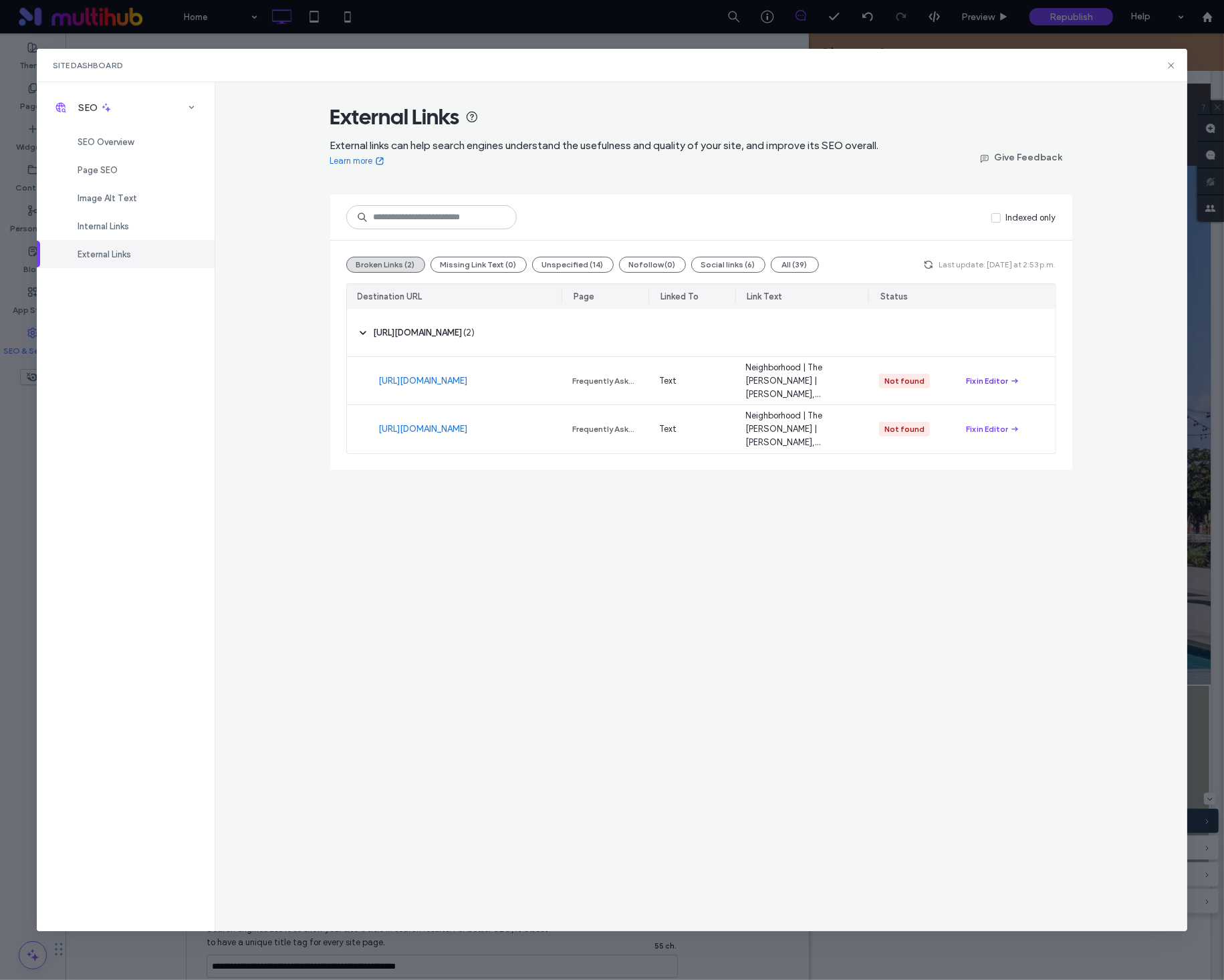
click at [1003, 381] on div "Fix in Editor" at bounding box center [987, 380] width 42 height 12
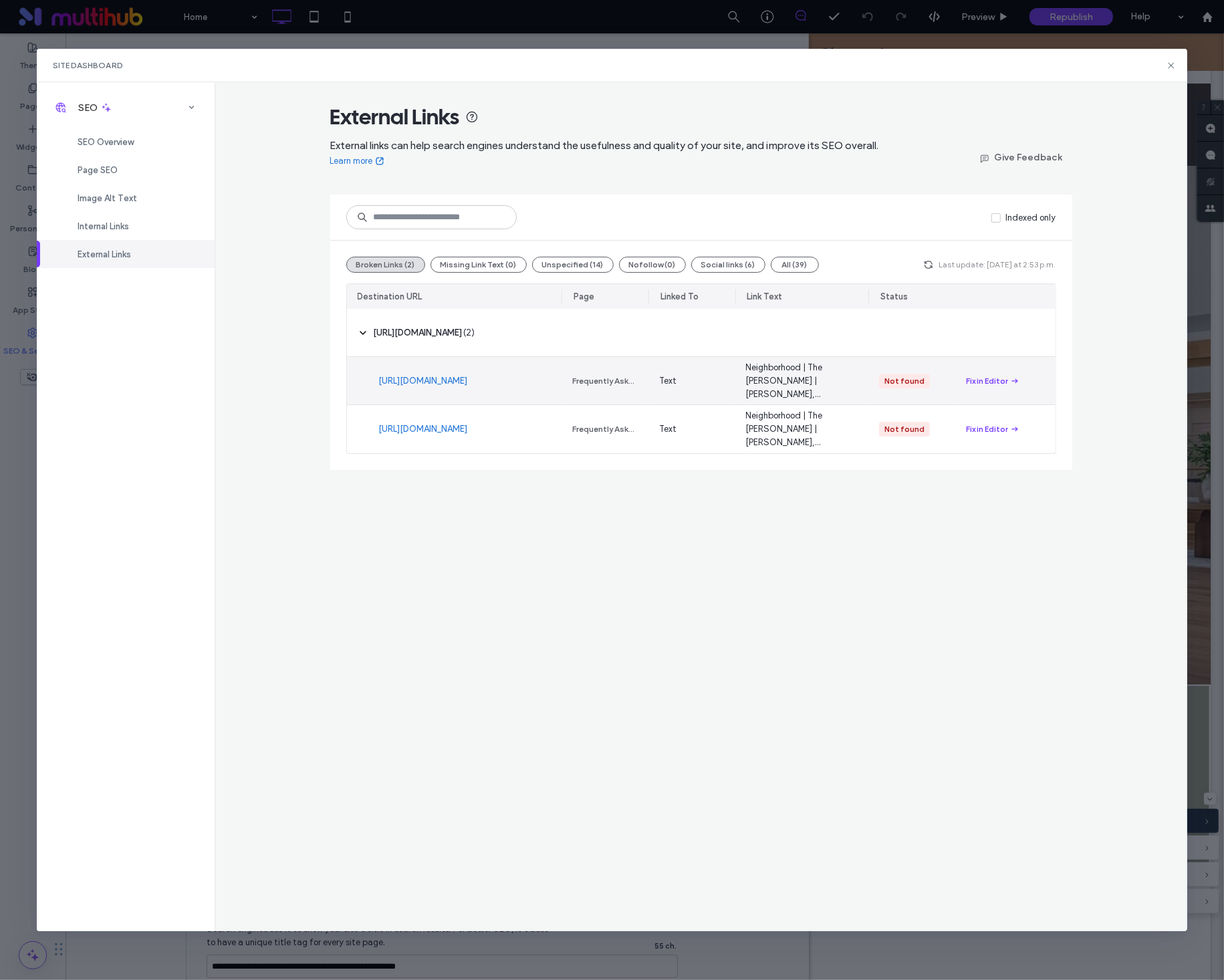
click at [407, 377] on link "http://livethedaltontx.com/neighborhood" at bounding box center [424, 381] width 89 height 14
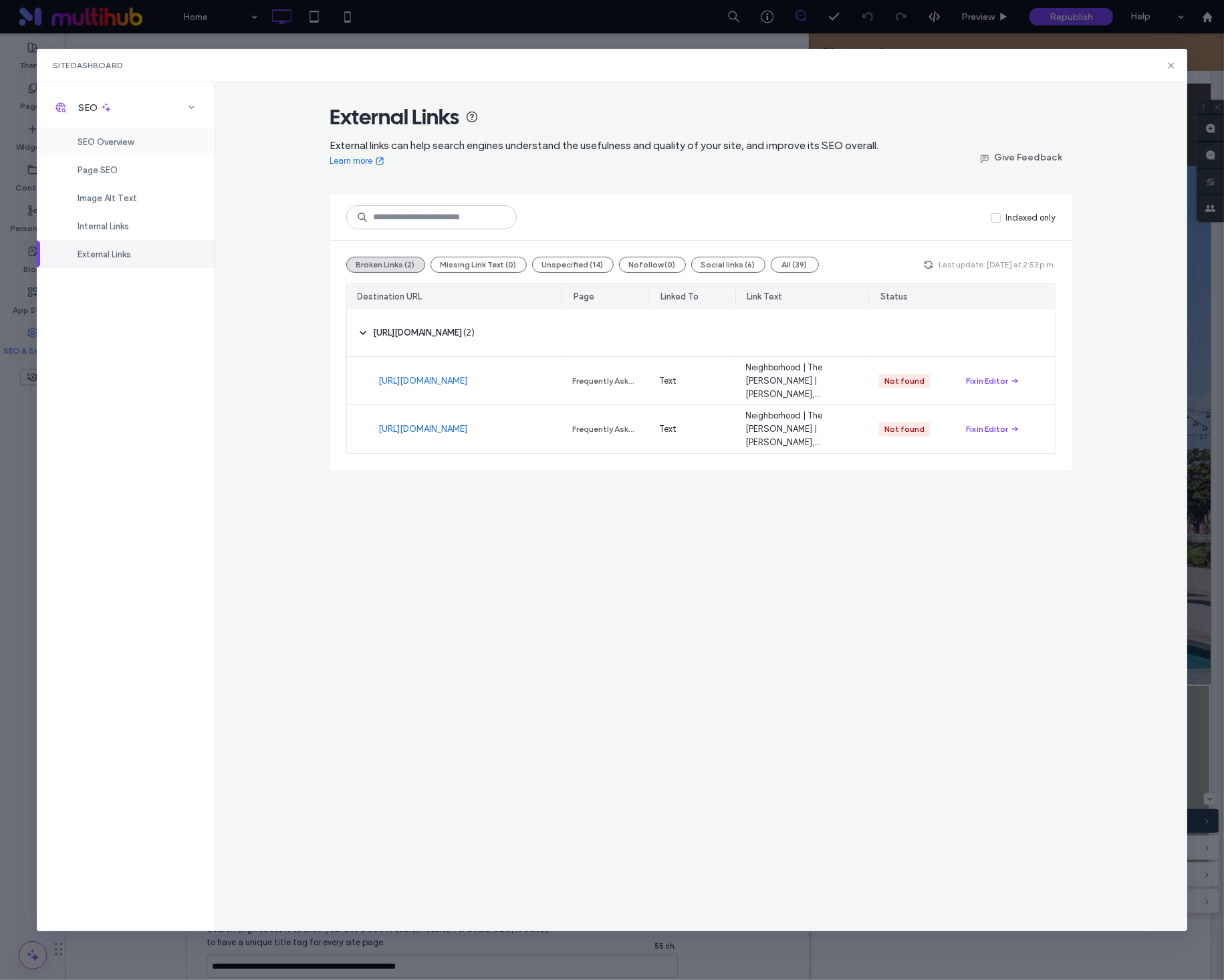
click at [105, 146] on span "SEO Overview" at bounding box center [105, 142] width 56 height 10
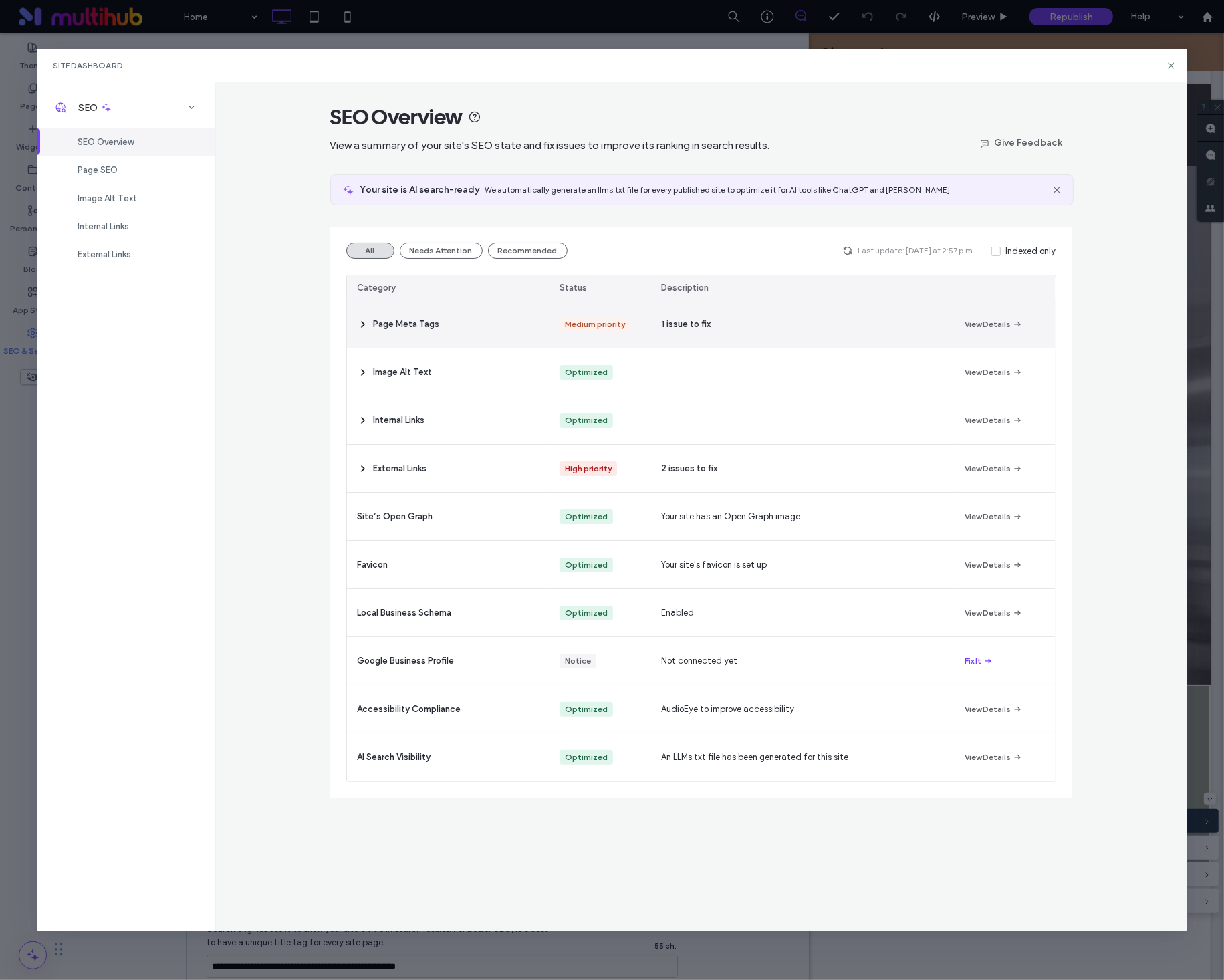
click at [669, 323] on span "1 issue to fix" at bounding box center [685, 324] width 49 height 14
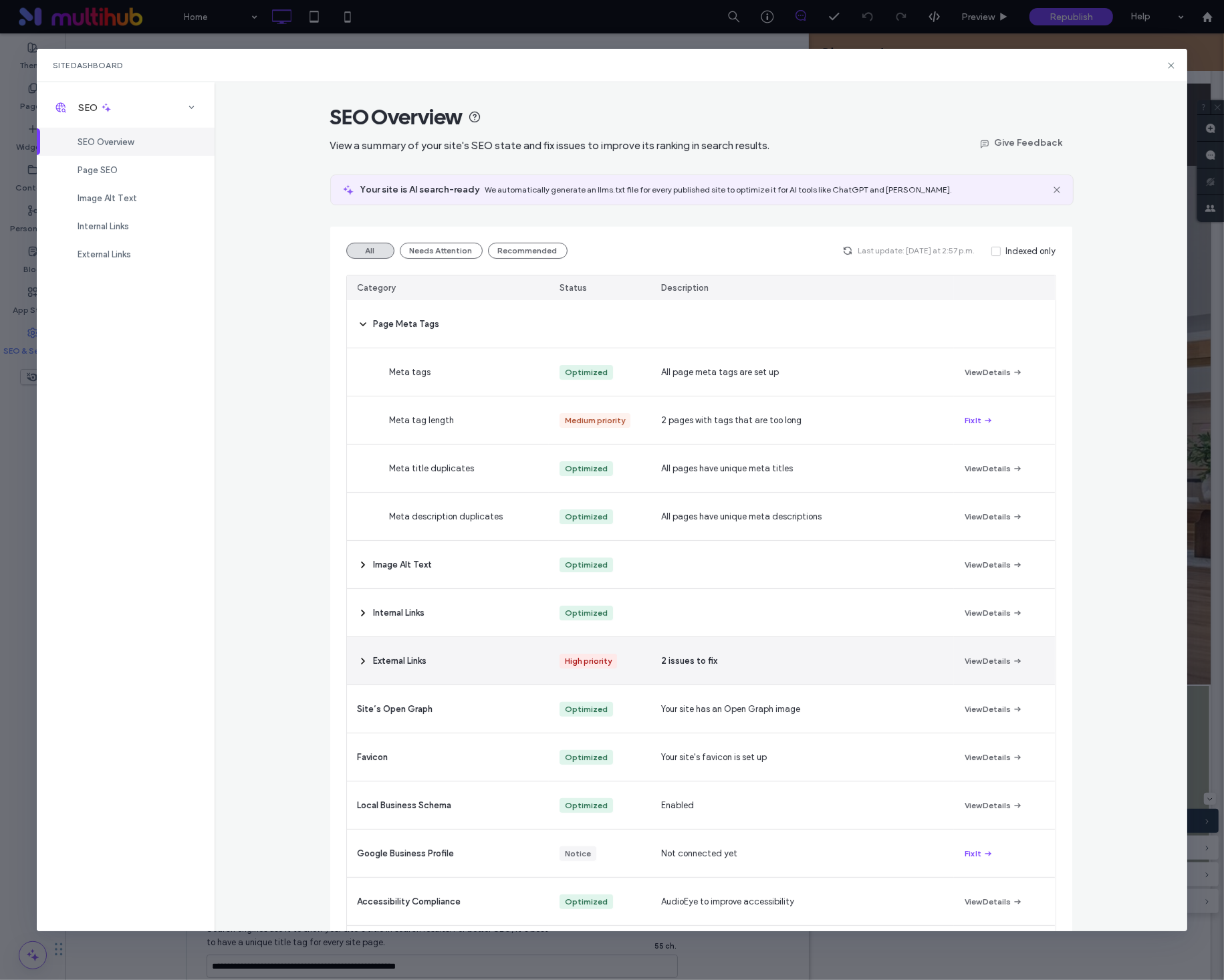
click at [974, 658] on button "View Details" at bounding box center [993, 660] width 58 height 16
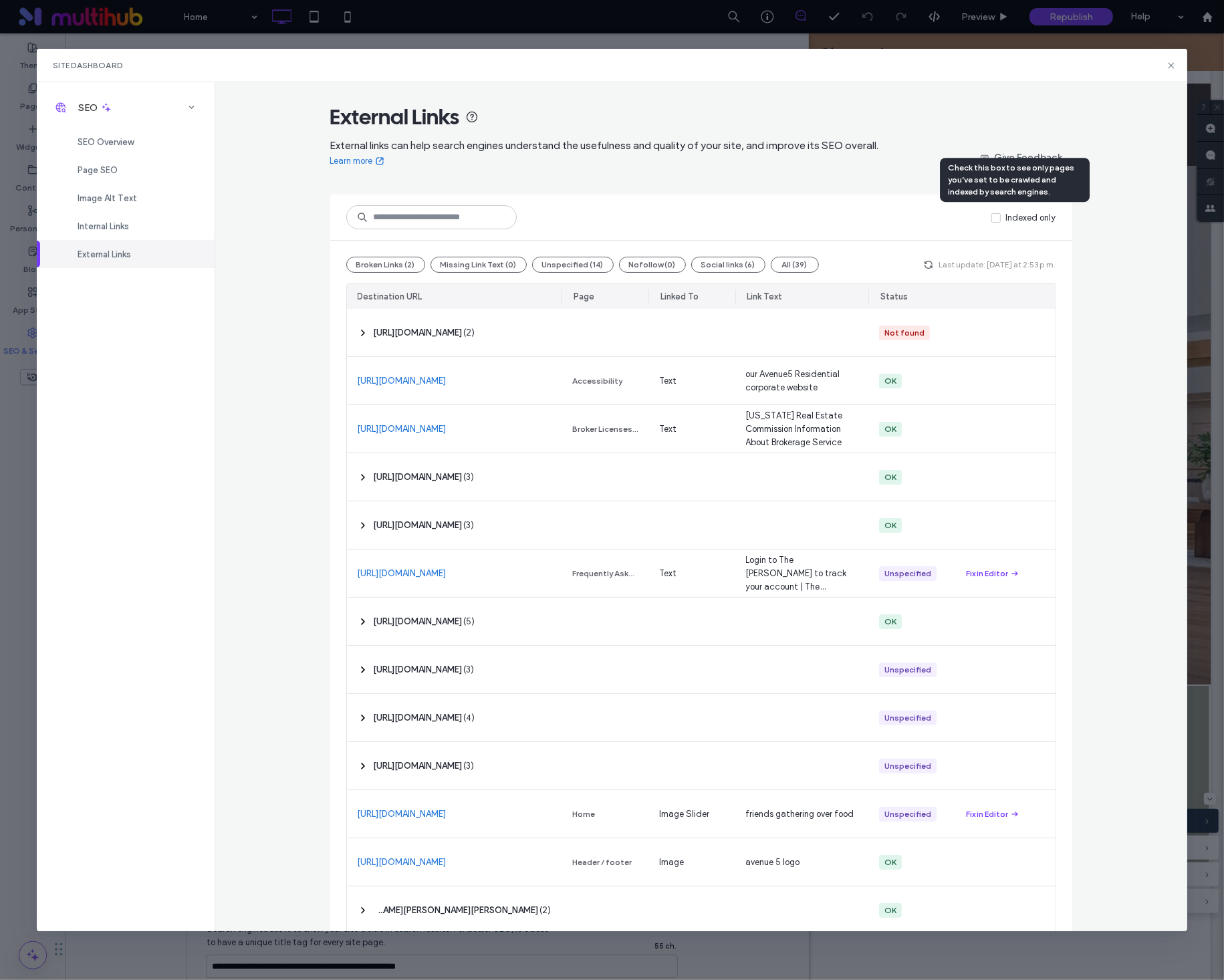
click at [993, 220] on span at bounding box center [996, 218] width 10 height 10
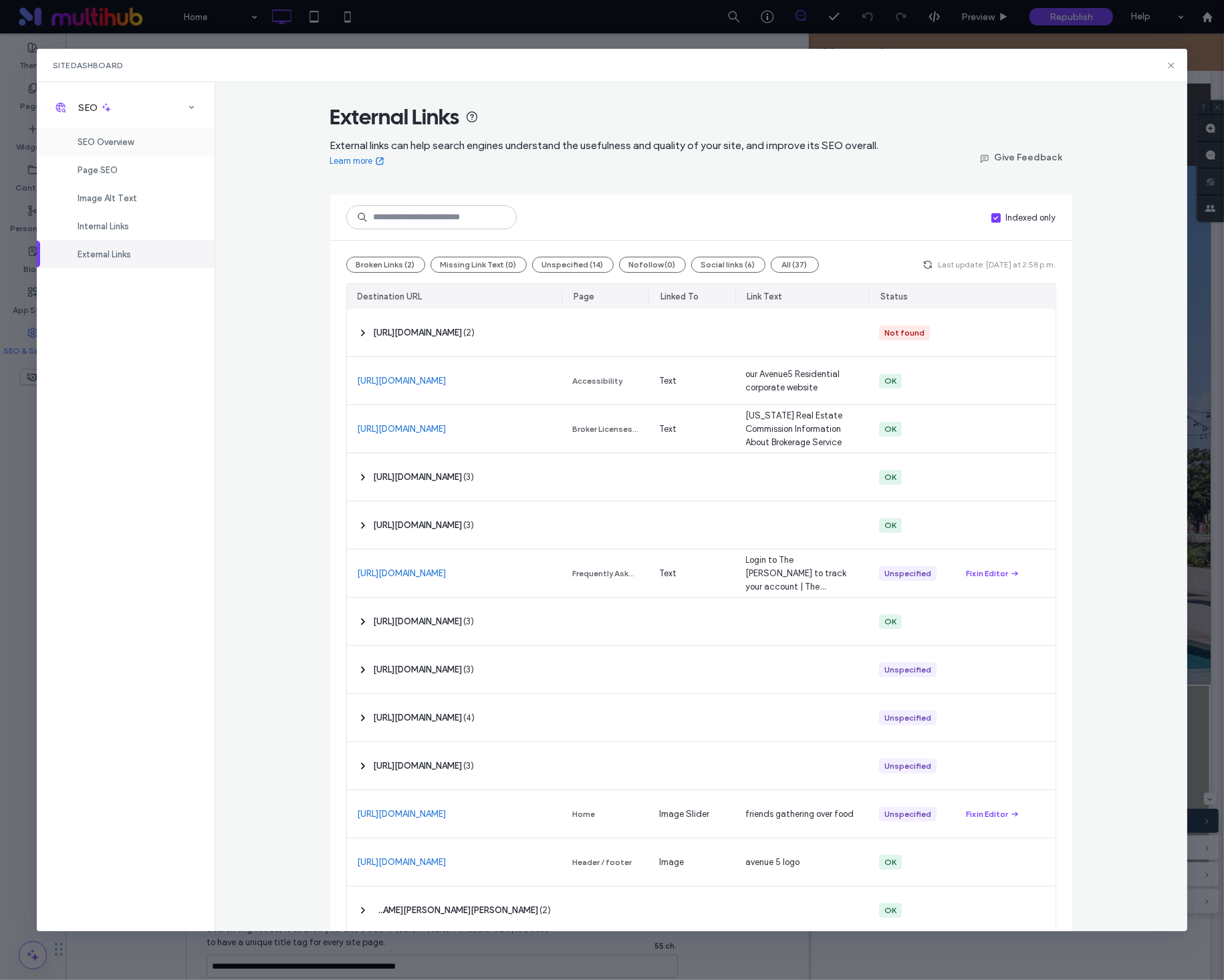
click at [120, 133] on div "SEO Overview" at bounding box center [125, 141] width 178 height 28
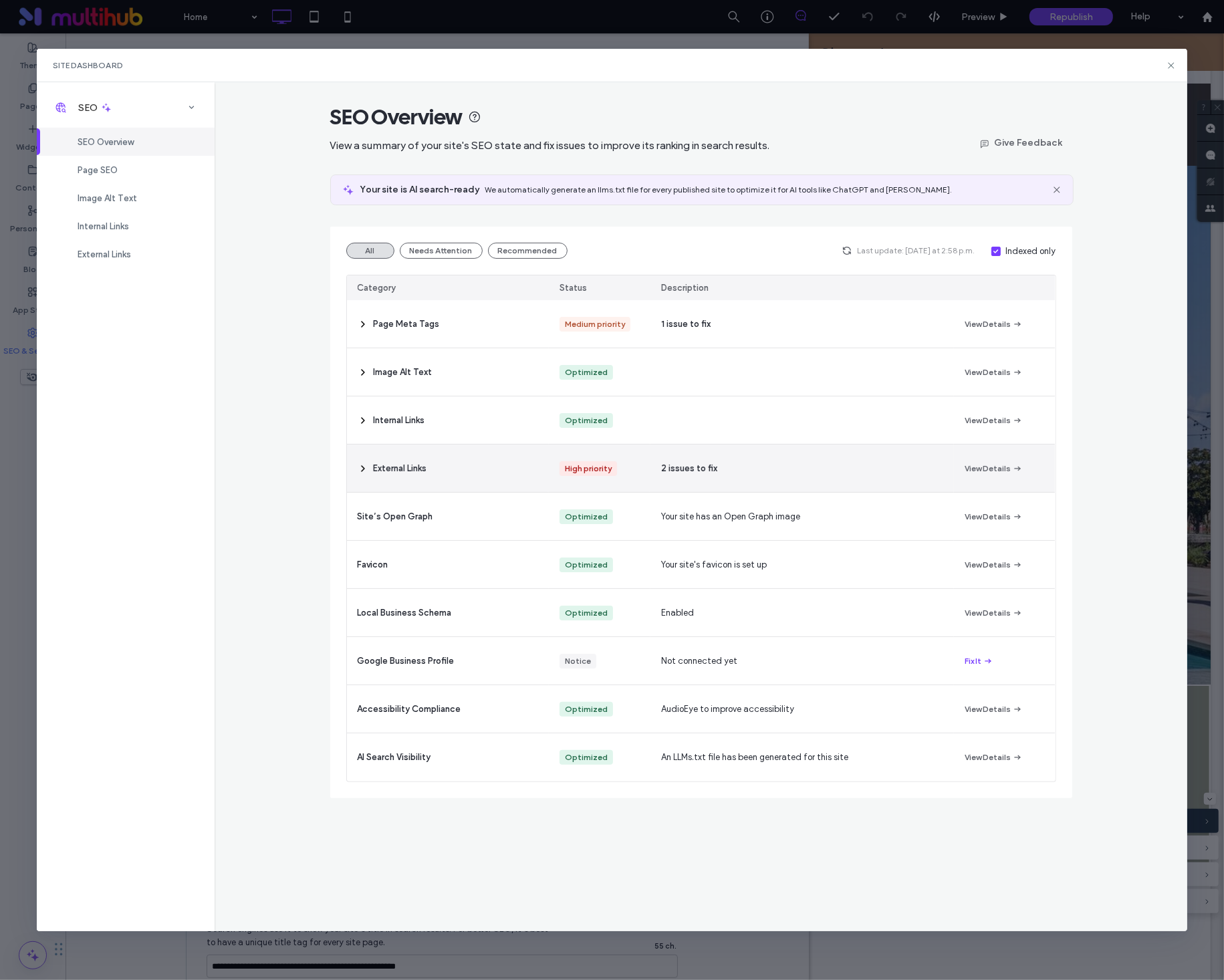
click at [901, 471] on div "2 issues to fix" at bounding box center [802, 467] width 303 height 47
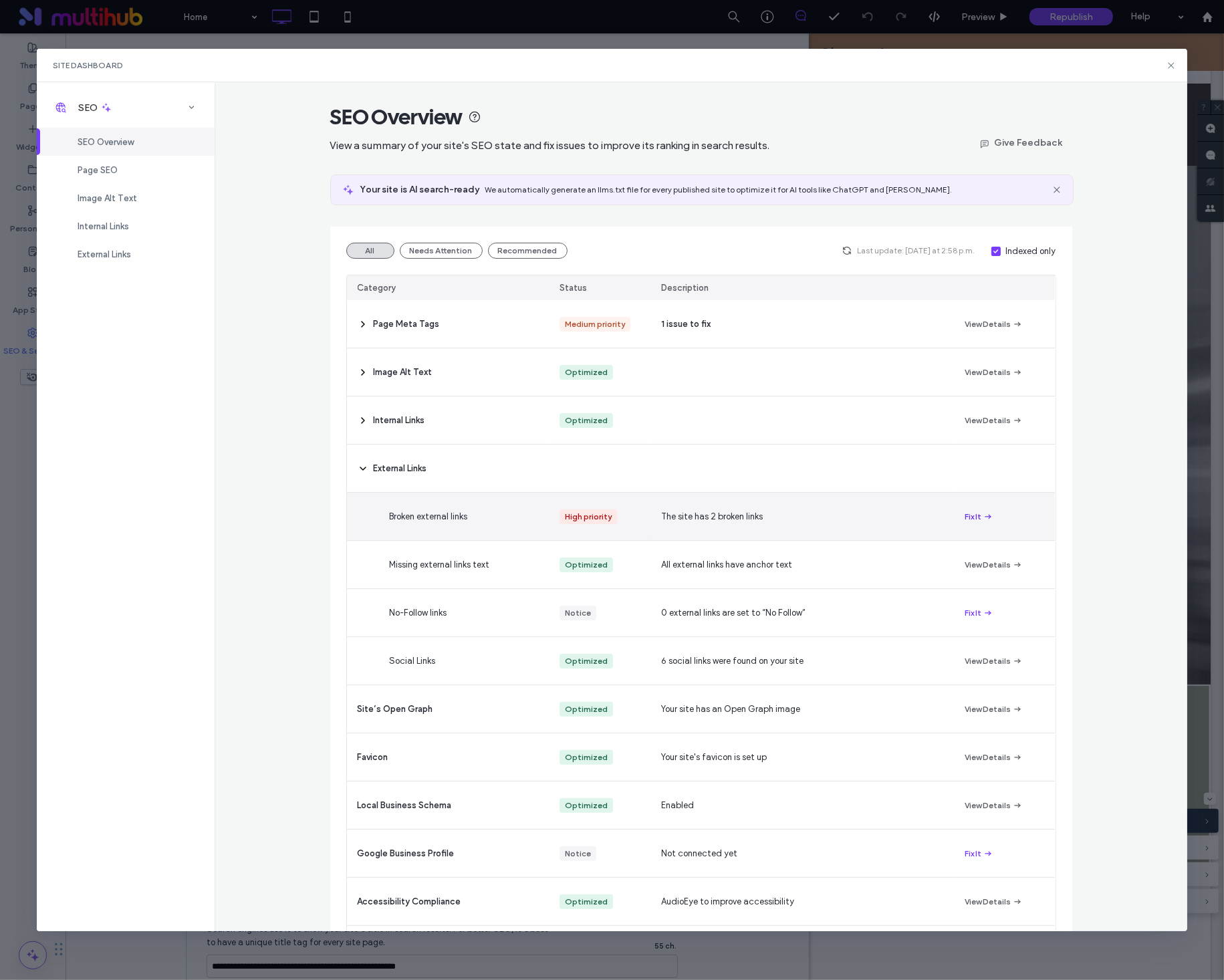
click at [973, 522] on button "Fix It" at bounding box center [979, 517] width 29 height 16
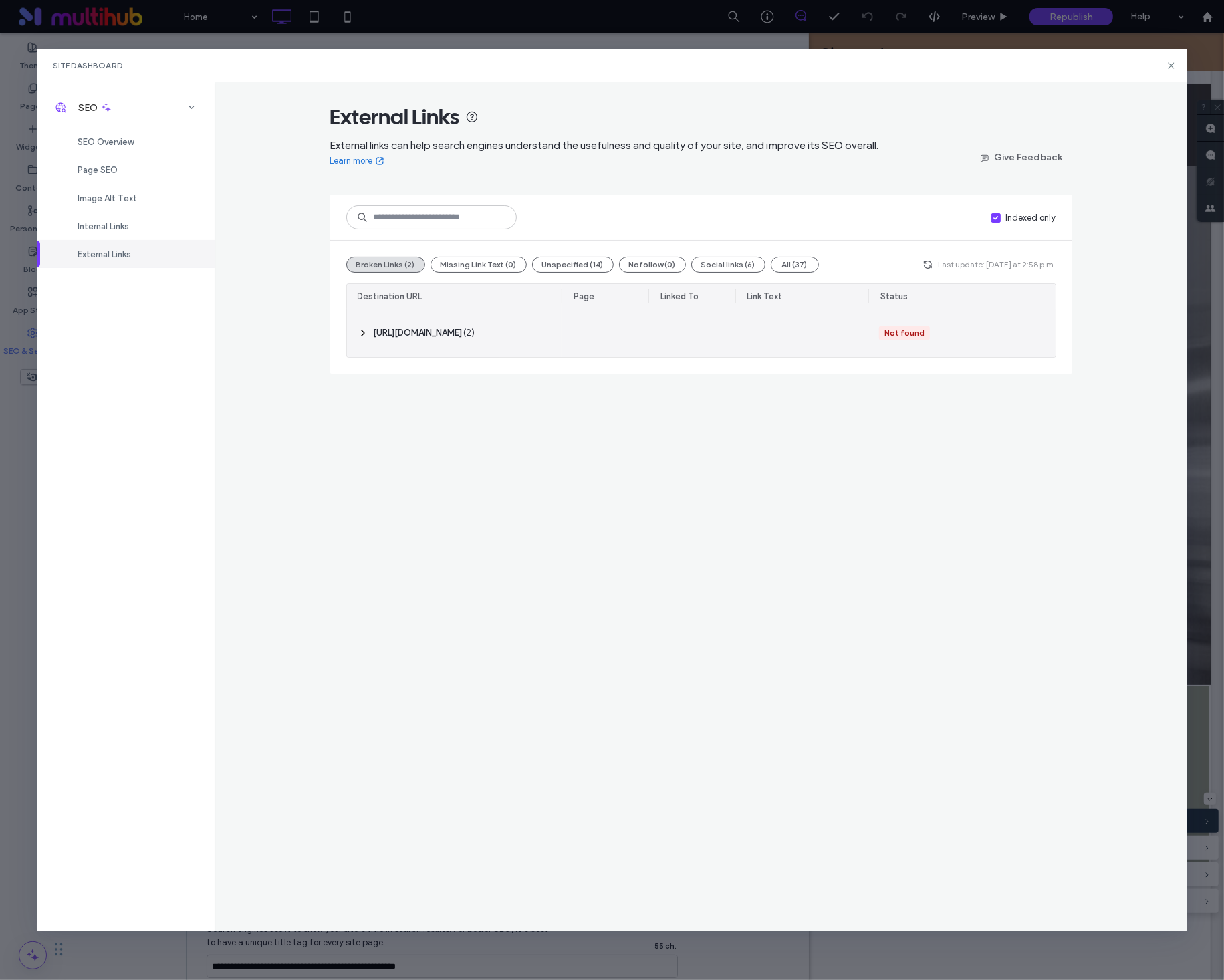
click at [555, 342] on div "‎ http://livethedaltontx.com/neighborhood ‎ ( 2 )" at bounding box center [454, 333] width 215 height 48
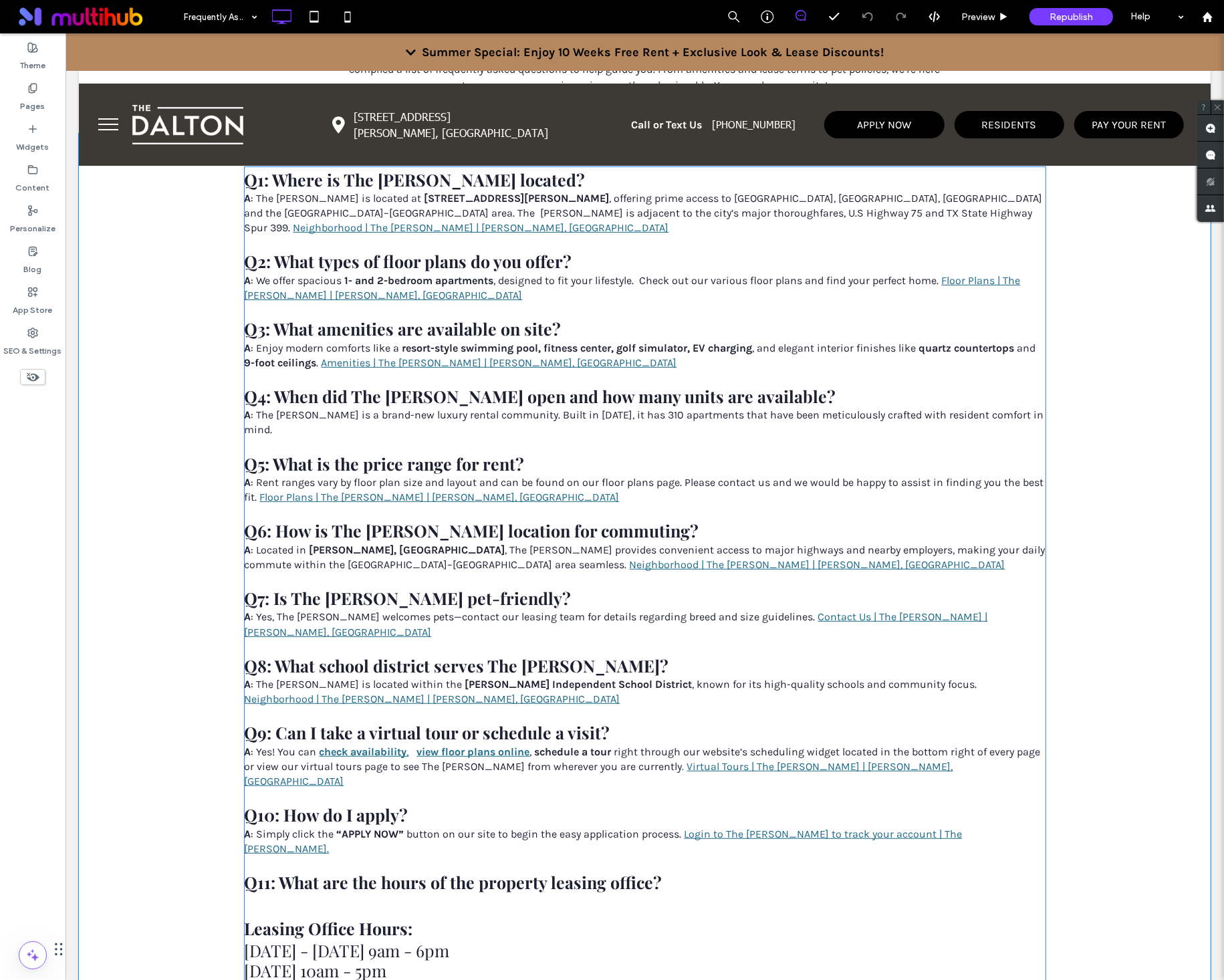
scroll to position [322, 0]
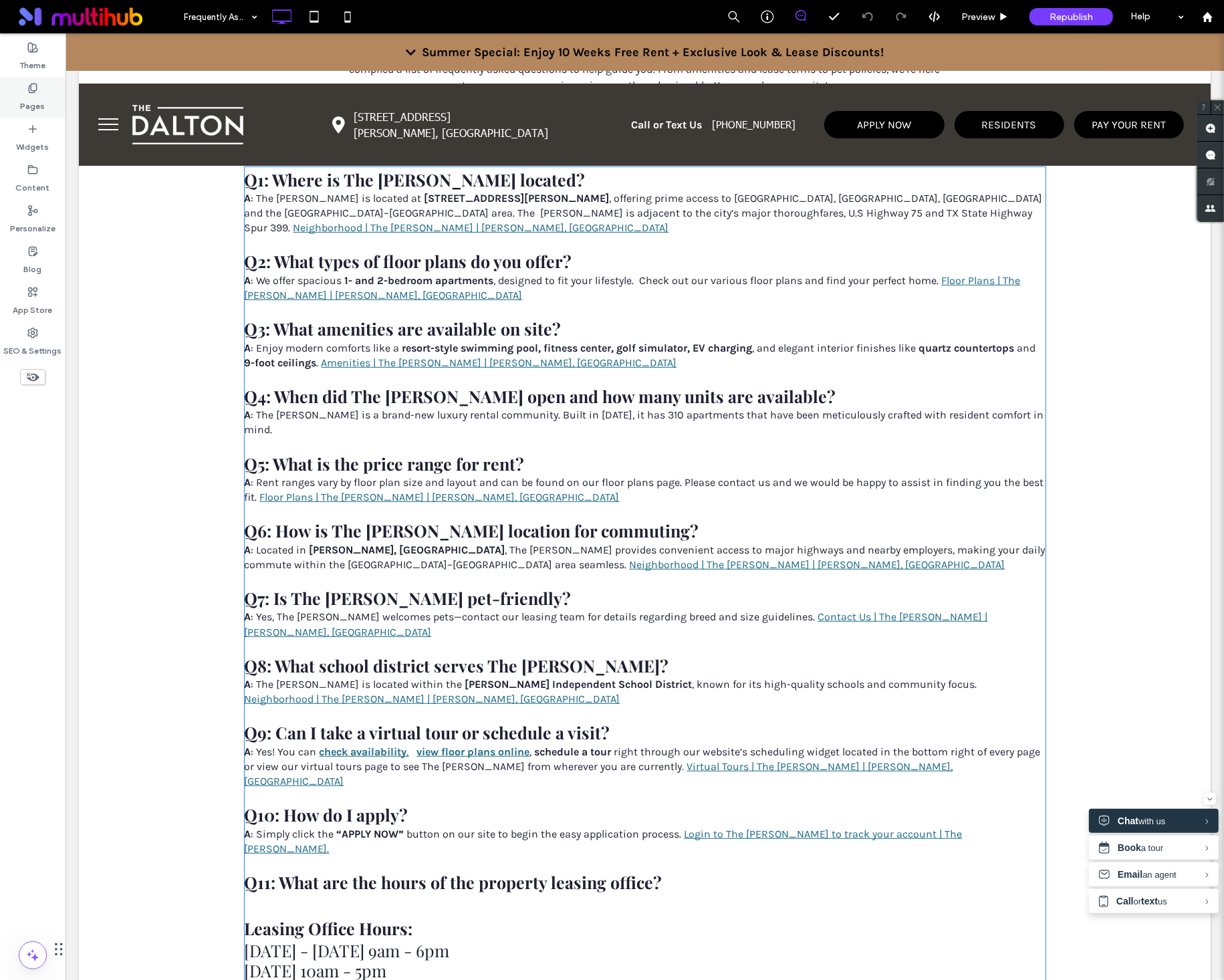
click at [27, 97] on label "Pages" at bounding box center [33, 102] width 25 height 18
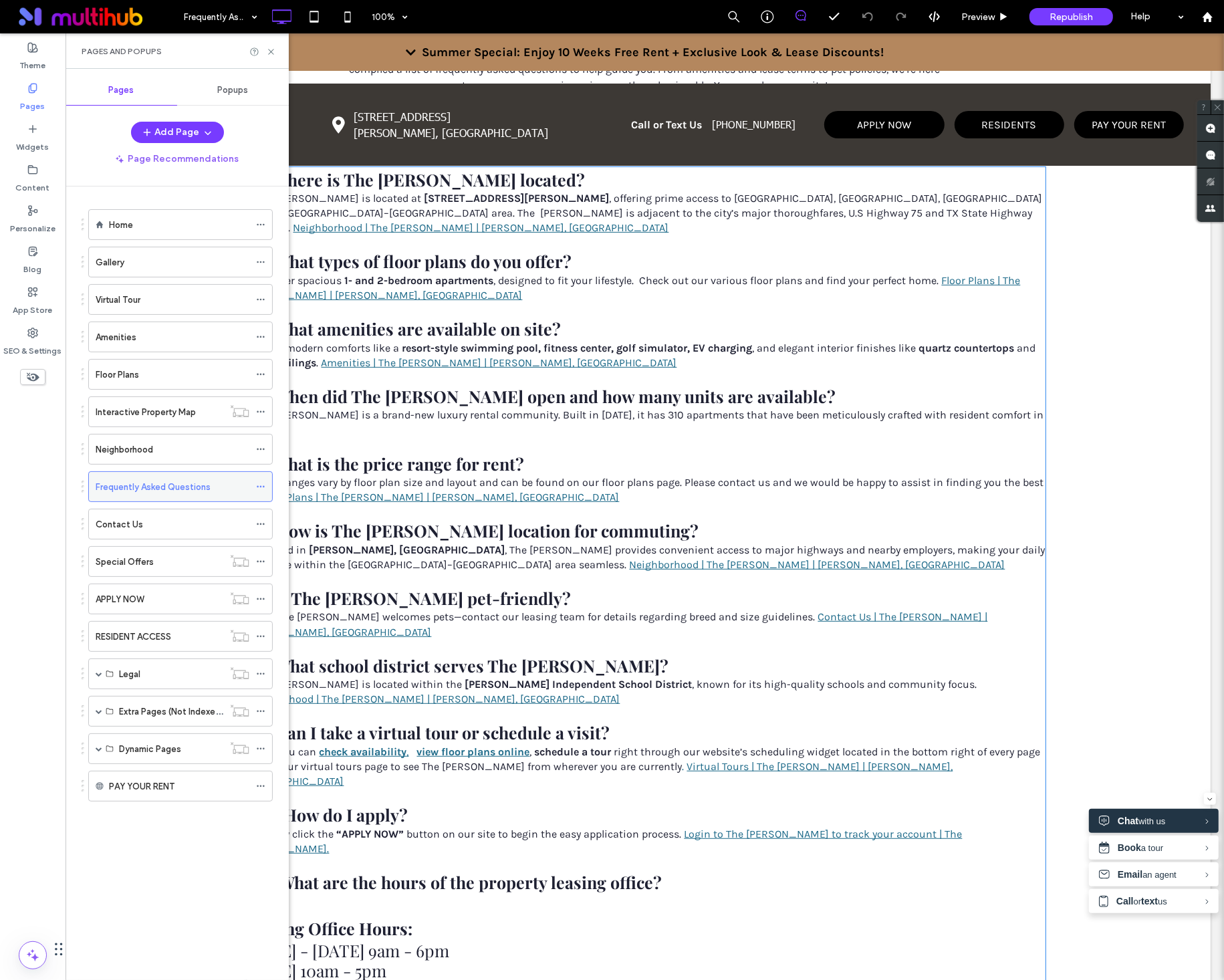
click at [266, 488] on div at bounding box center [264, 487] width 16 height 20
click at [264, 490] on icon at bounding box center [261, 487] width 10 height 10
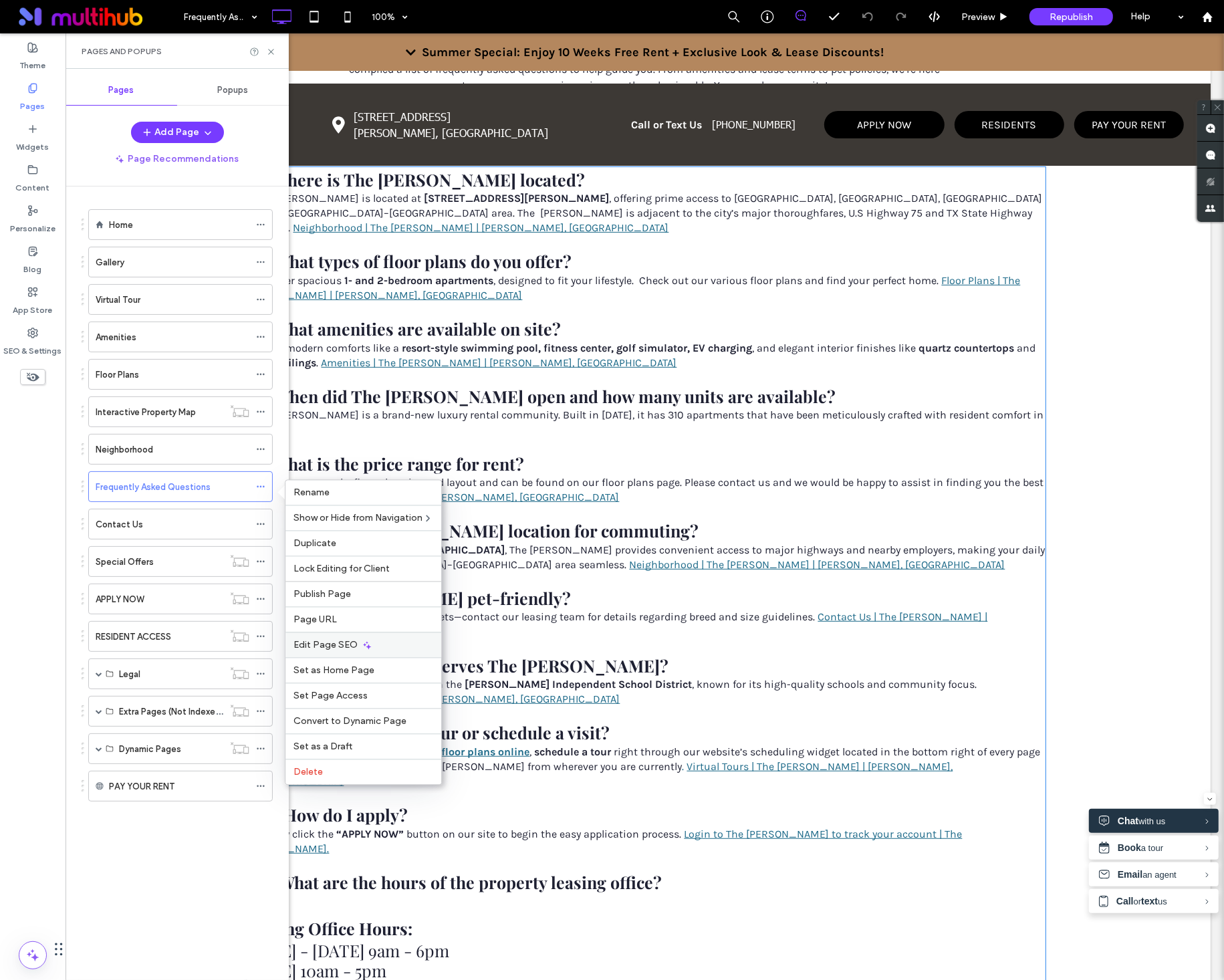
click at [370, 651] on icon at bounding box center [367, 645] width 11 height 11
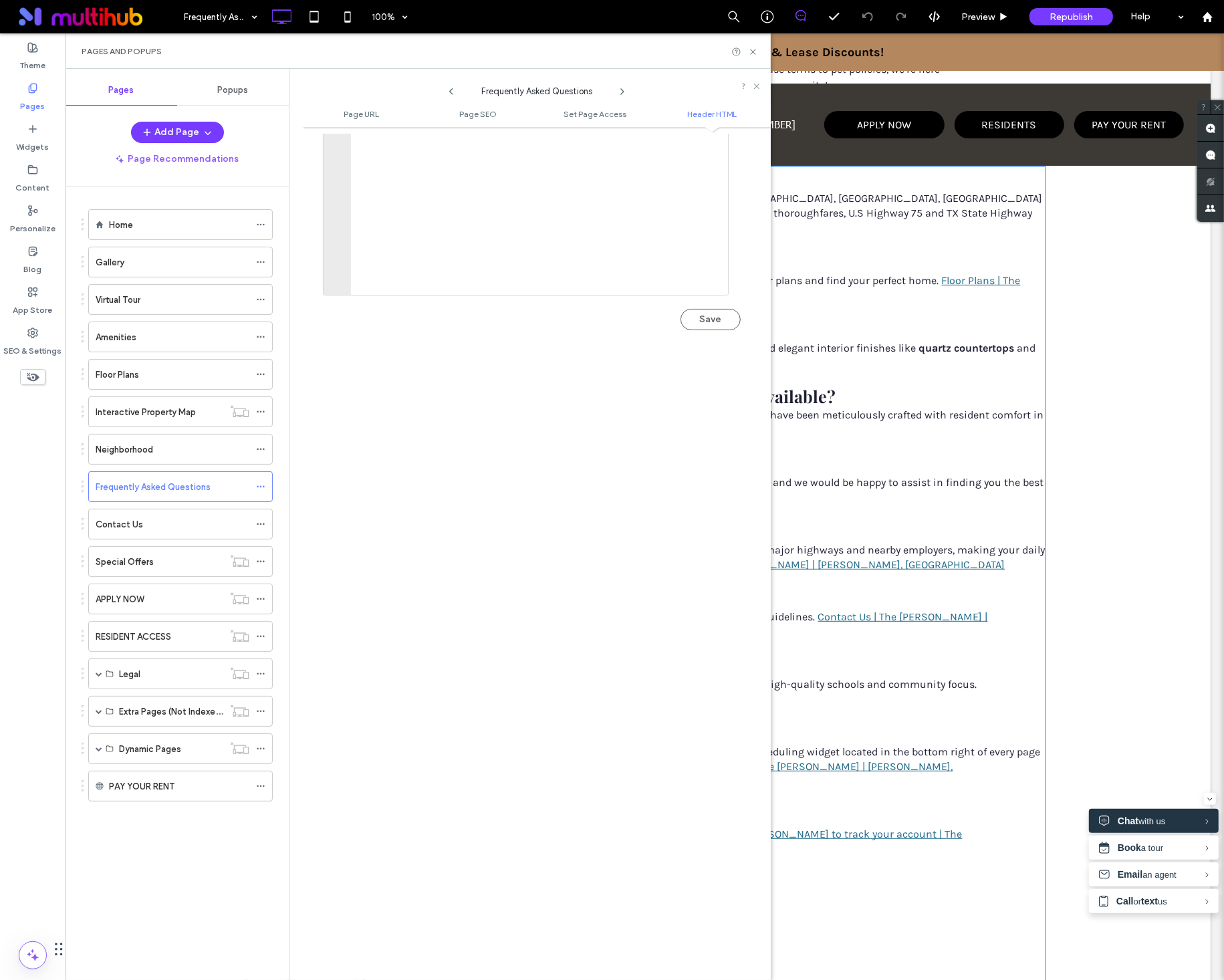
scroll to position [1496, 0]
